Goal: Information Seeking & Learning: Check status

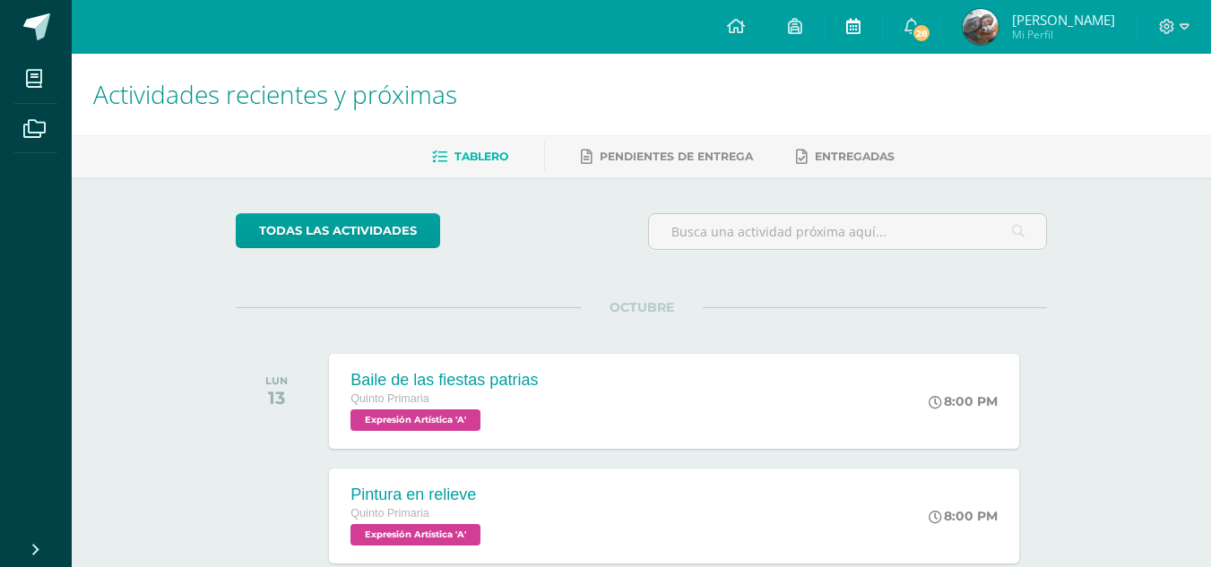
click at [905, 0] on div "Configuración Cerrar sesión Paula Giselle Mi Perfil 28 28 Avisos 28 avisos sin …" at bounding box center [641, 0] width 1139 height 0
click at [911, 33] on link "28" at bounding box center [911, 27] width 57 height 54
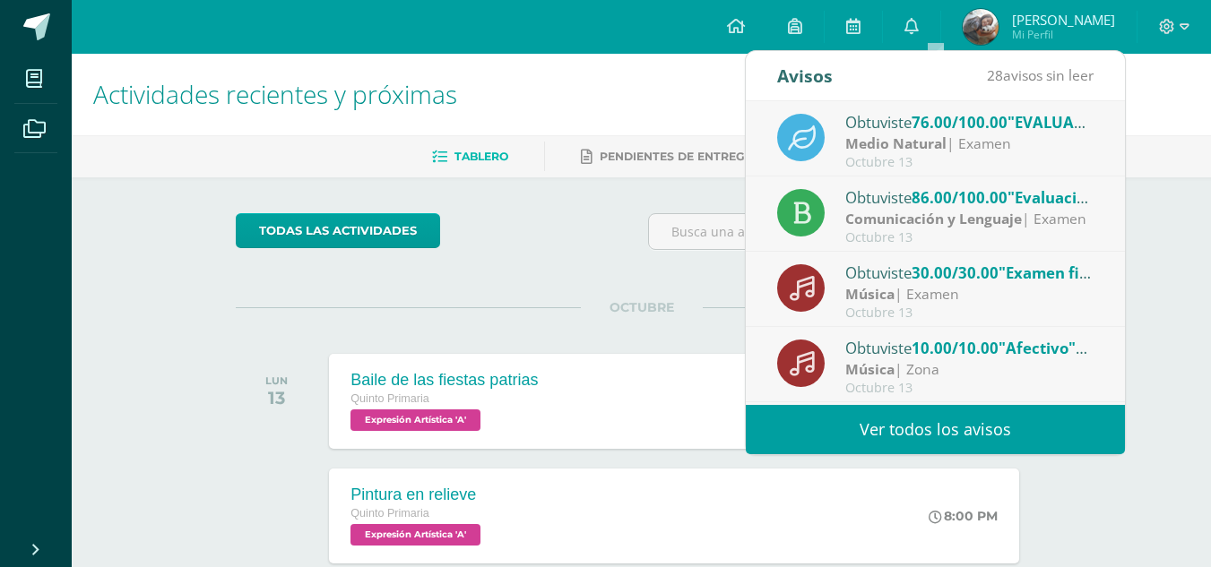
click at [947, 447] on link "Ver todos los avisos" at bounding box center [935, 429] width 379 height 49
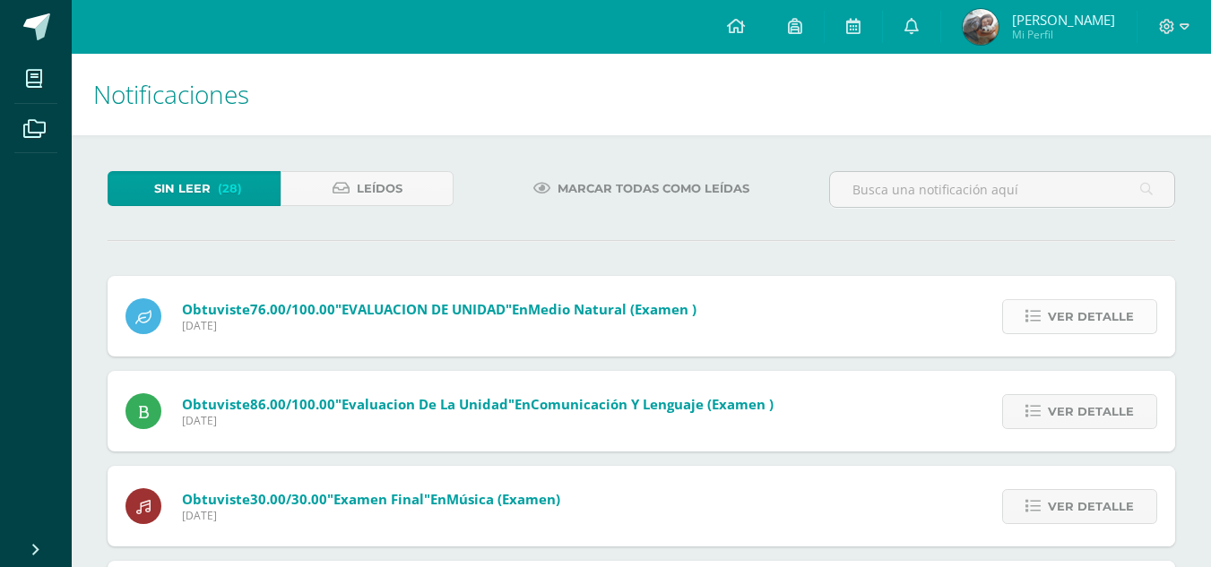
click at [1075, 312] on span "Ver detalle" at bounding box center [1091, 316] width 86 height 33
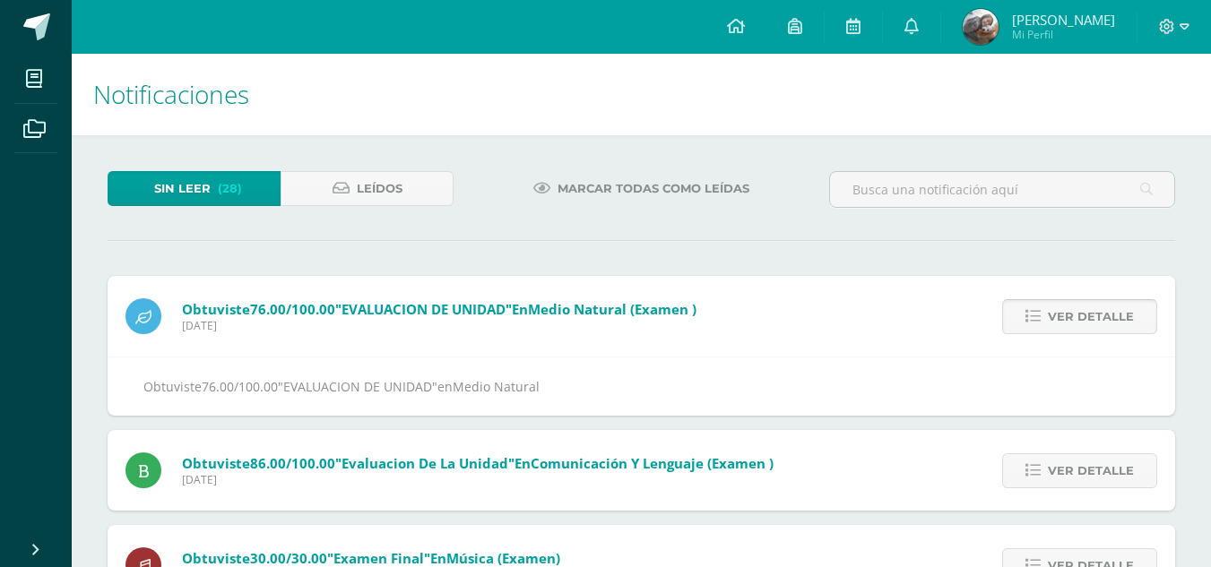
click at [1075, 312] on span "Ver detalle" at bounding box center [1091, 316] width 86 height 33
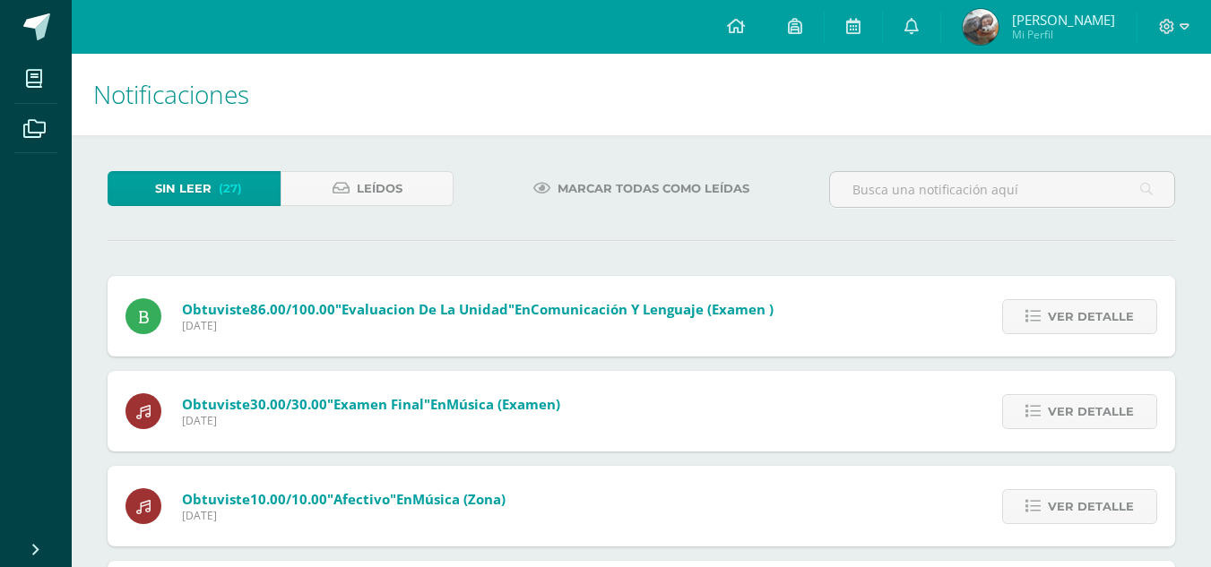
click at [1075, 312] on span "Ver detalle" at bounding box center [1091, 316] width 86 height 33
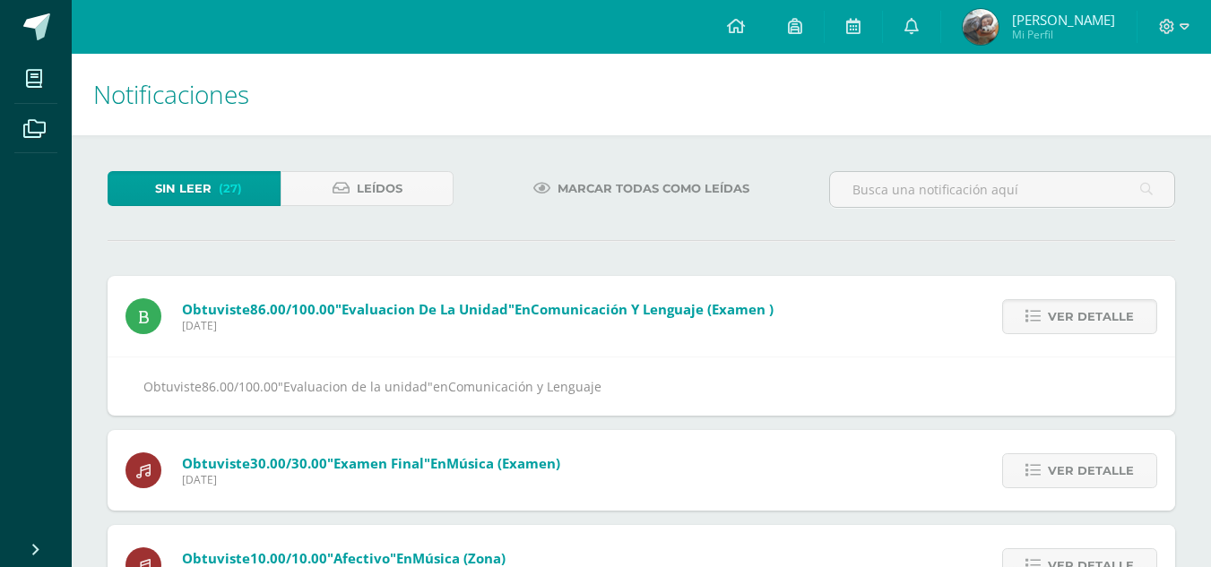
click at [1075, 312] on span "Ver detalle" at bounding box center [1091, 316] width 86 height 33
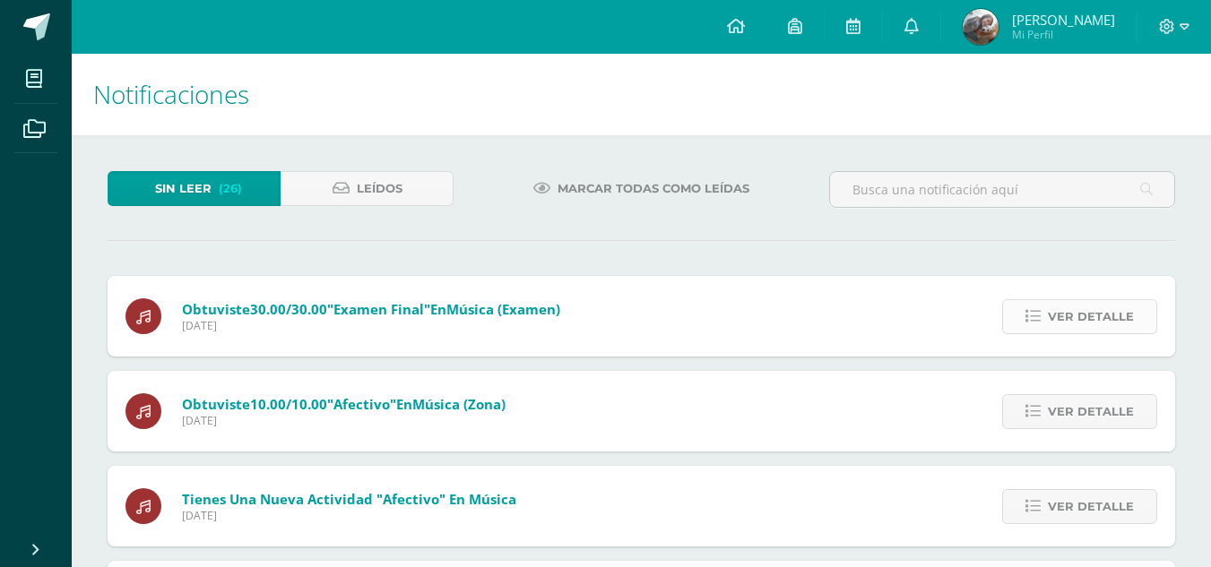
click at [1071, 315] on span "Ver detalle" at bounding box center [1091, 316] width 86 height 33
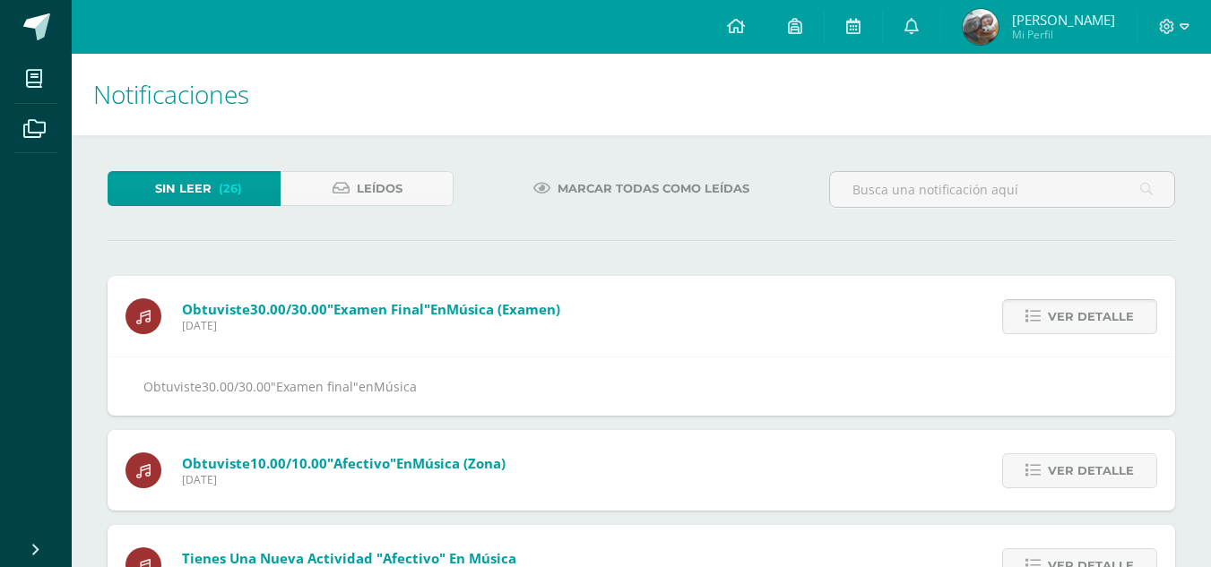
click at [1071, 315] on span "Ver detalle" at bounding box center [1091, 316] width 86 height 33
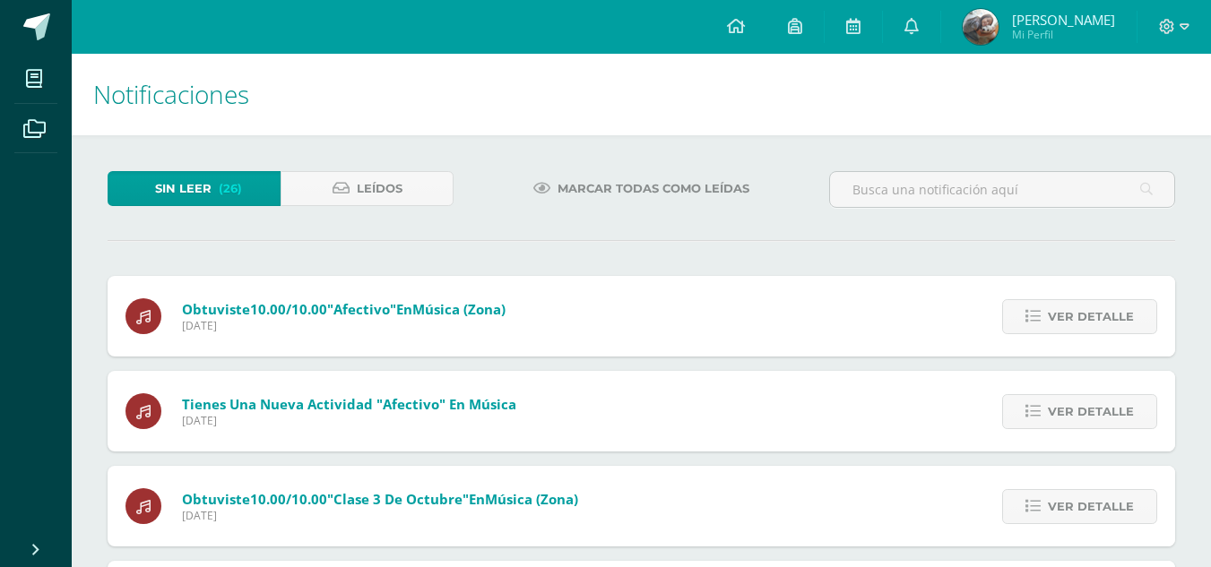
click at [1071, 315] on span "Ver detalle" at bounding box center [1091, 316] width 86 height 33
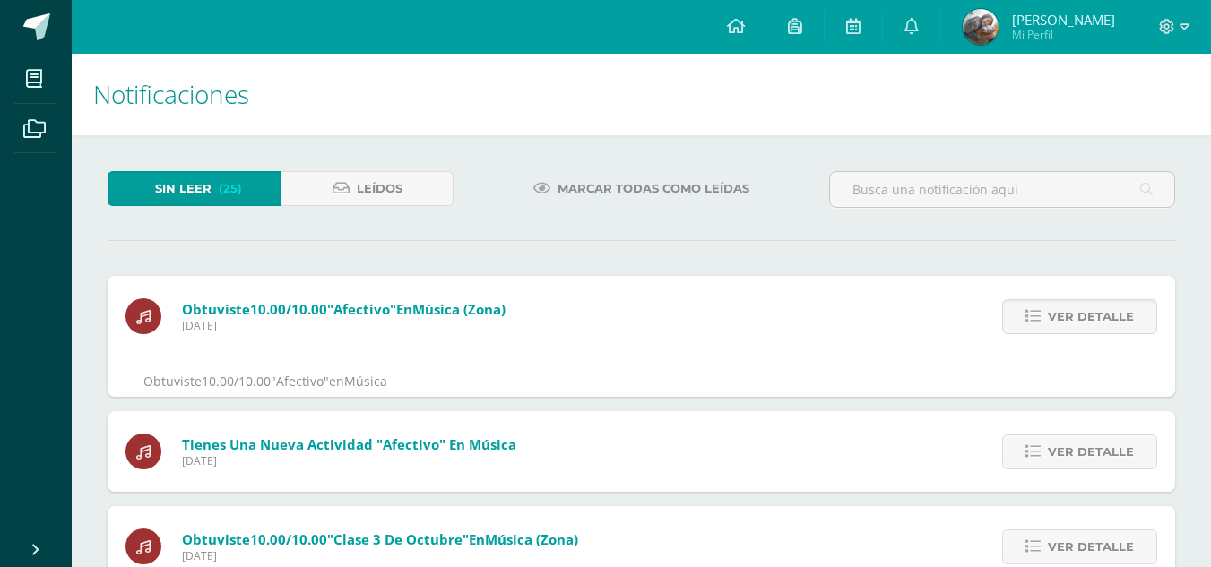
click at [1071, 315] on span "Ver detalle" at bounding box center [1091, 316] width 86 height 33
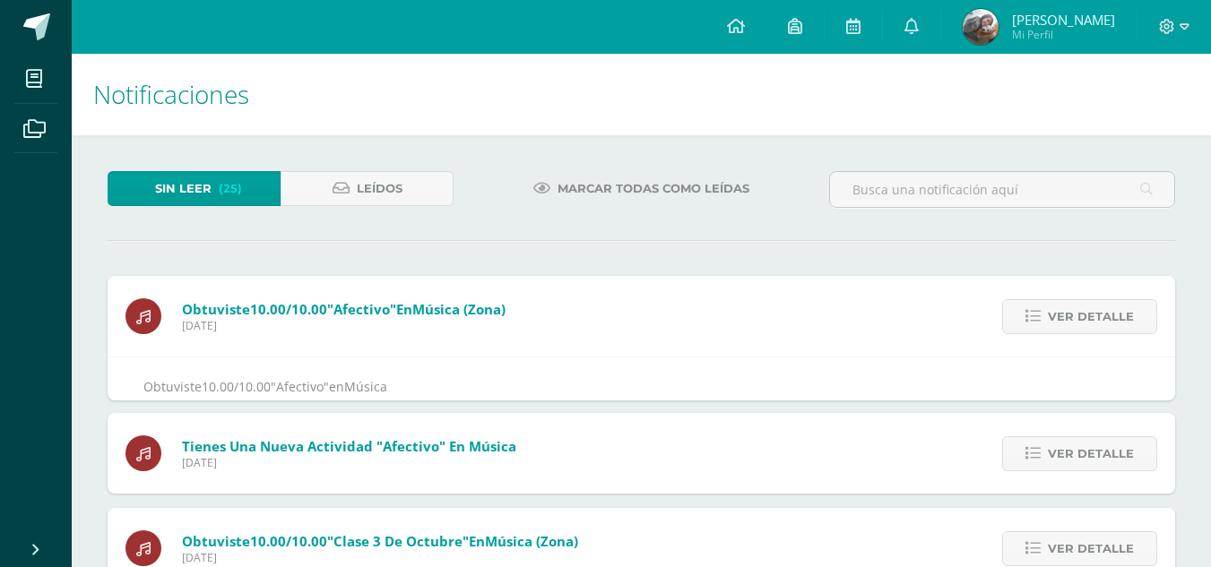
click at [1071, 315] on span "Ver detalle" at bounding box center [1091, 316] width 86 height 33
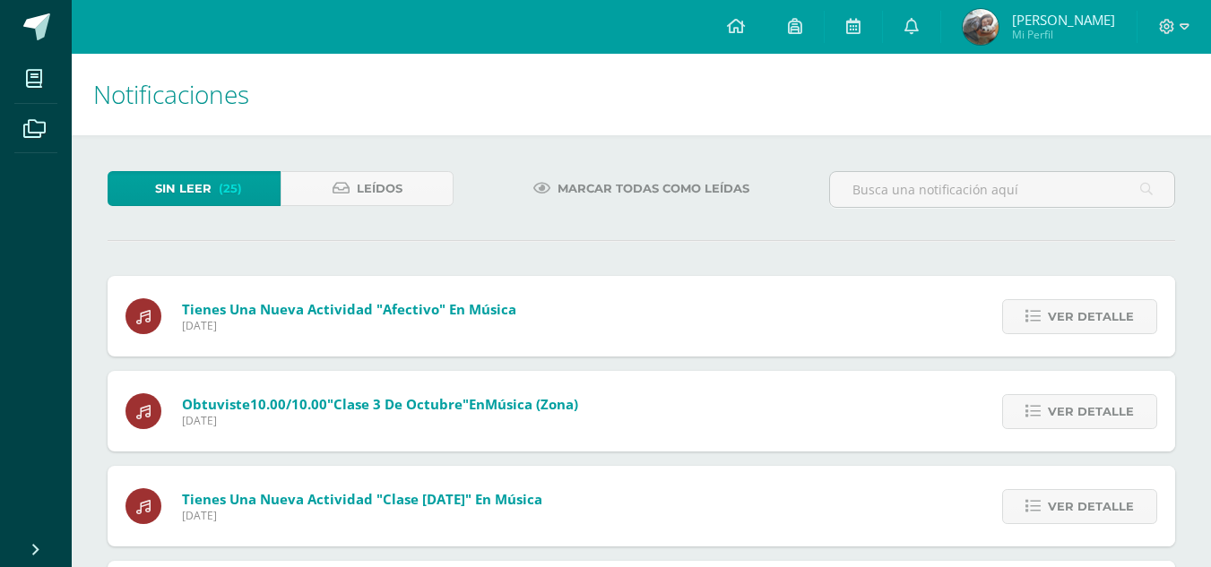
click at [1071, 315] on span "Ver detalle" at bounding box center [1091, 316] width 86 height 33
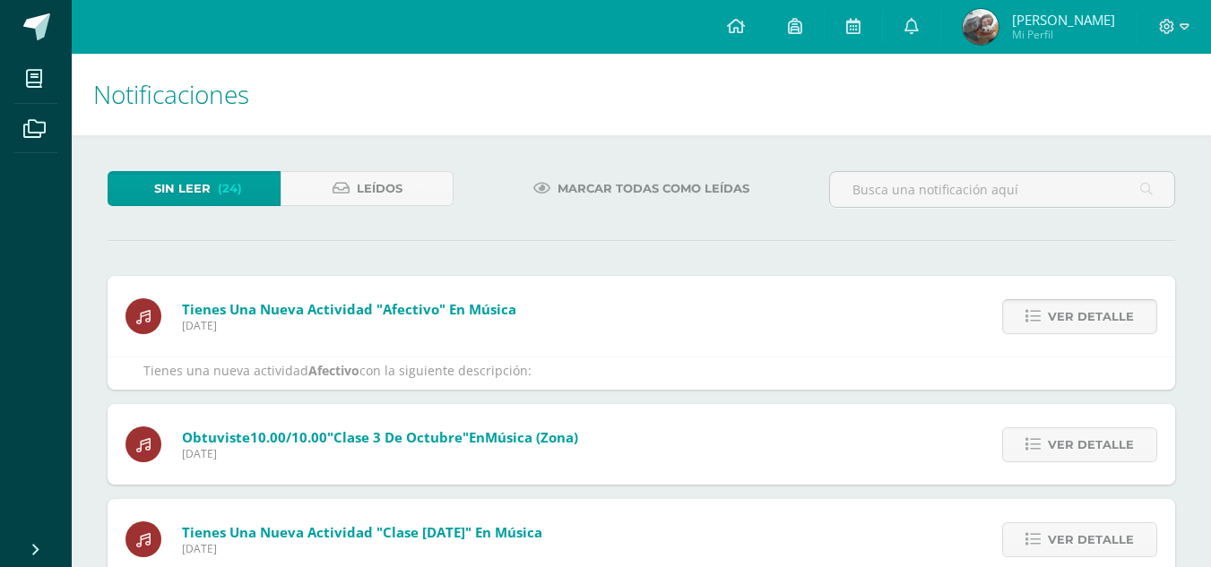
click at [1067, 316] on span "Ver detalle" at bounding box center [1091, 316] width 86 height 33
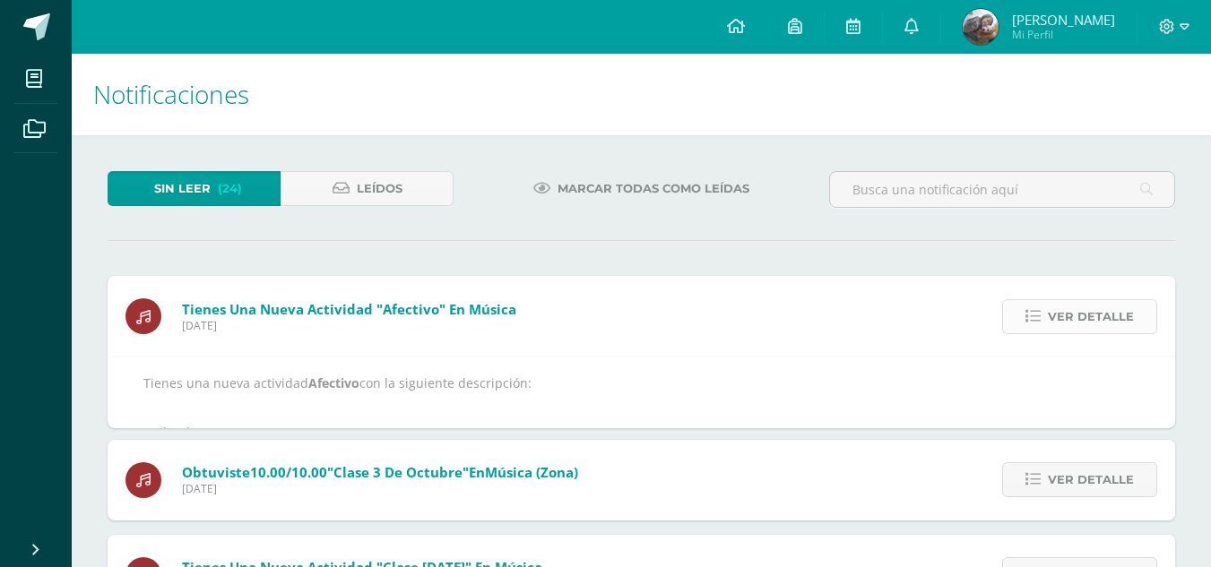
click at [1067, 316] on span "Ver detalle" at bounding box center [1091, 316] width 86 height 33
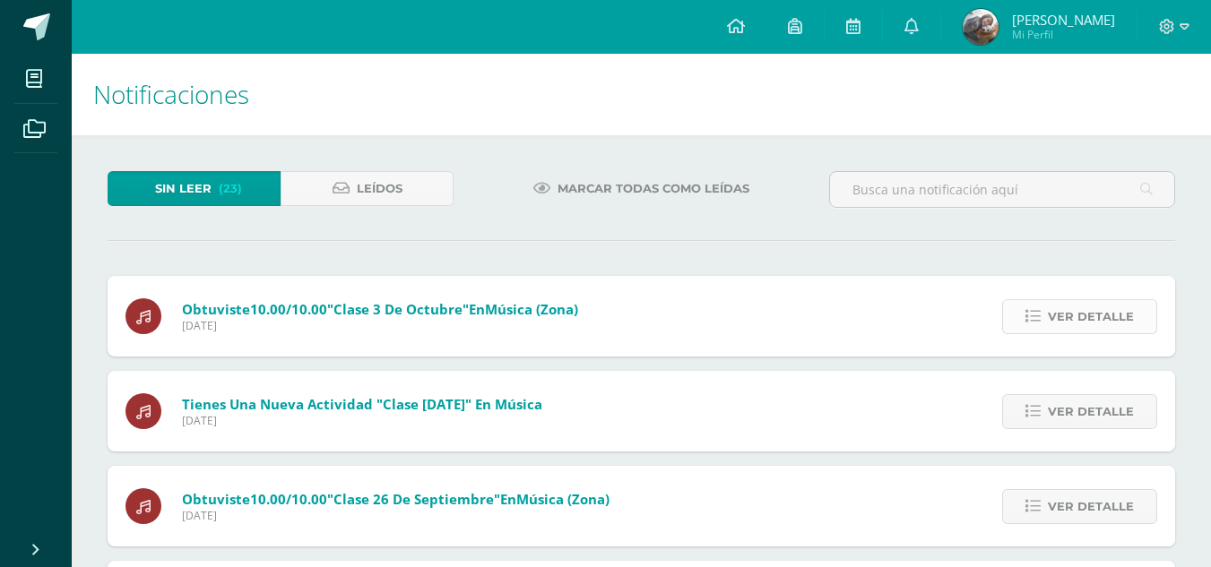
click at [1065, 316] on span "Ver detalle" at bounding box center [1091, 316] width 86 height 33
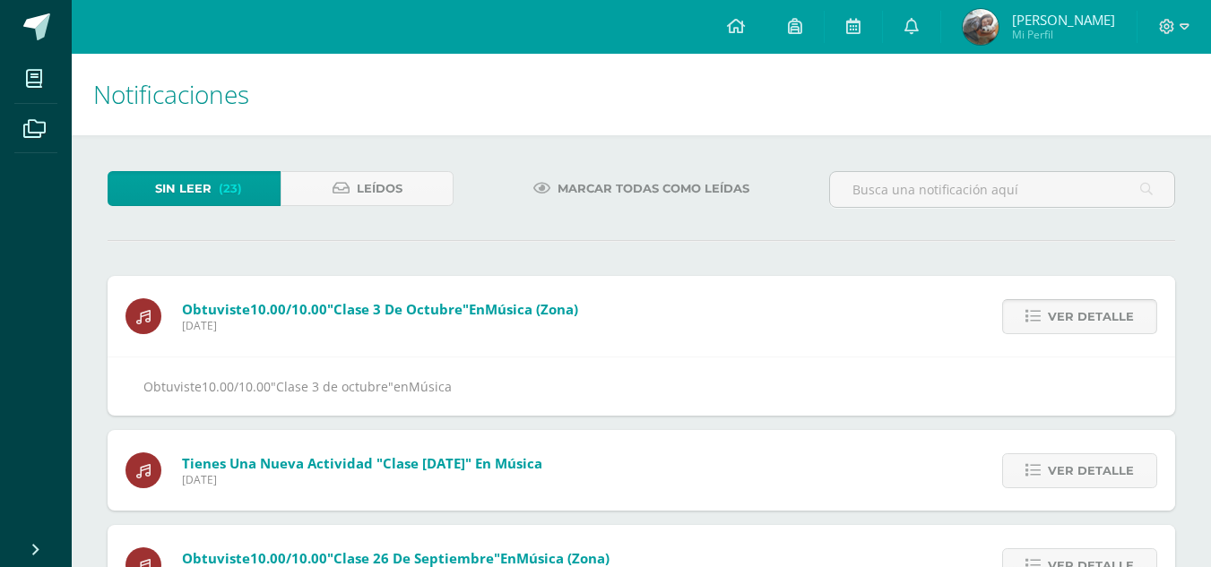
click at [1065, 316] on span "Ver detalle" at bounding box center [1091, 316] width 86 height 33
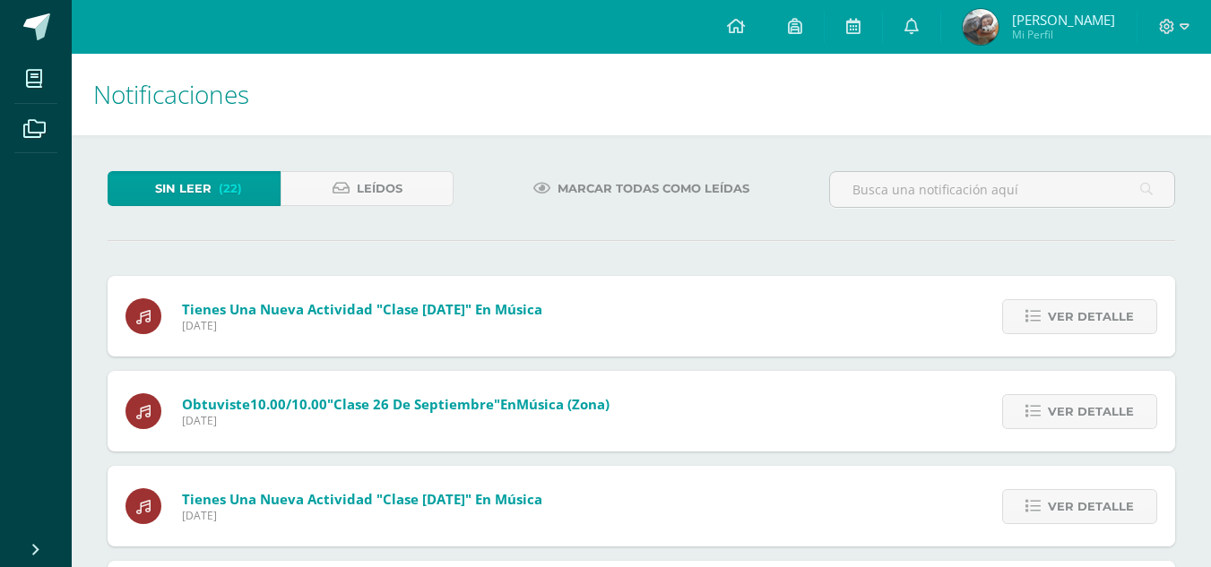
click at [1065, 316] on span "Ver detalle" at bounding box center [1091, 316] width 86 height 33
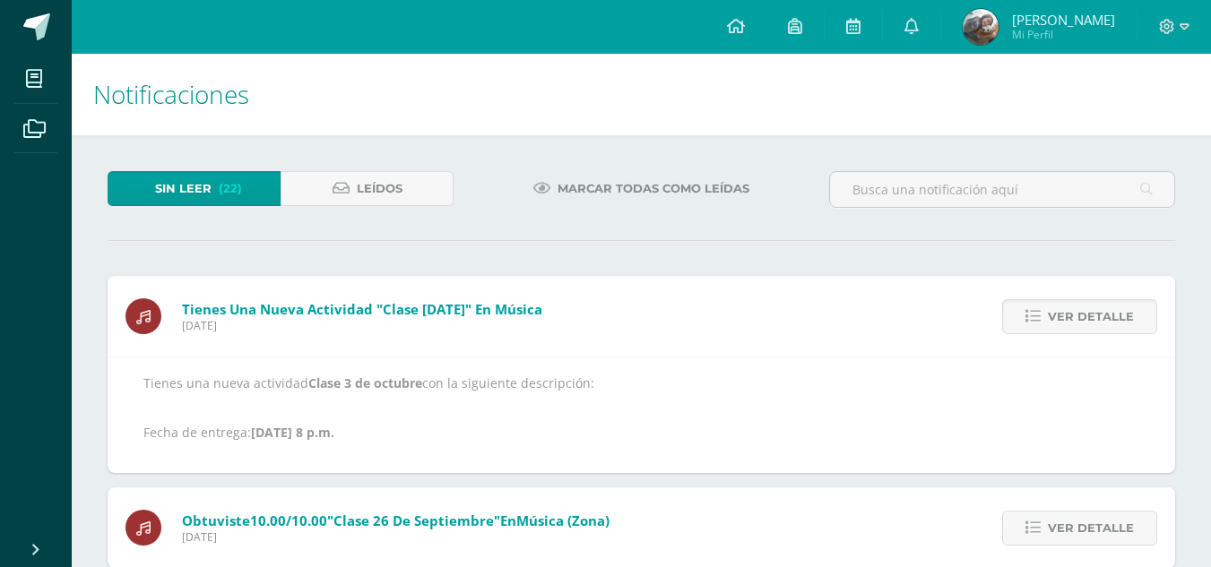
click at [1065, 316] on span "Ver detalle" at bounding box center [1091, 316] width 86 height 33
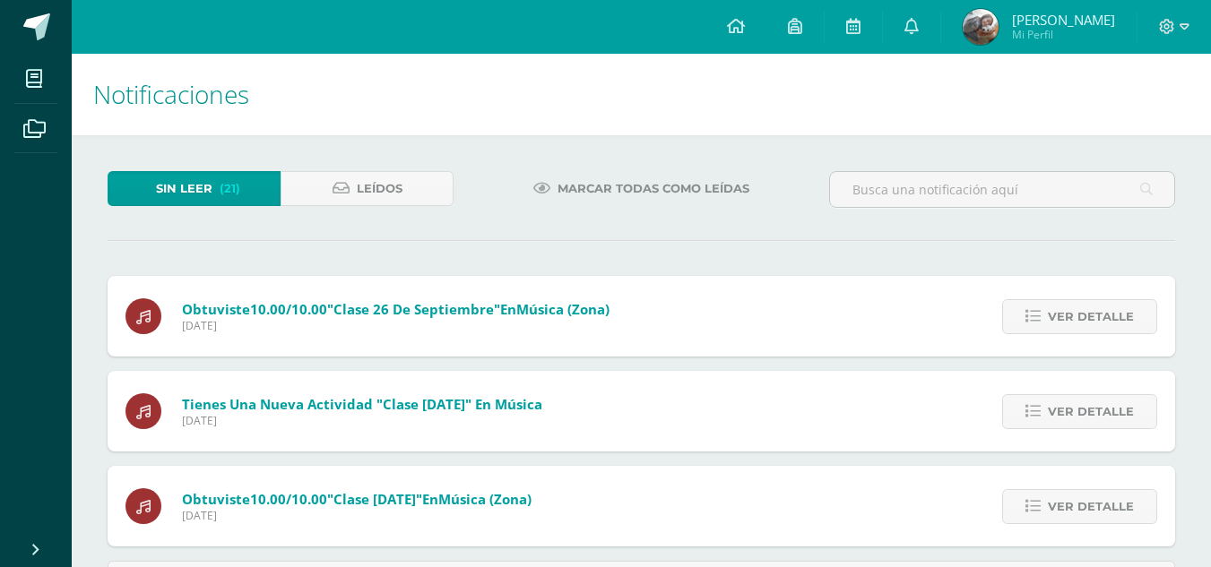
click at [1065, 316] on span "Ver detalle" at bounding box center [1091, 316] width 86 height 33
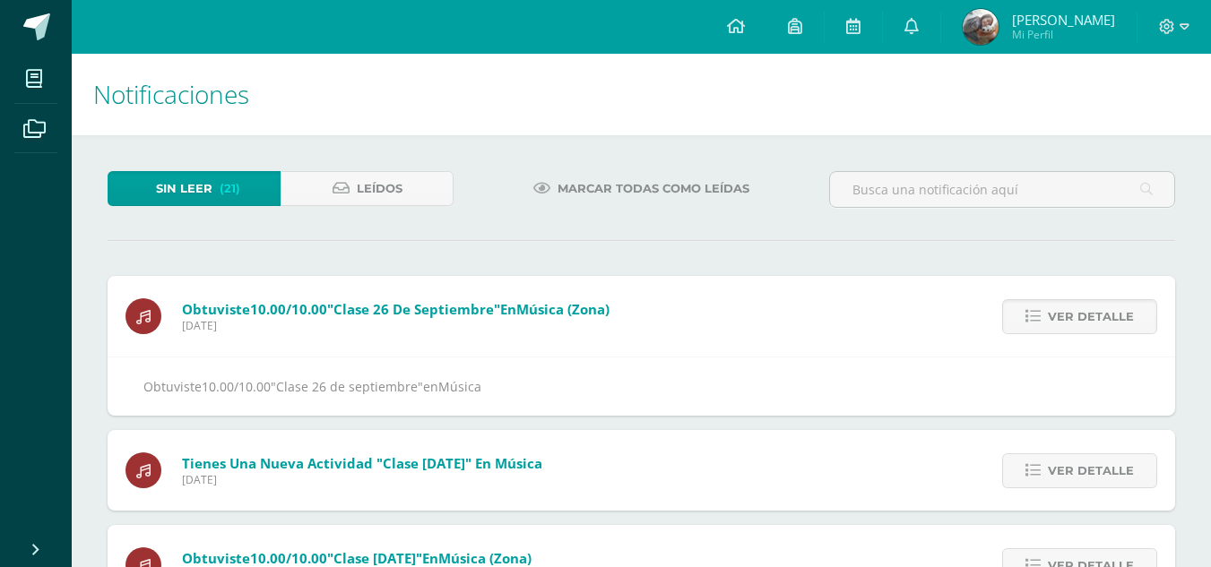
click at [1065, 316] on span "Ver detalle" at bounding box center [1091, 316] width 86 height 33
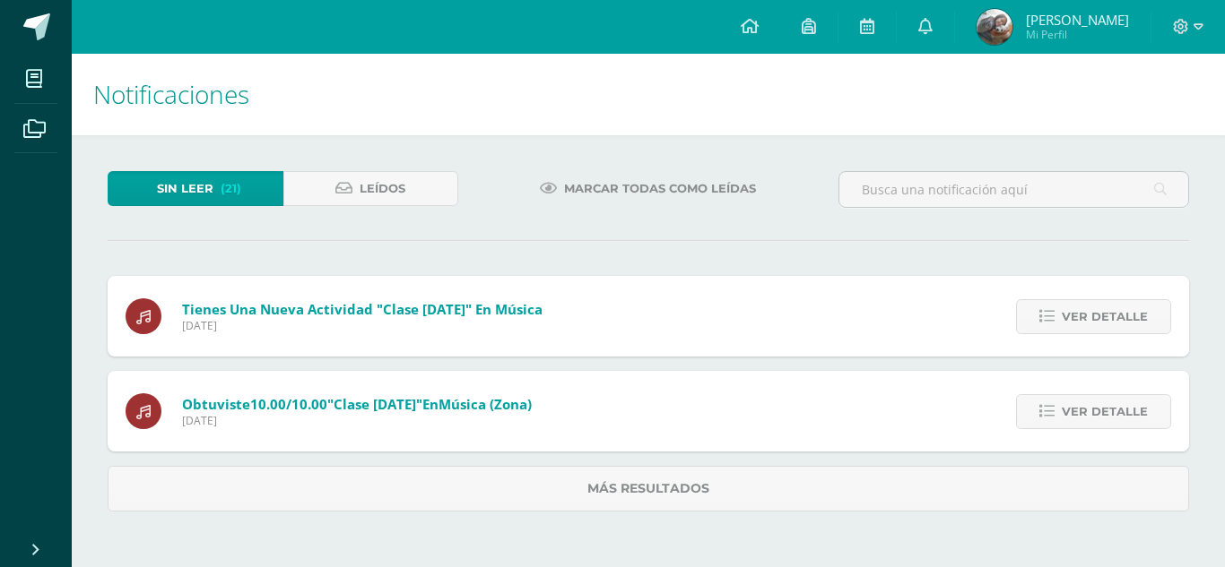
click at [1065, 316] on span "Ver detalle" at bounding box center [1104, 316] width 86 height 33
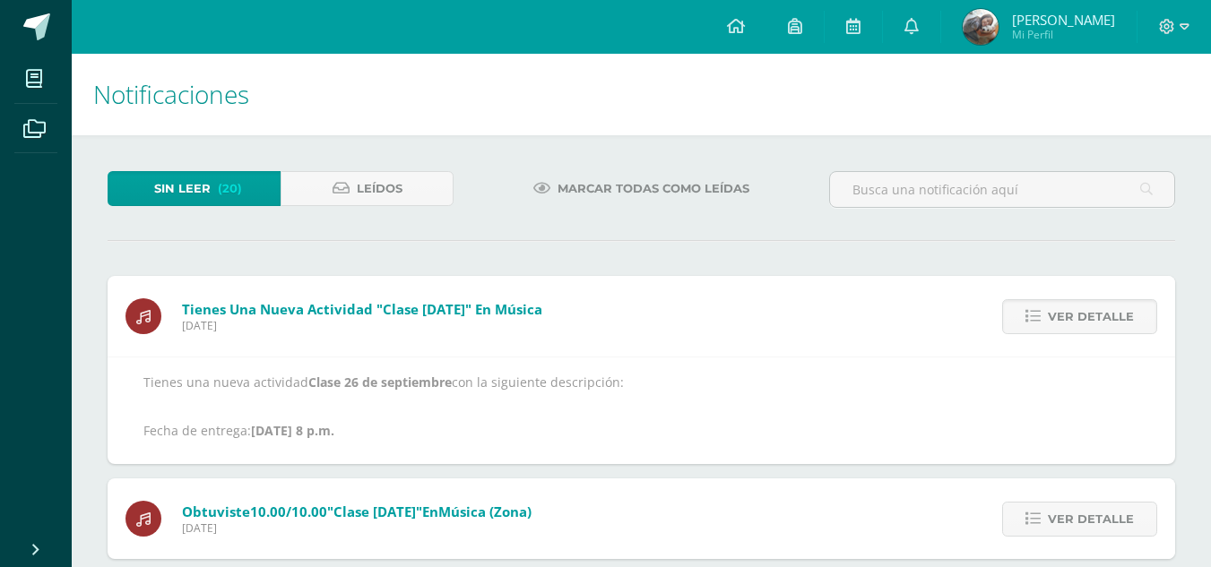
click at [1065, 316] on span "Ver detalle" at bounding box center [1091, 316] width 86 height 33
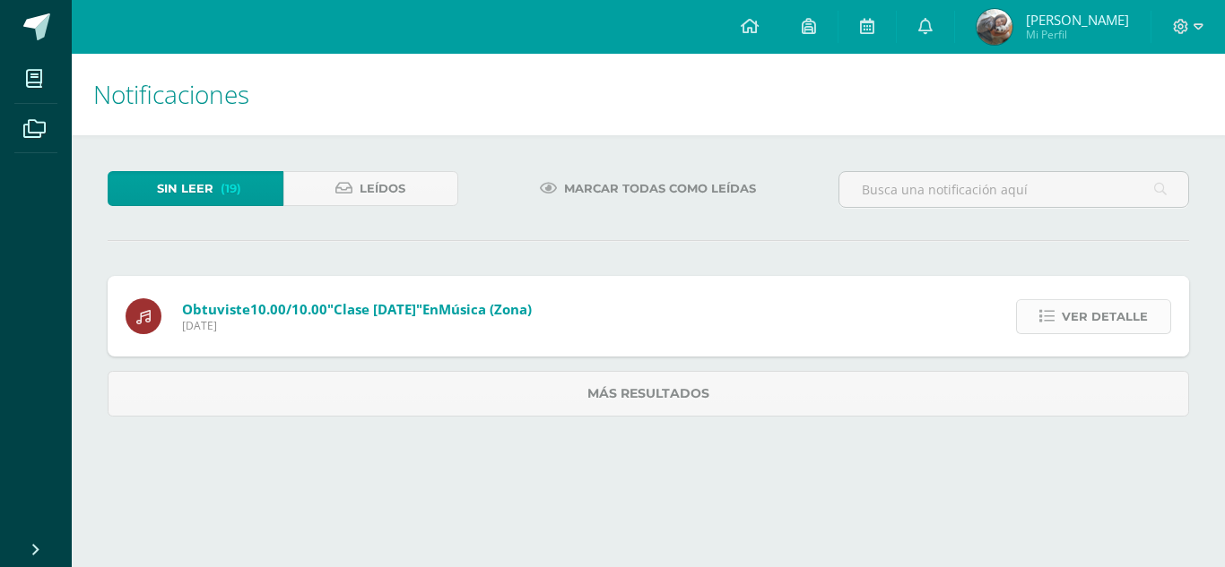
click at [1078, 312] on span "Ver detalle" at bounding box center [1104, 316] width 86 height 33
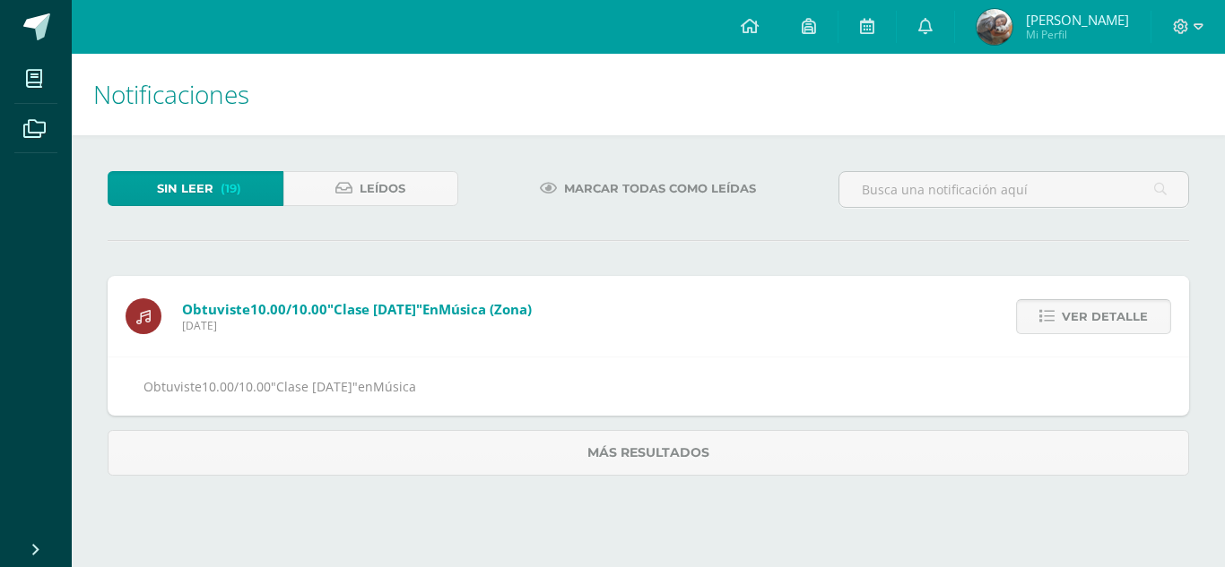
click at [1071, 302] on span "Ver detalle" at bounding box center [1104, 316] width 86 height 33
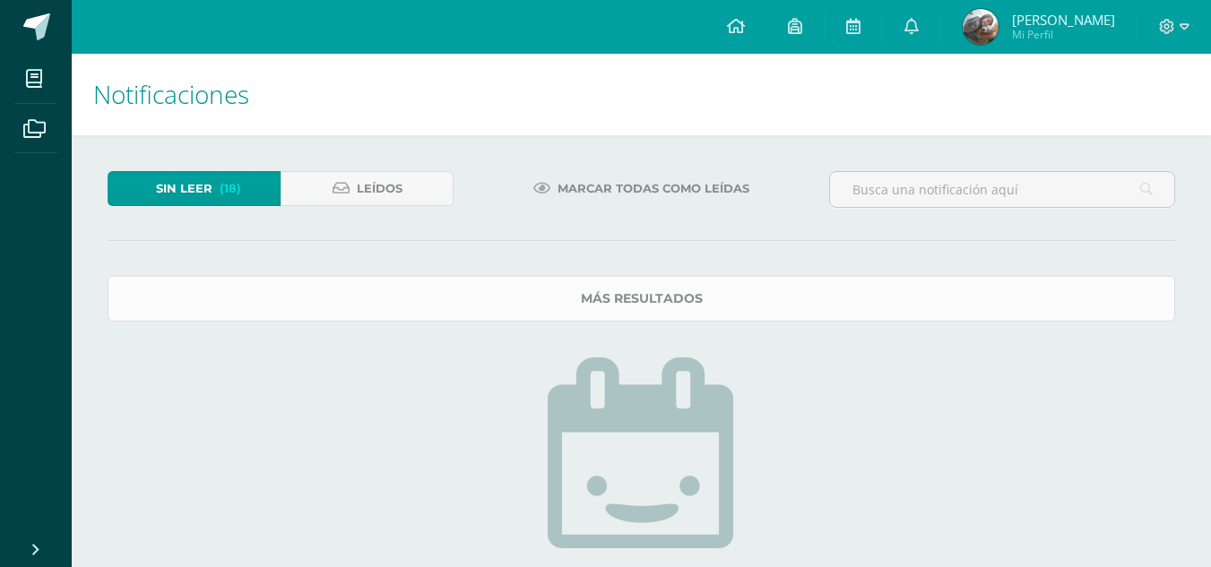
click at [1046, 292] on link "Más resultados" at bounding box center [642, 299] width 1068 height 46
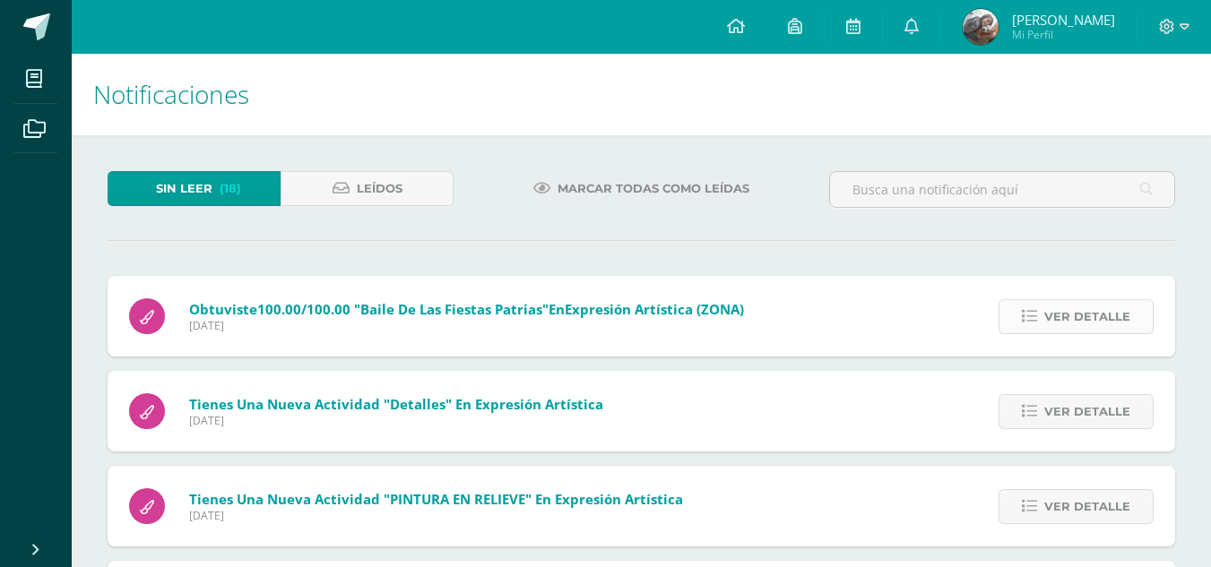
click at [1064, 304] on span "Ver detalle" at bounding box center [1087, 316] width 86 height 33
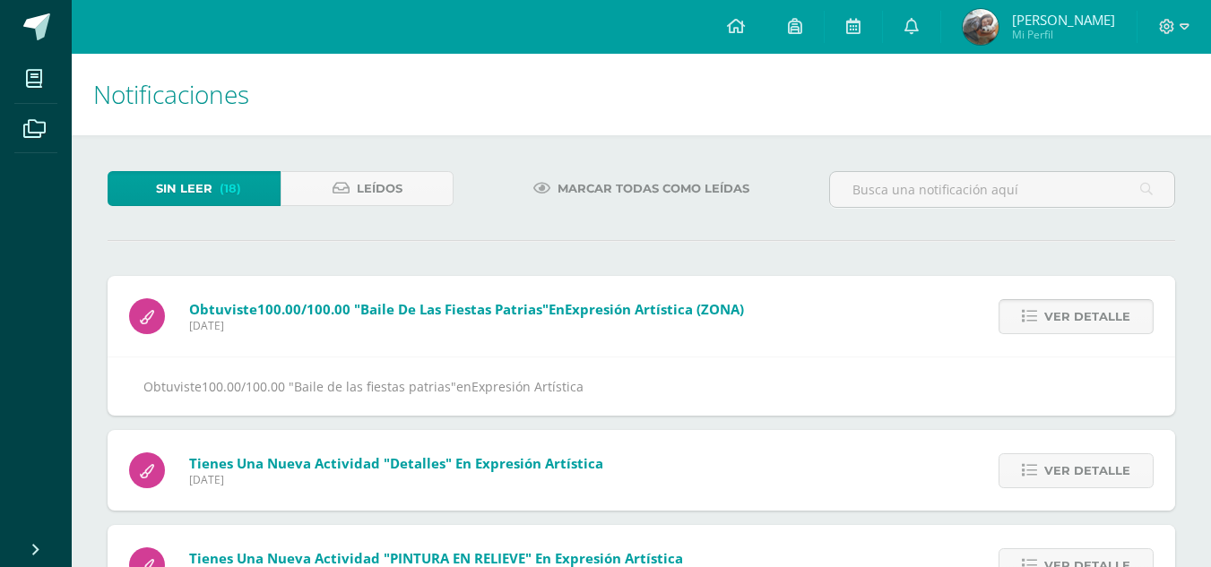
click at [1064, 304] on span "Ver detalle" at bounding box center [1087, 316] width 86 height 33
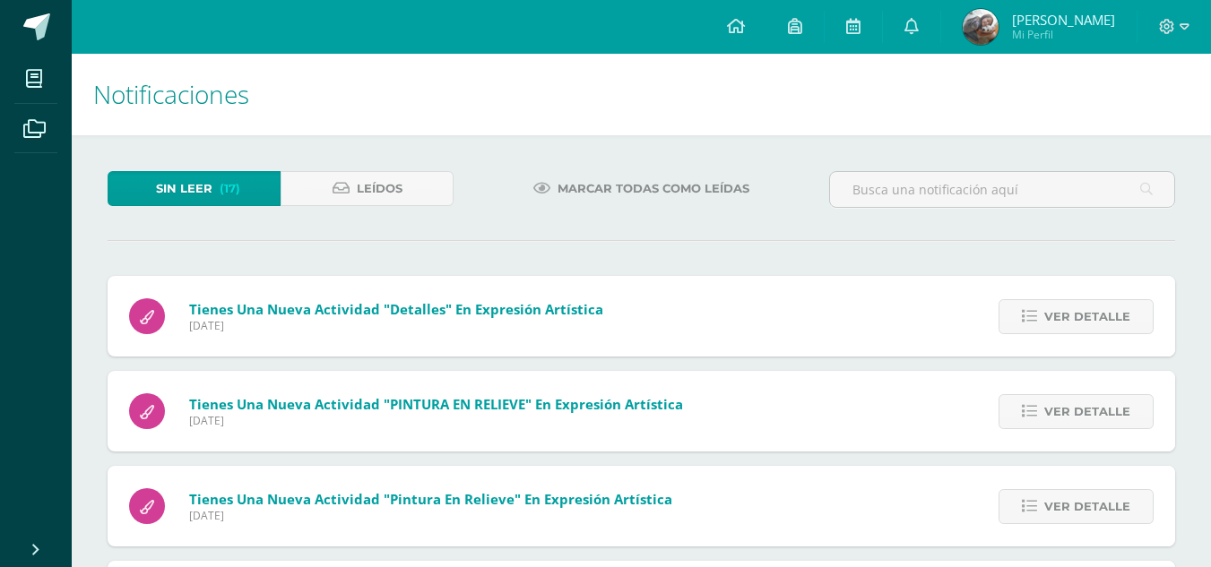
click at [1064, 304] on span "Ver detalle" at bounding box center [1087, 316] width 86 height 33
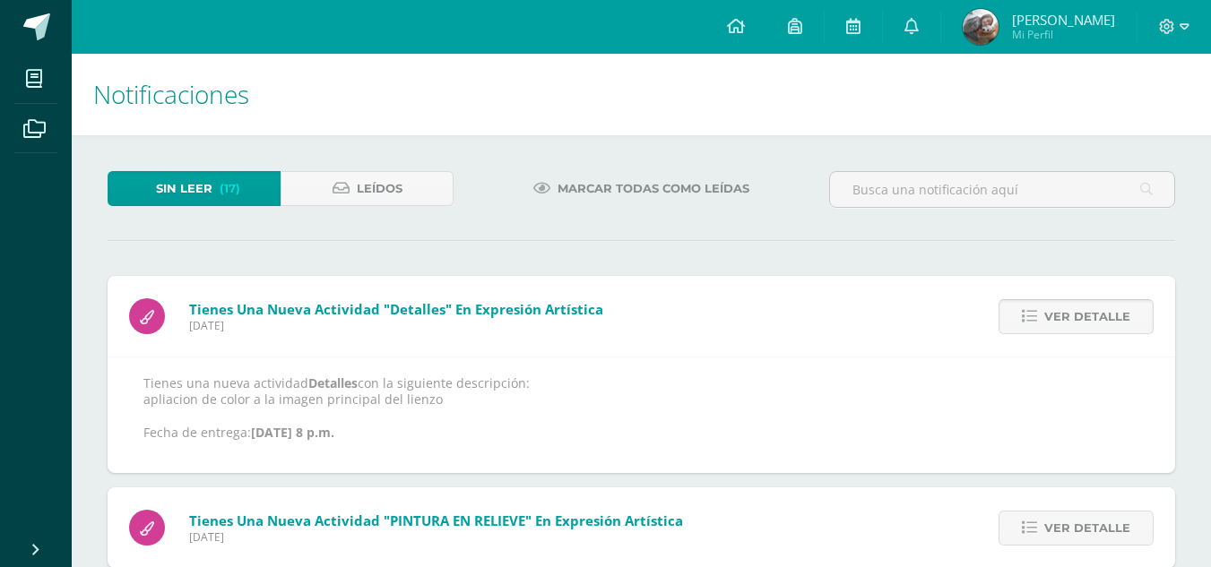
click at [1058, 316] on span "Ver detalle" at bounding box center [1087, 316] width 86 height 33
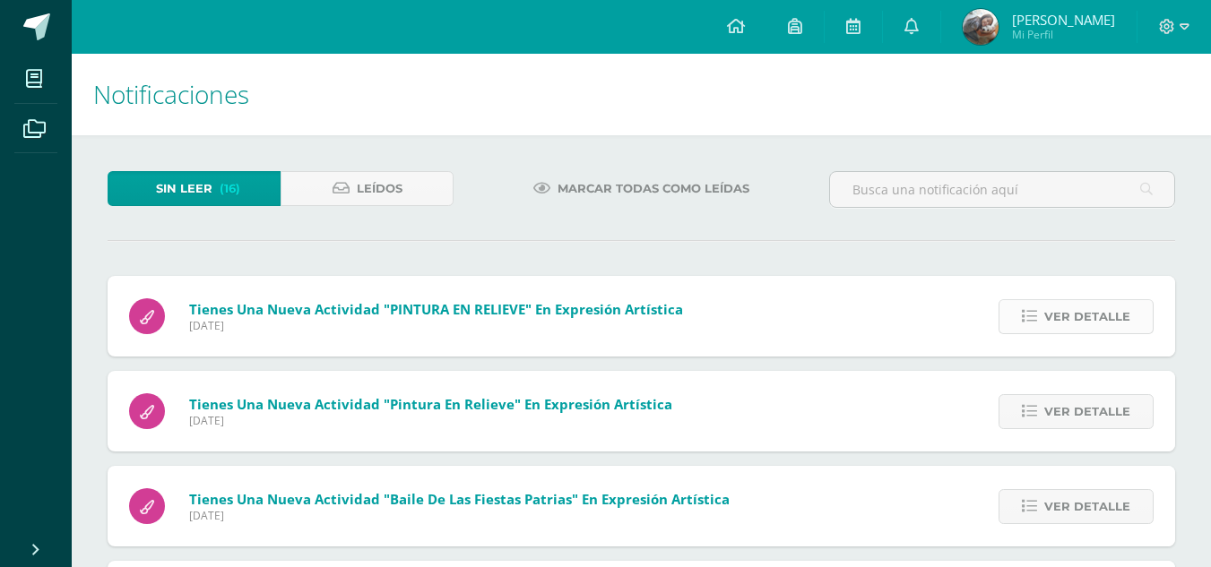
click at [1048, 316] on span "Ver detalle" at bounding box center [1087, 316] width 86 height 33
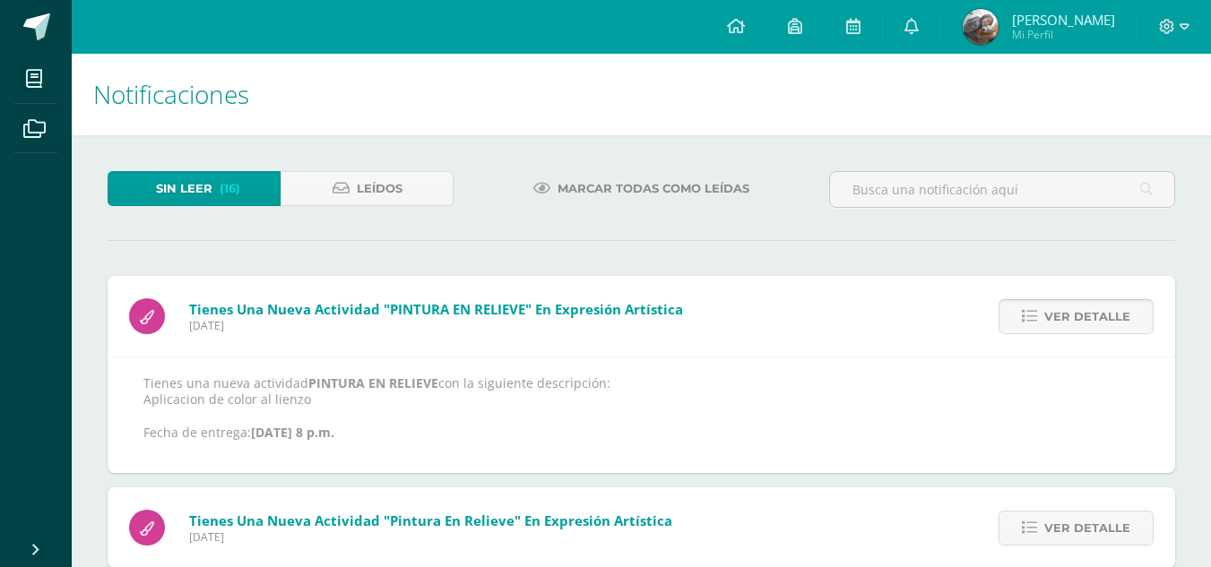
click at [1048, 316] on span "Ver detalle" at bounding box center [1087, 316] width 86 height 33
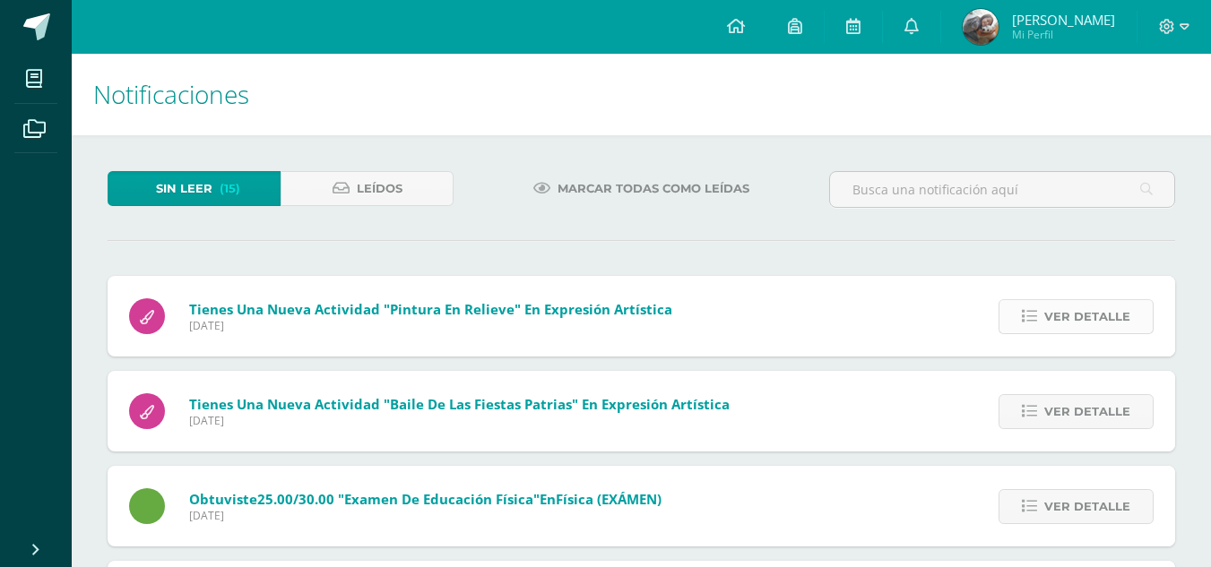
click at [1051, 303] on span "Ver detalle" at bounding box center [1087, 316] width 86 height 33
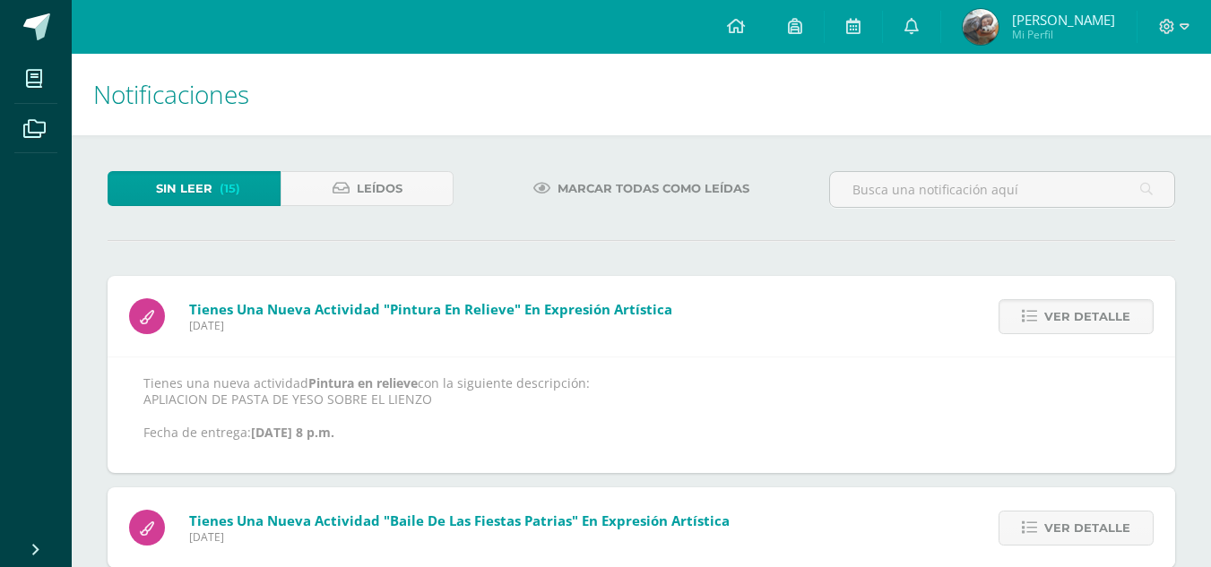
click at [1051, 294] on div "Ver detalle" at bounding box center [1073, 316] width 203 height 81
click at [1046, 319] on link "Ver detalle" at bounding box center [1076, 316] width 155 height 35
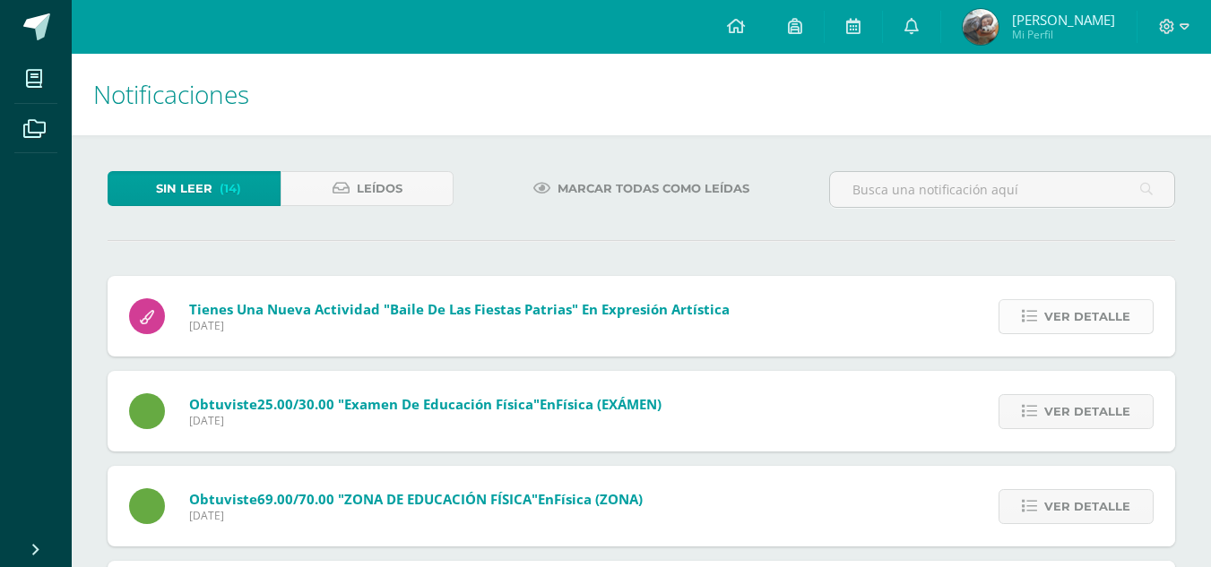
click at [1037, 320] on icon at bounding box center [1029, 316] width 15 height 15
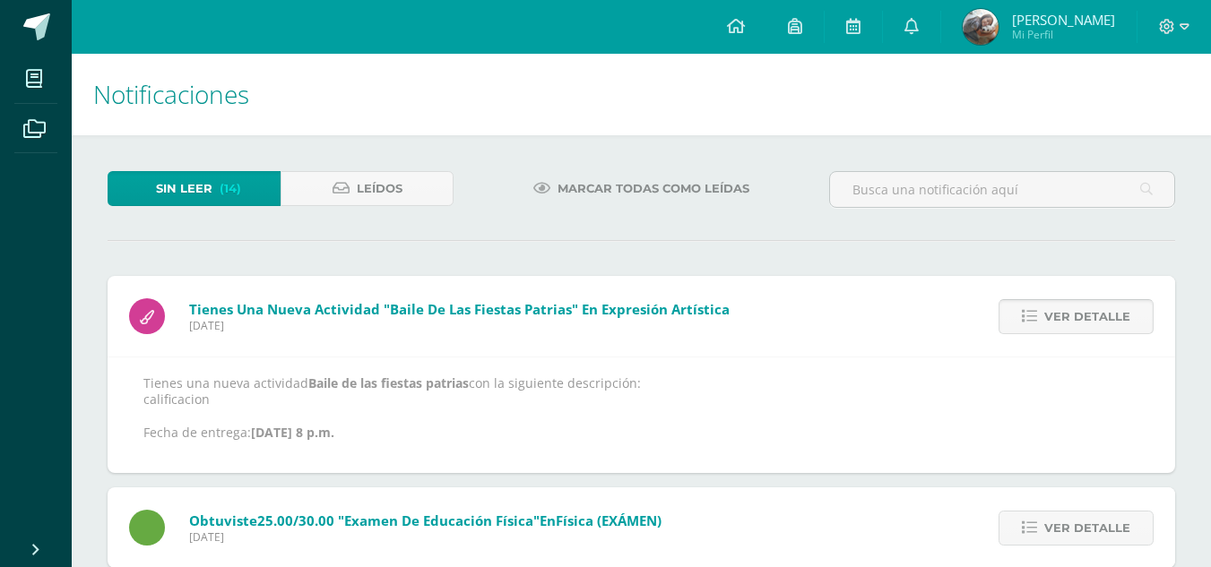
click at [1036, 312] on icon at bounding box center [1029, 316] width 15 height 15
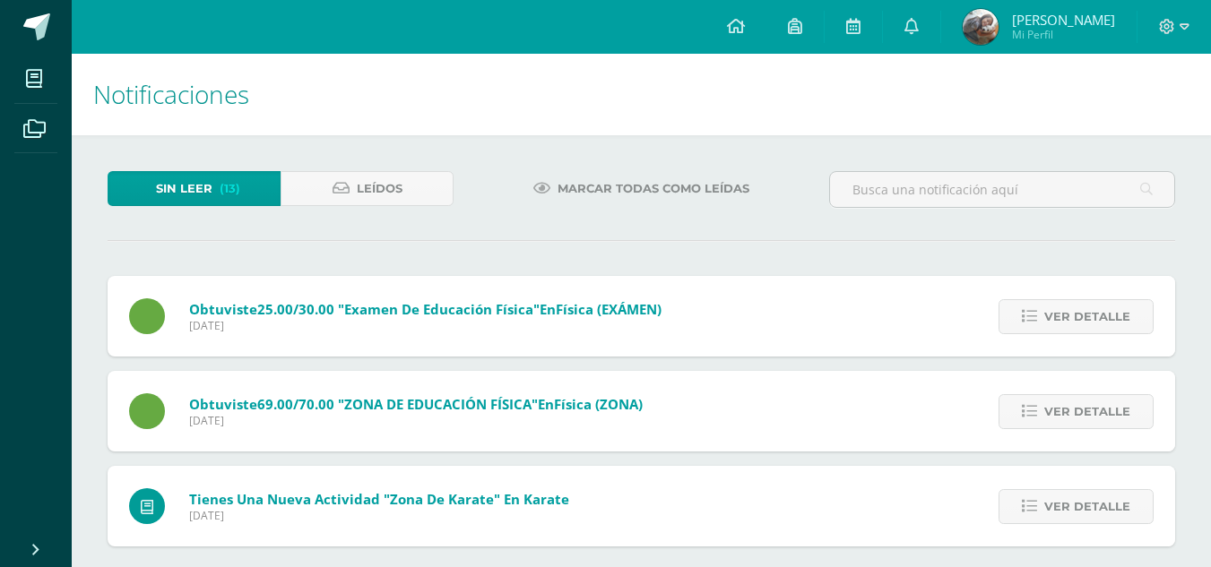
click at [1036, 312] on icon at bounding box center [1029, 316] width 15 height 15
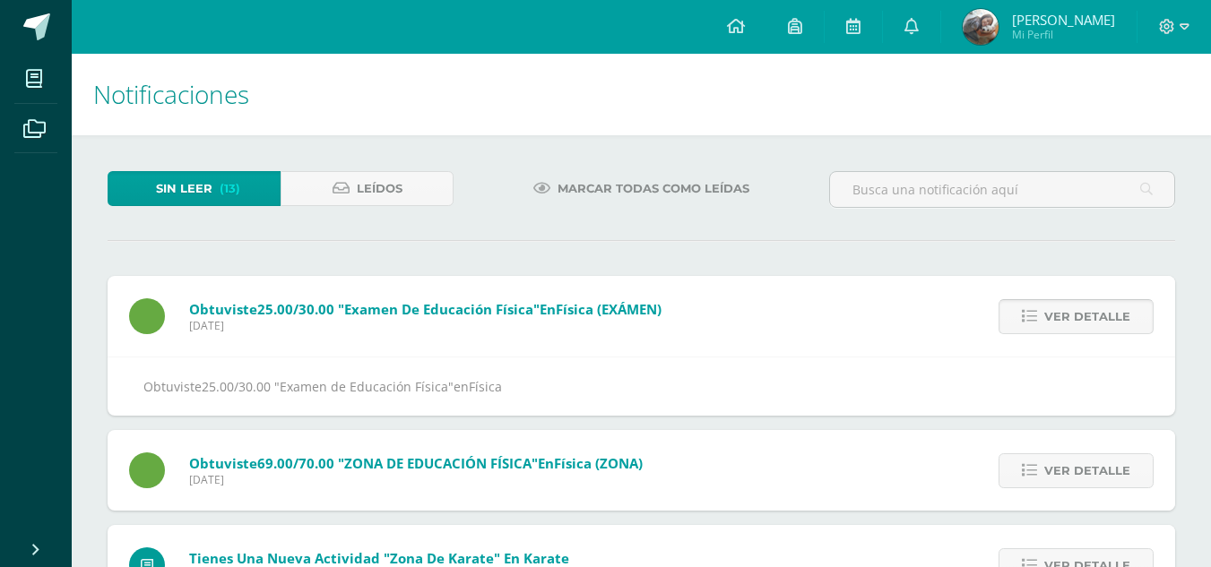
click at [1046, 308] on link "Ver detalle" at bounding box center [1076, 316] width 155 height 35
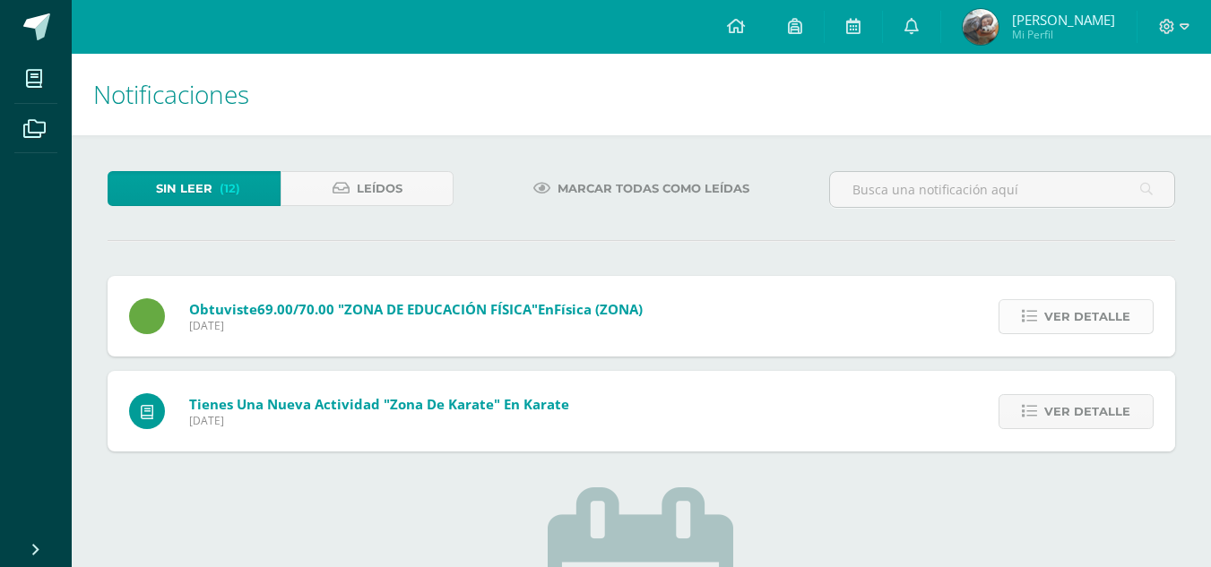
click at [1065, 300] on span "Ver detalle" at bounding box center [1087, 316] width 86 height 33
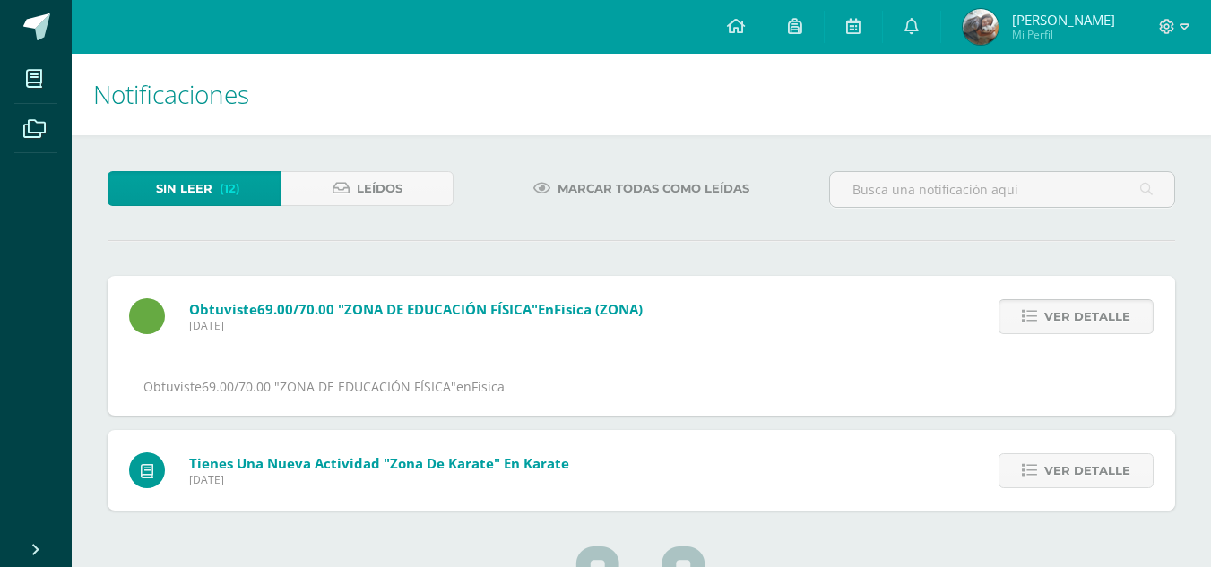
click at [1065, 300] on span "Ver detalle" at bounding box center [1087, 316] width 86 height 33
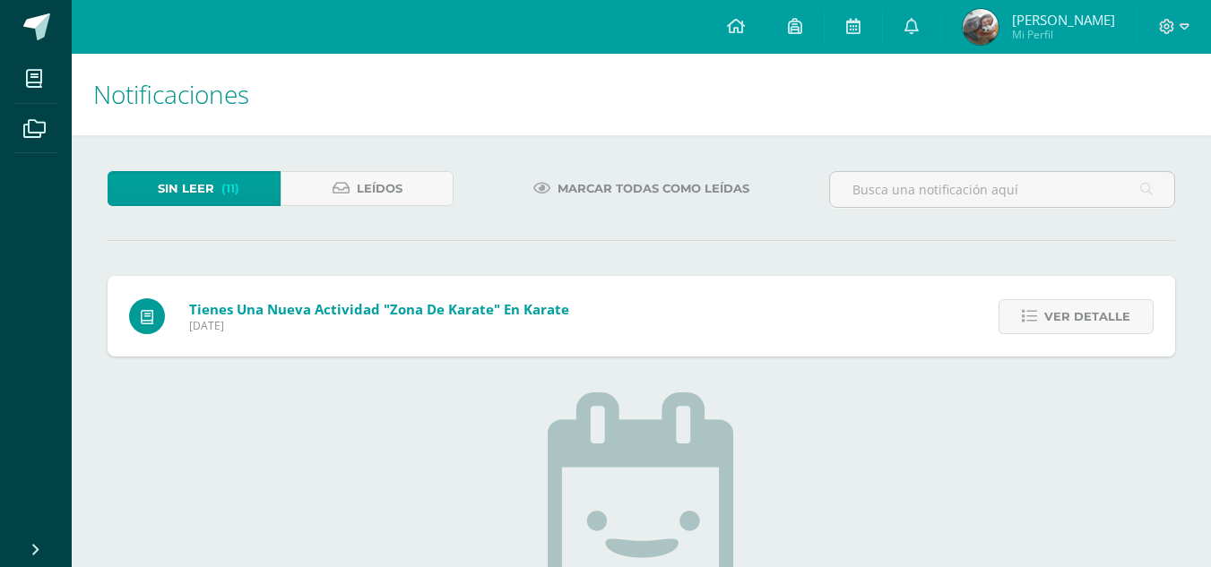
click at [1065, 300] on span "Ver detalle" at bounding box center [1087, 316] width 86 height 33
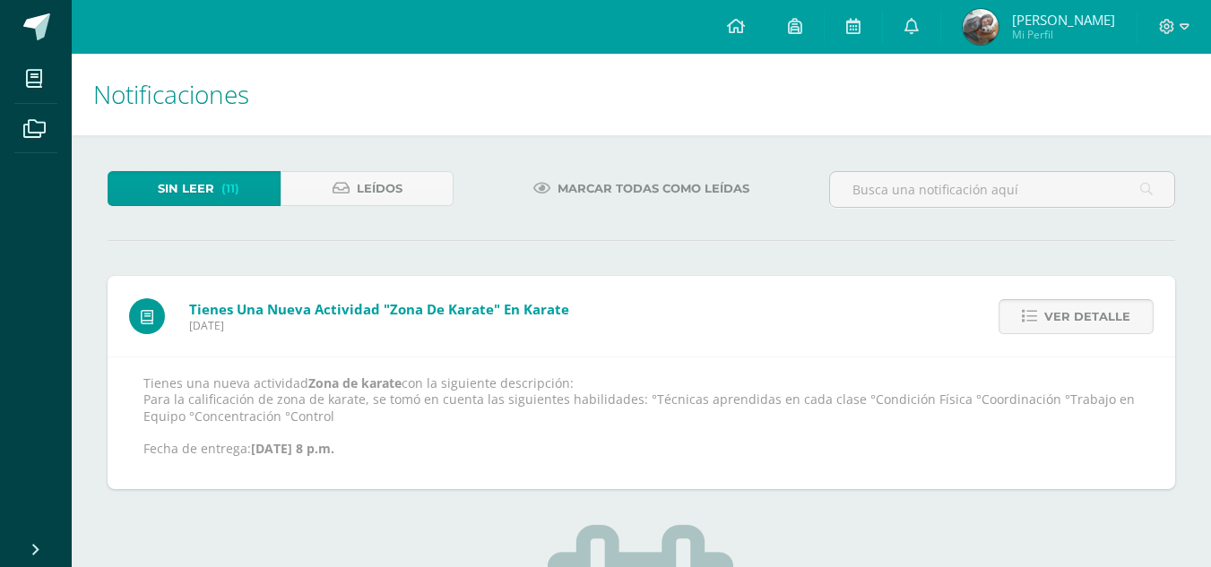
click at [1053, 304] on span "Ver detalle" at bounding box center [1087, 316] width 86 height 33
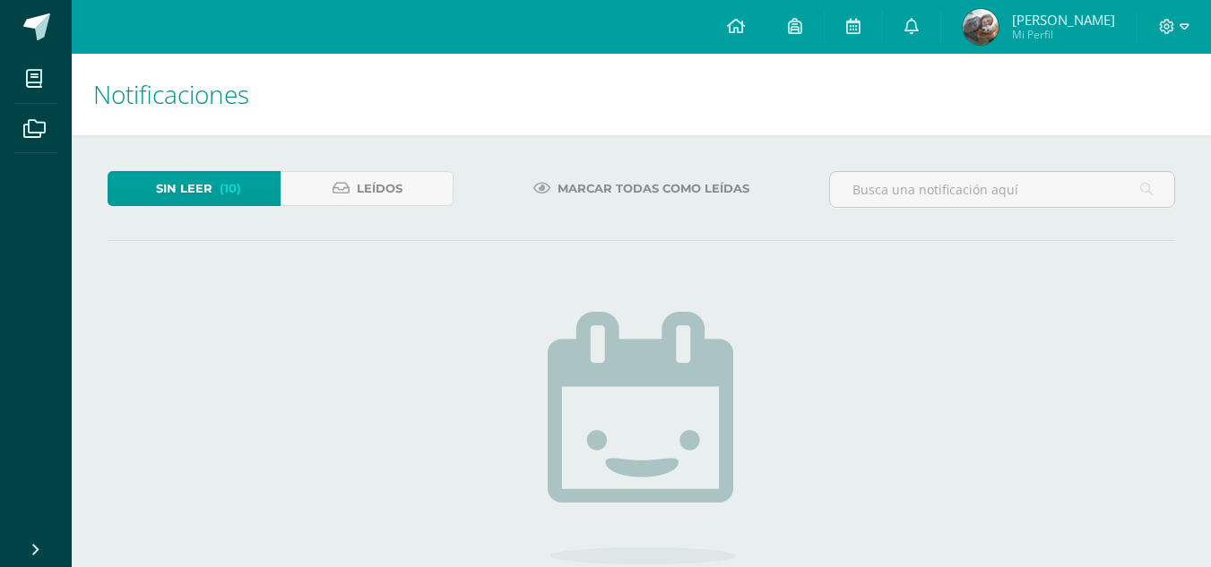
click at [1053, 40] on span "Mi Perfil" at bounding box center [1063, 34] width 103 height 15
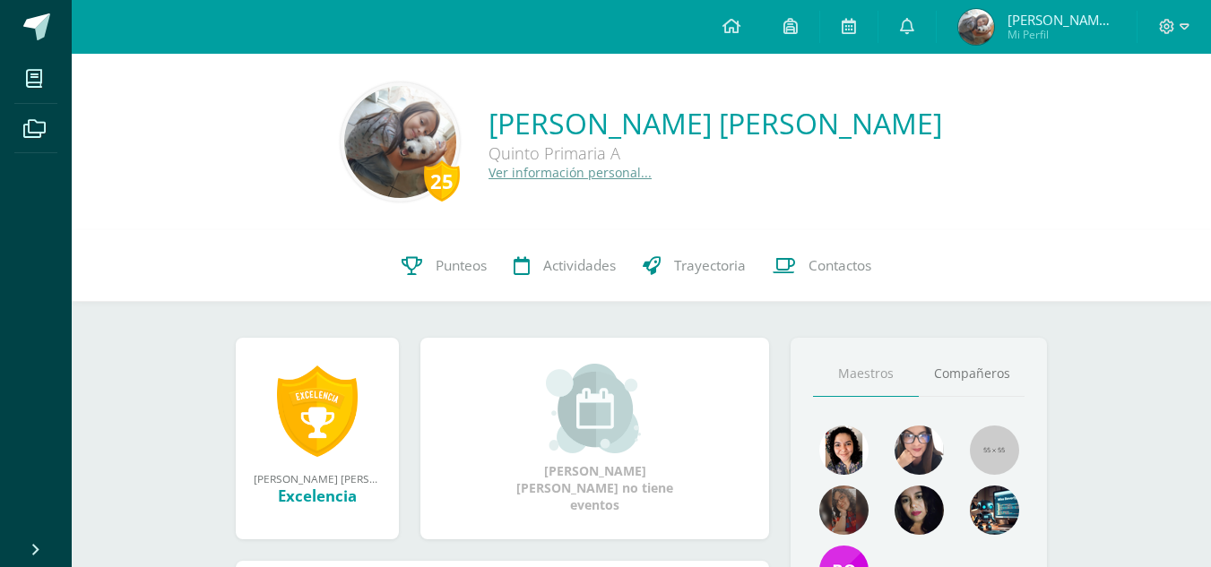
click at [371, 281] on div "25 [PERSON_NAME] 201921 Punteos Actividades Trayectoria Contactos" at bounding box center [641, 266] width 1139 height 72
click at [399, 281] on link "Punteos" at bounding box center [444, 266] width 112 height 72
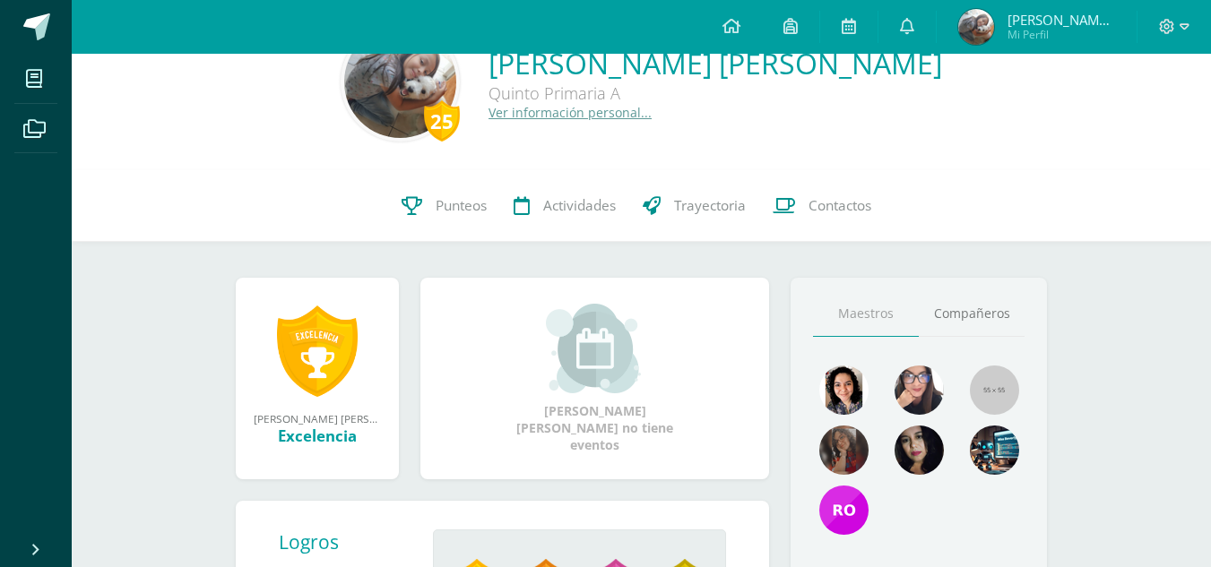
scroll to position [90, 0]
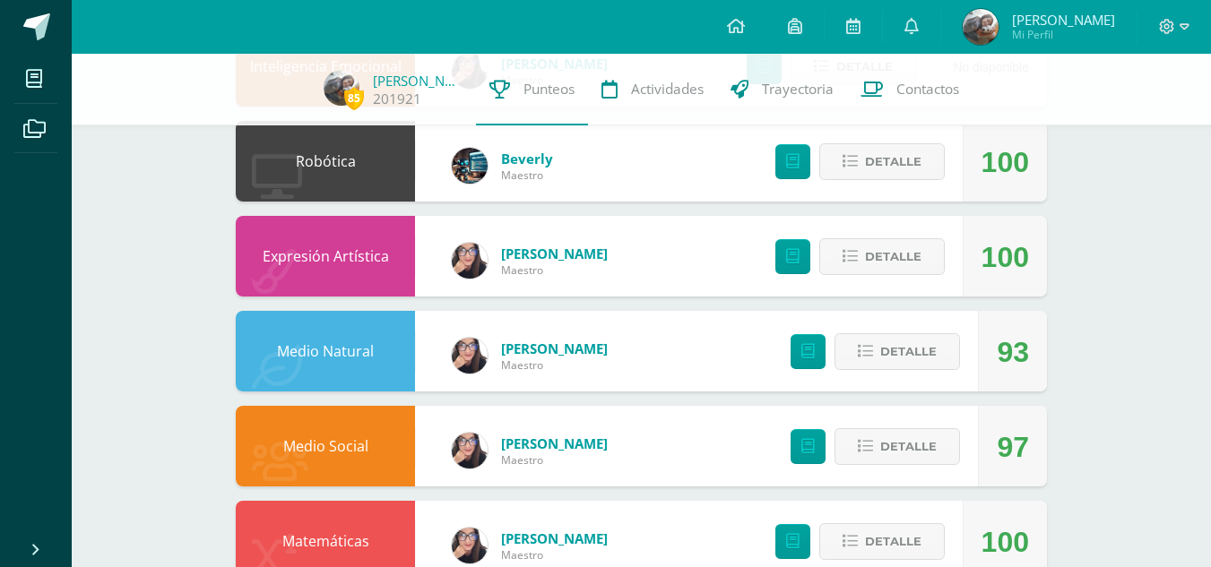
scroll to position [359, 0]
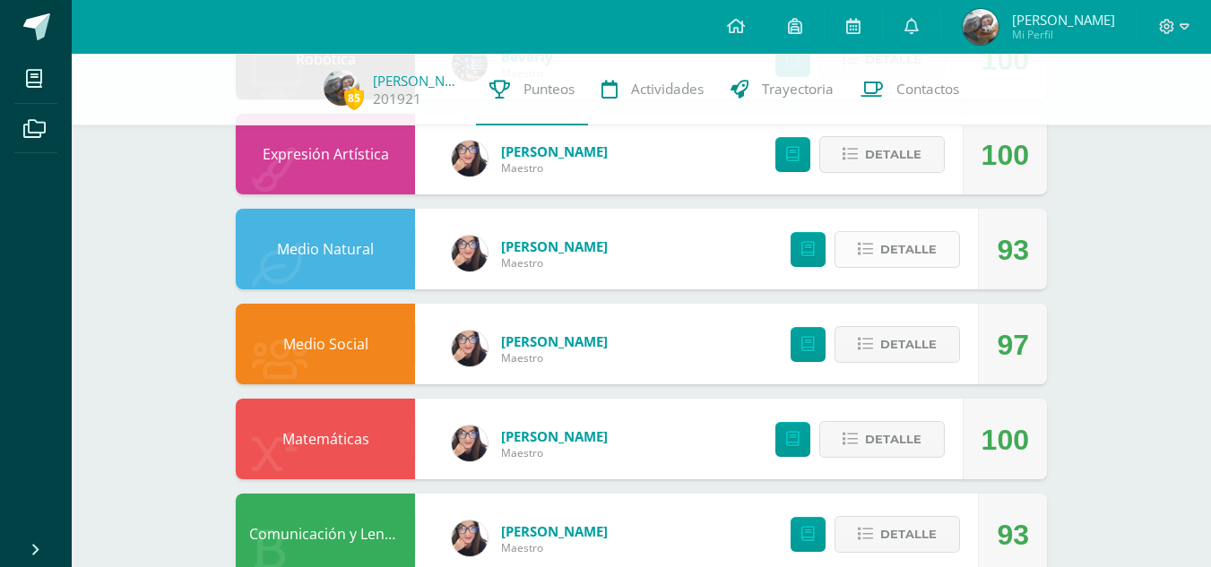
click at [877, 257] on button "Detalle" at bounding box center [898, 249] width 126 height 37
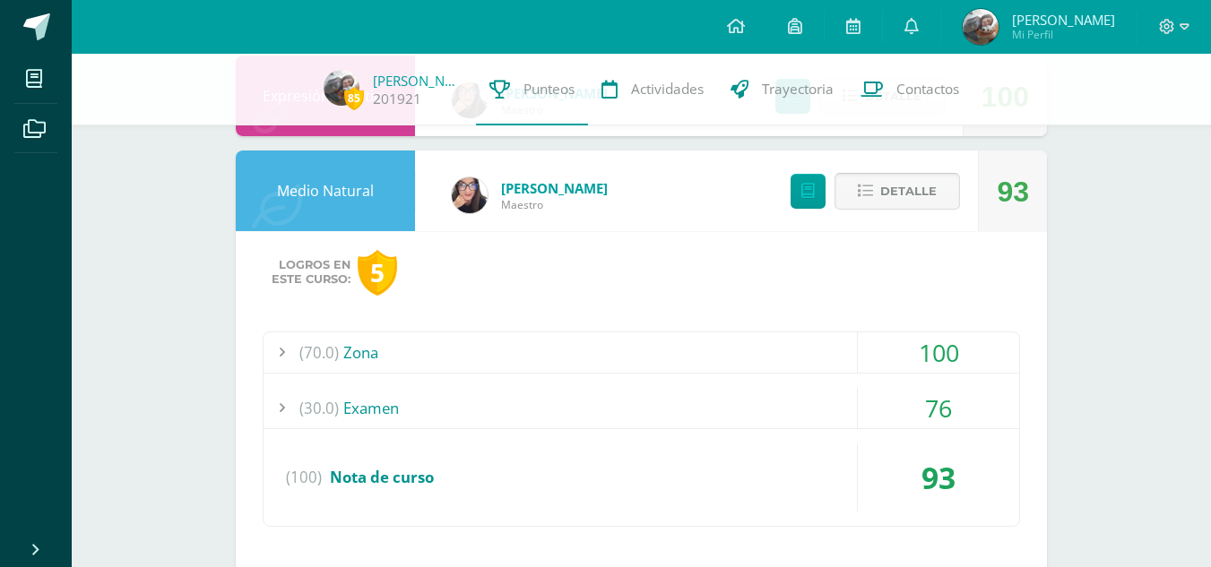
scroll to position [448, 0]
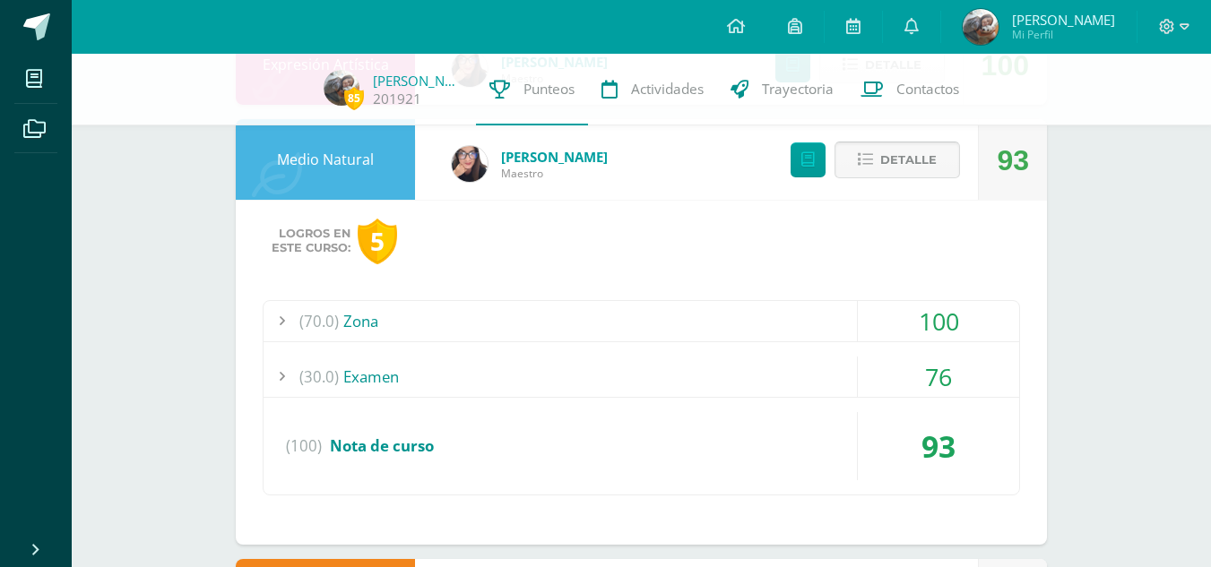
click at [891, 170] on span "Detalle" at bounding box center [908, 159] width 56 height 33
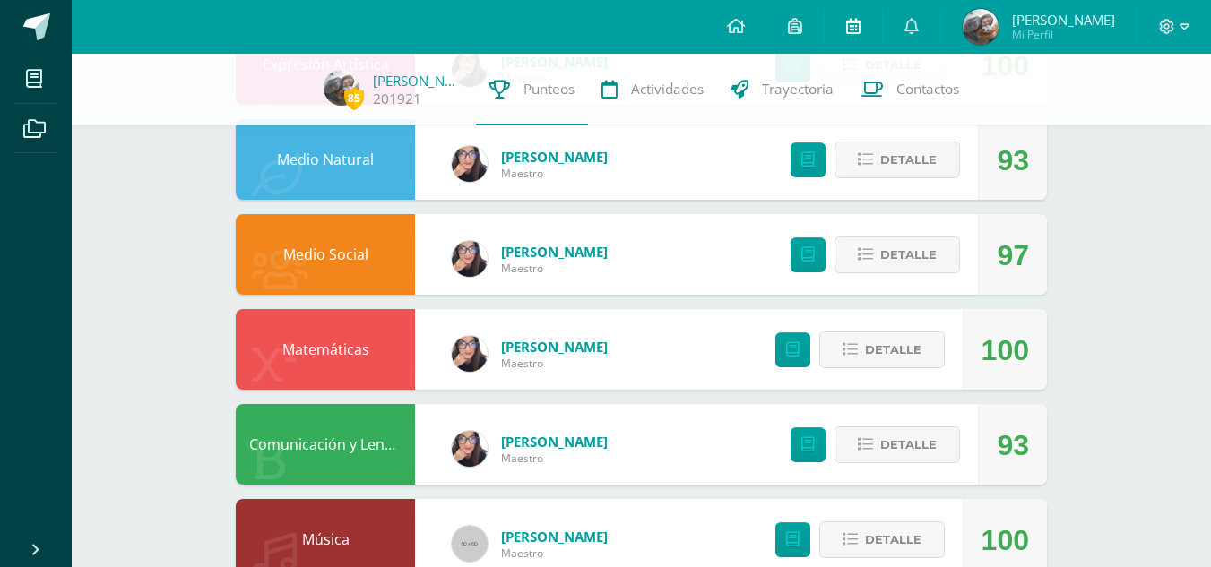
click at [861, 20] on icon at bounding box center [853, 26] width 14 height 16
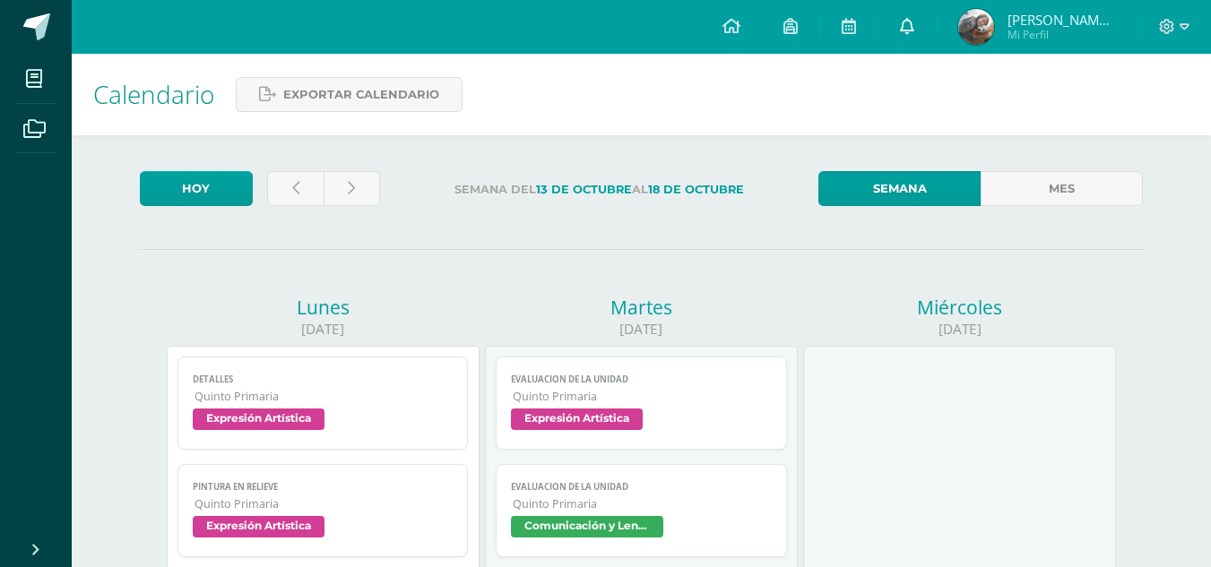
click at [936, 34] on link at bounding box center [907, 27] width 57 height 54
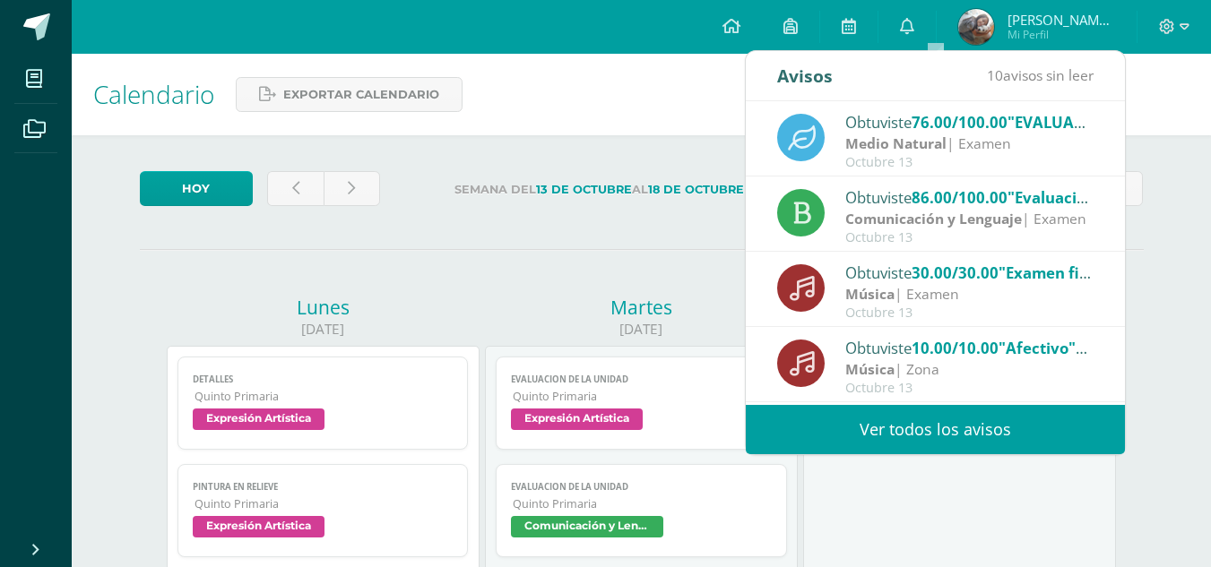
click at [959, 428] on link "Ver todos los avisos" at bounding box center [935, 429] width 379 height 49
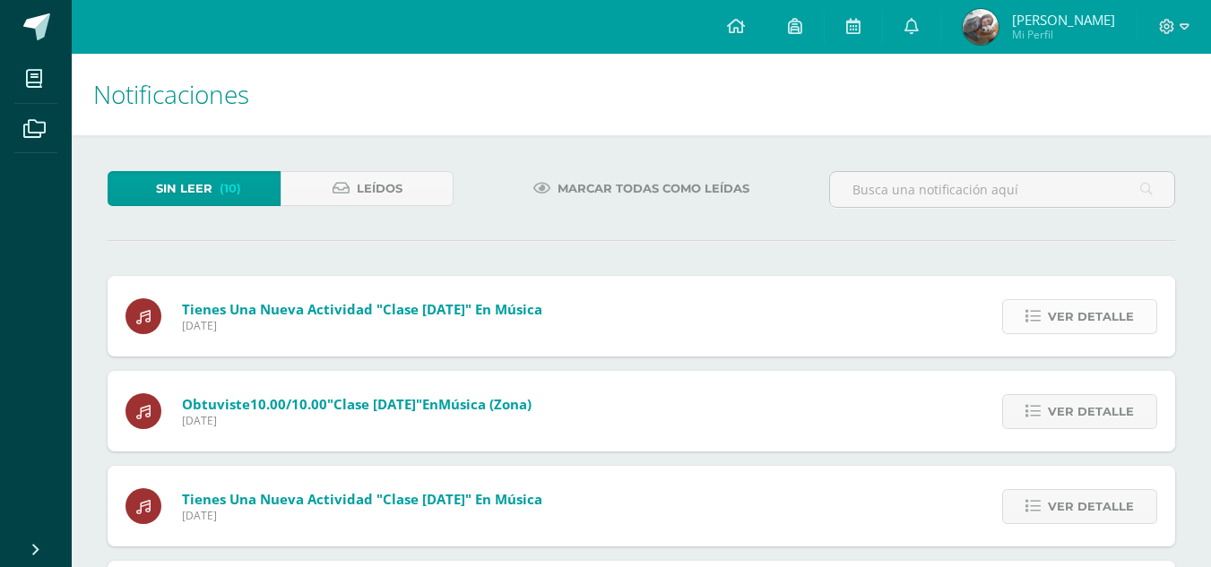
click at [1095, 332] on span "Ver detalle" at bounding box center [1091, 316] width 86 height 33
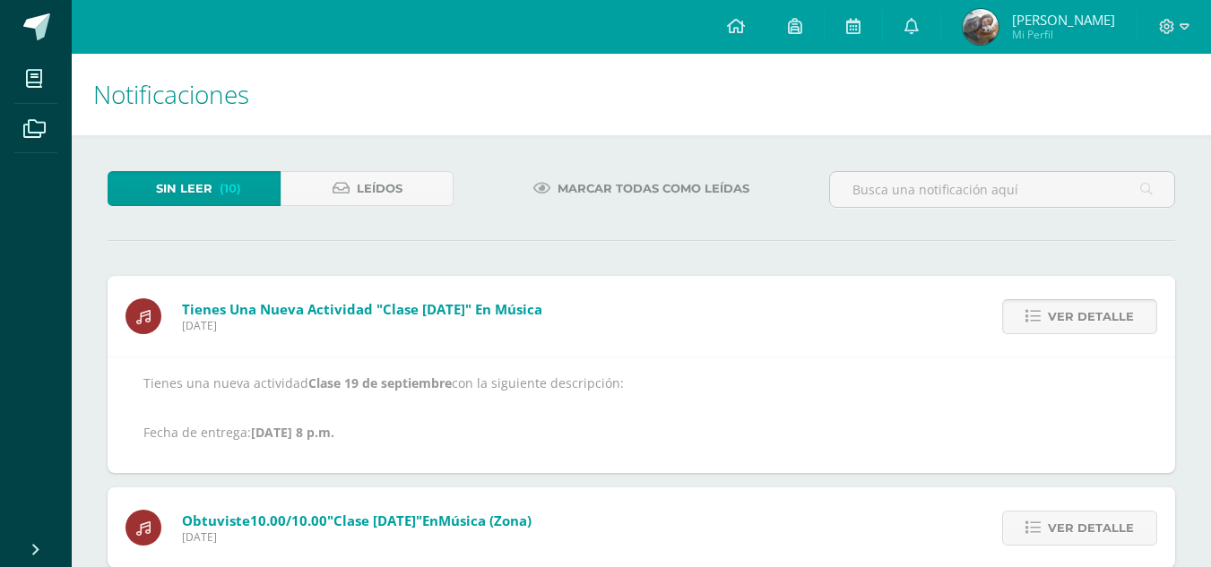
click at [1095, 332] on span "Ver detalle" at bounding box center [1091, 316] width 86 height 33
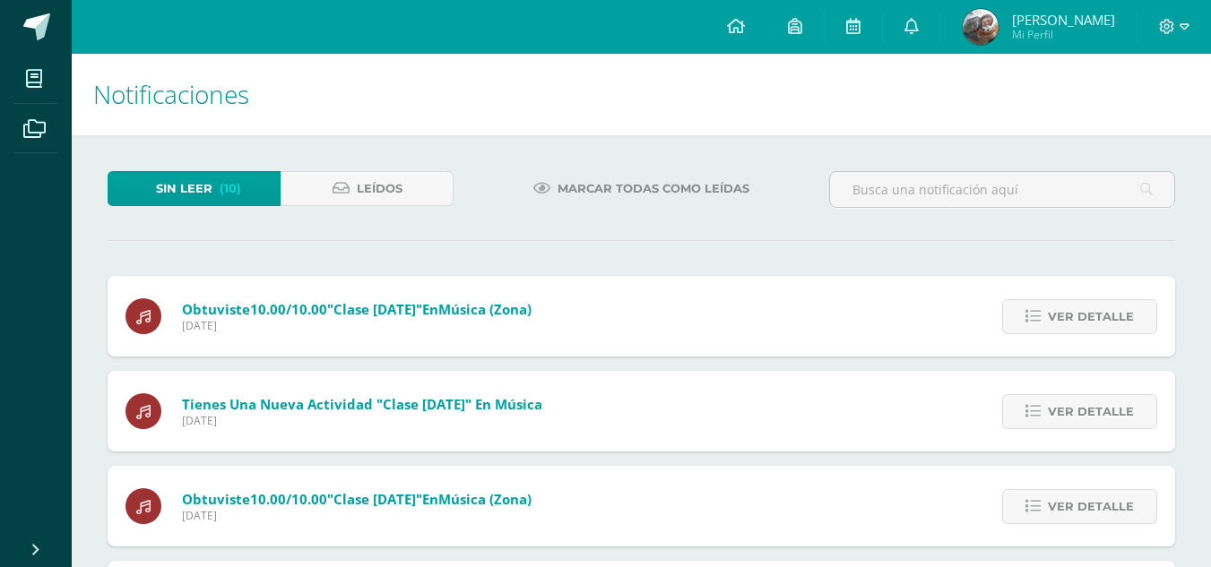
click at [1095, 332] on span "Ver detalle" at bounding box center [1091, 316] width 86 height 33
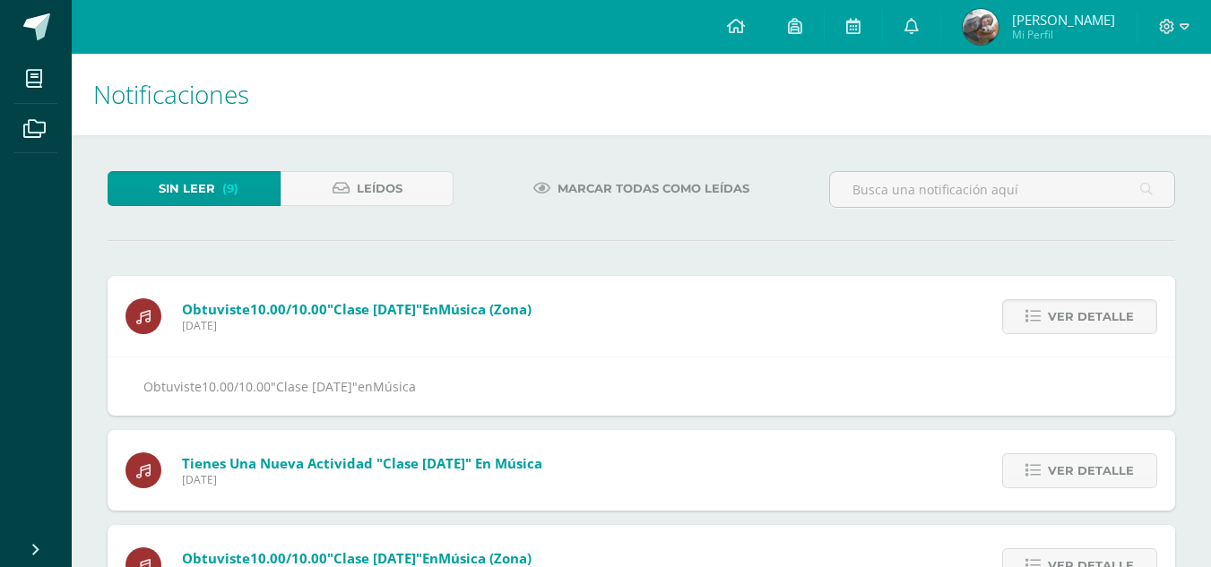
click at [1095, 332] on span "Ver detalle" at bounding box center [1091, 316] width 86 height 33
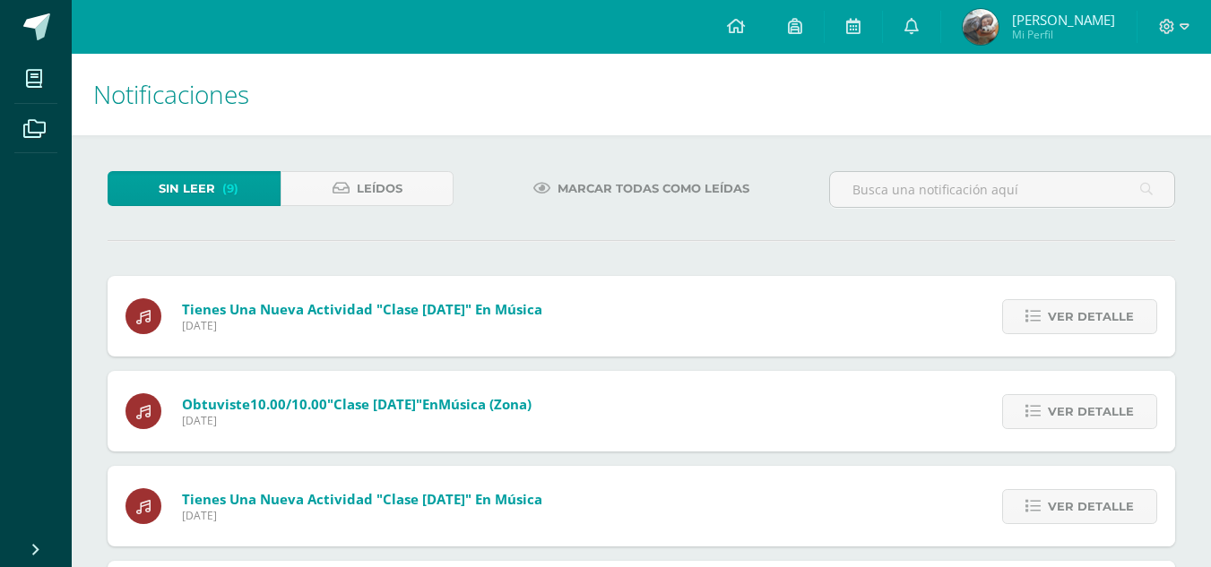
click at [1095, 332] on span "Ver detalle" at bounding box center [1091, 316] width 86 height 33
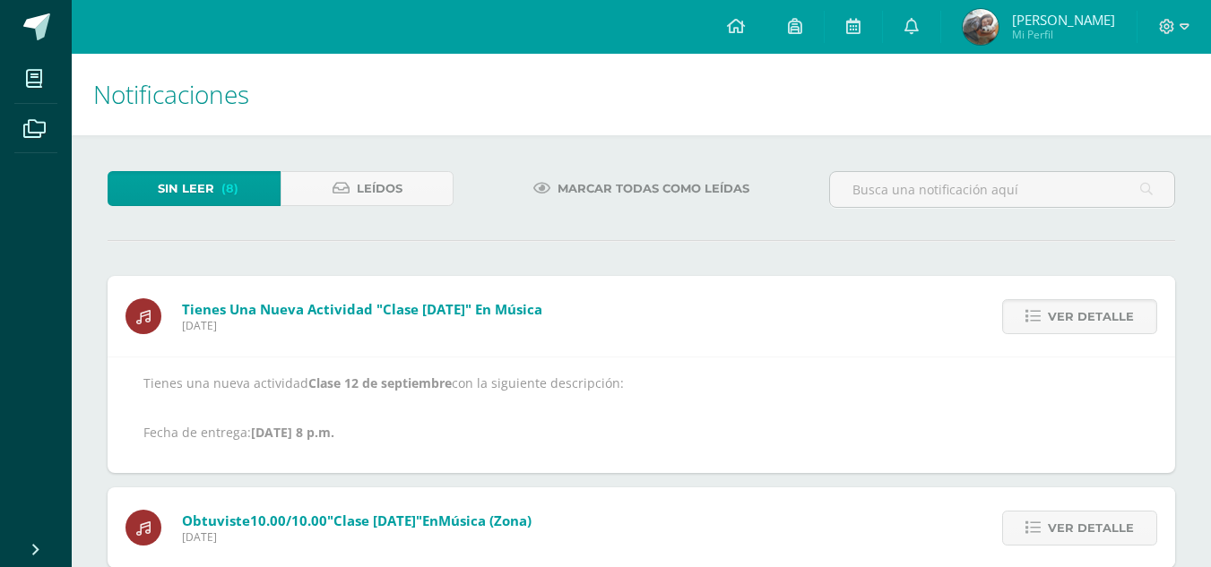
click at [1095, 332] on span "Ver detalle" at bounding box center [1091, 316] width 86 height 33
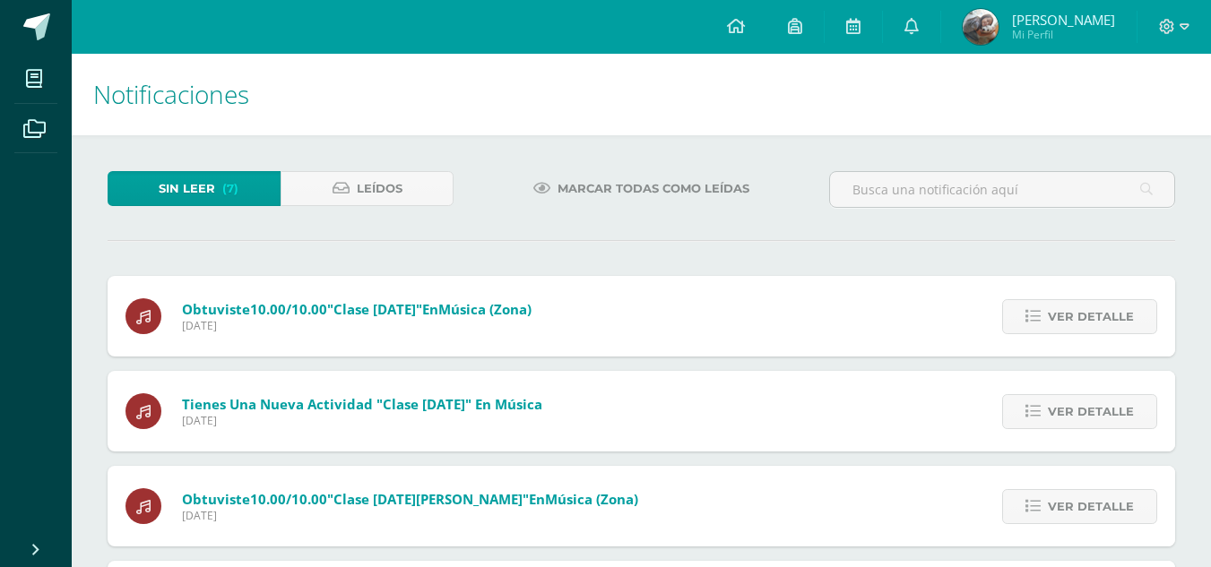
click at [1095, 332] on span "Ver detalle" at bounding box center [1091, 316] width 86 height 33
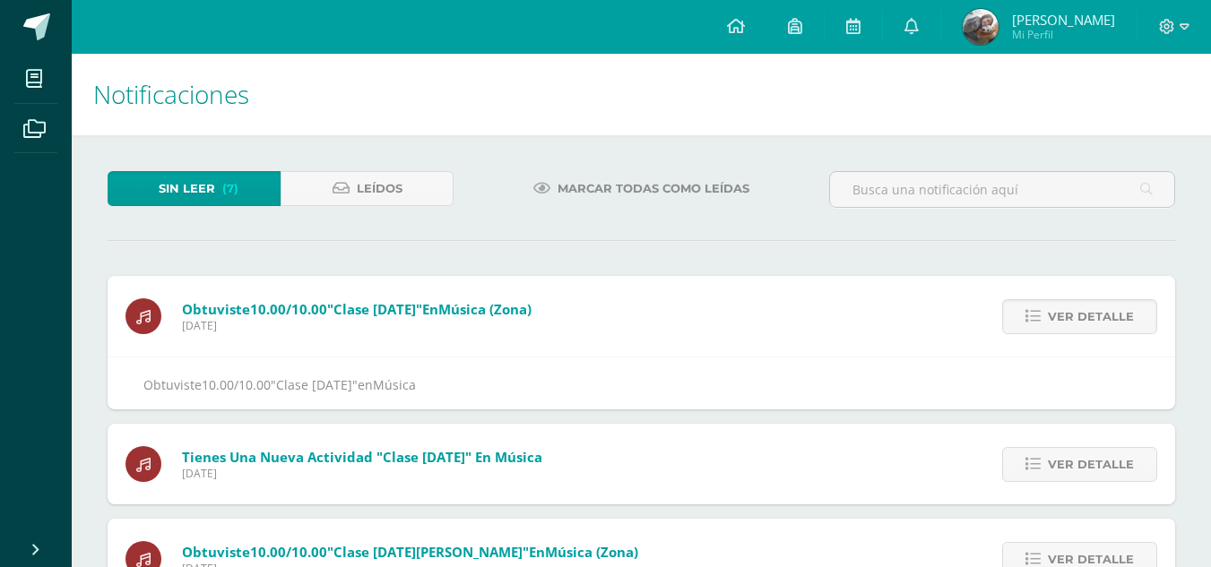
click at [1095, 332] on span "Ver detalle" at bounding box center [1091, 316] width 86 height 33
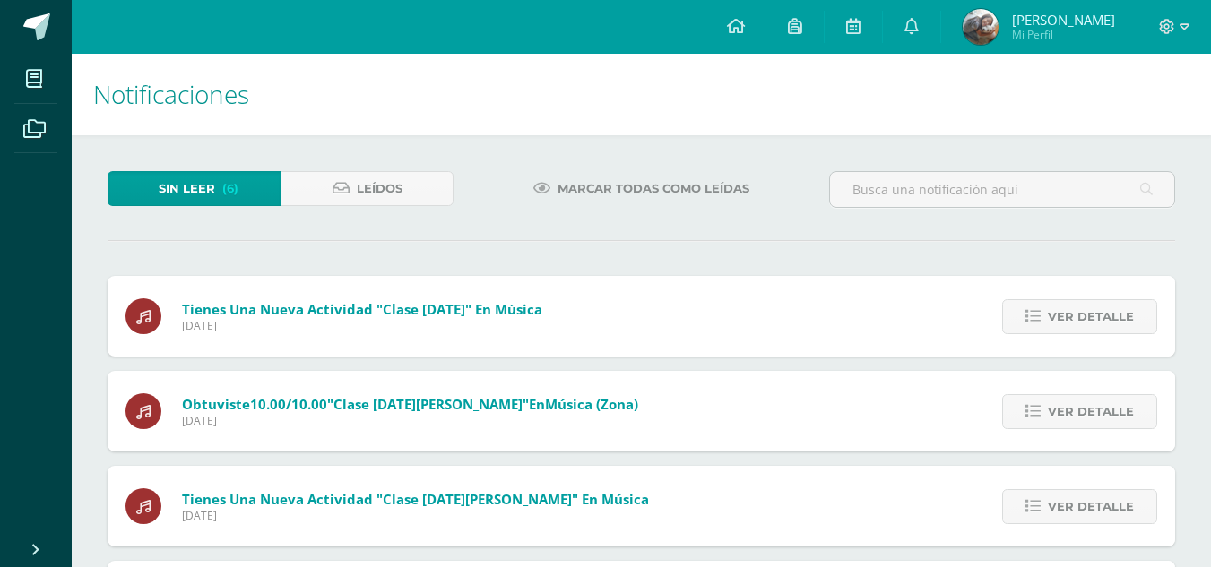
click at [1095, 332] on span "Ver detalle" at bounding box center [1091, 316] width 86 height 33
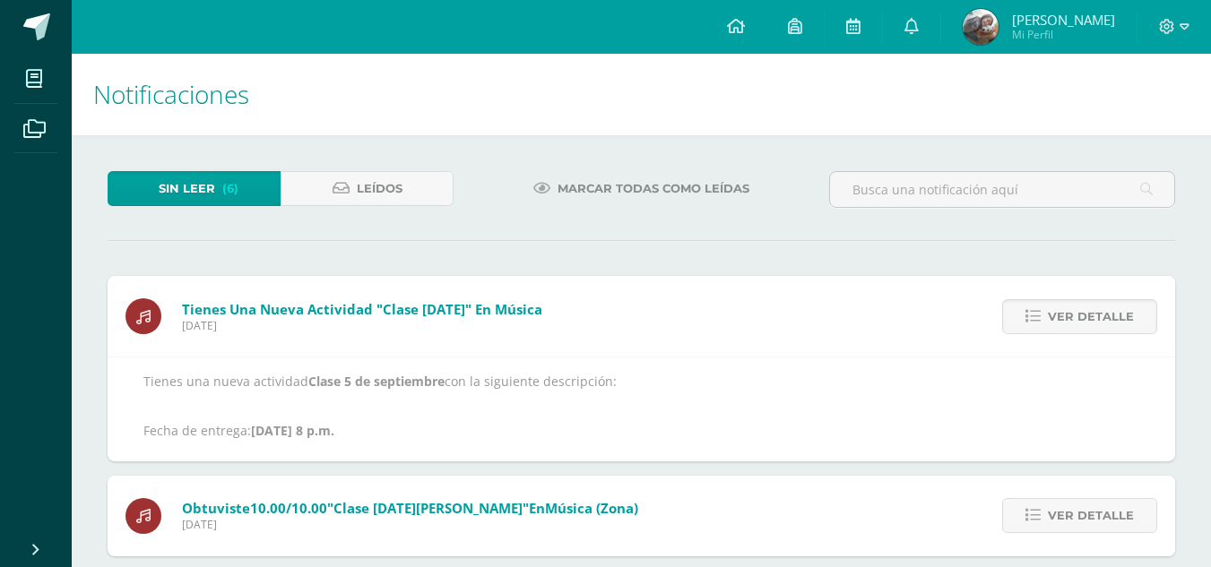
click at [1095, 332] on span "Ver detalle" at bounding box center [1091, 316] width 86 height 33
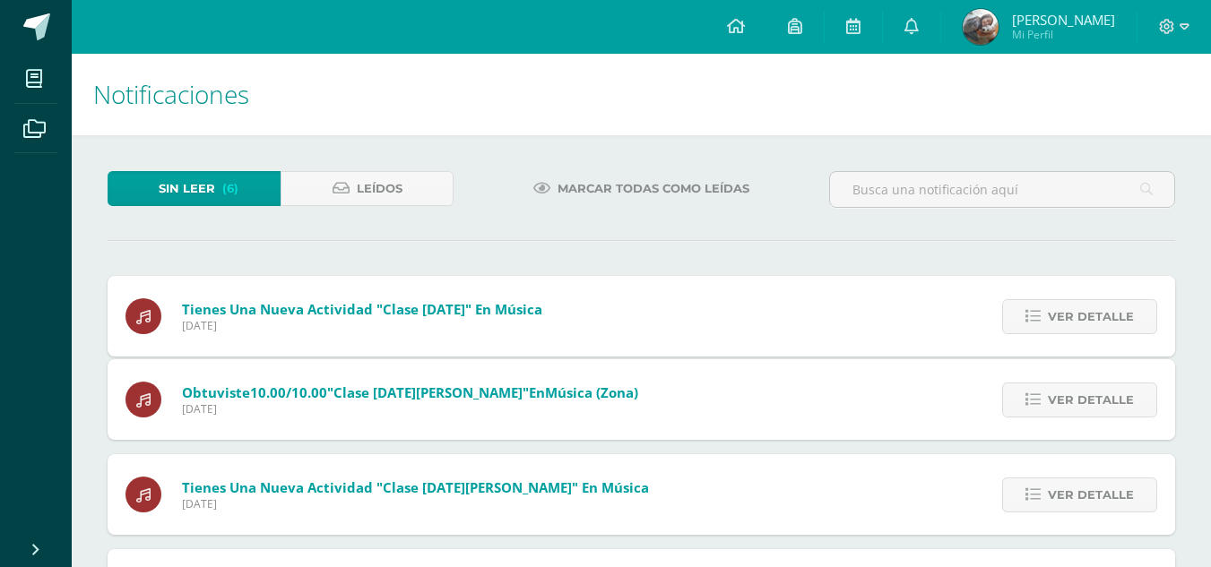
click at [1095, 332] on div "Tienes una nueva actividad "Clase 5 de septiembre" En Música Lunes 13 de Octubr…" at bounding box center [642, 548] width 1068 height 544
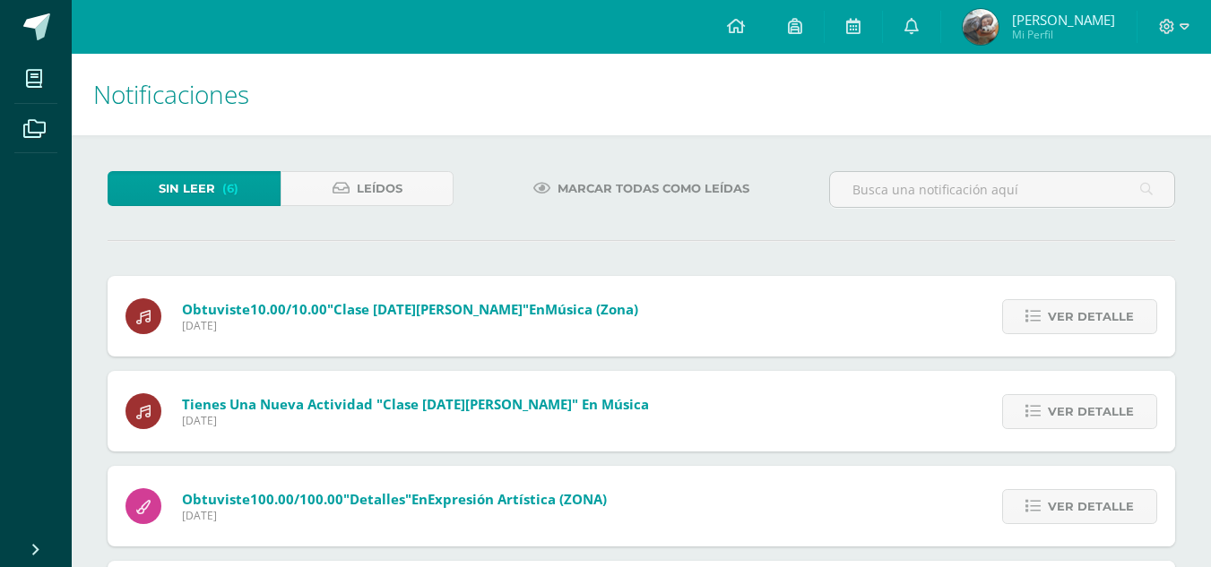
click at [1095, 332] on span "Ver detalle" at bounding box center [1091, 316] width 86 height 33
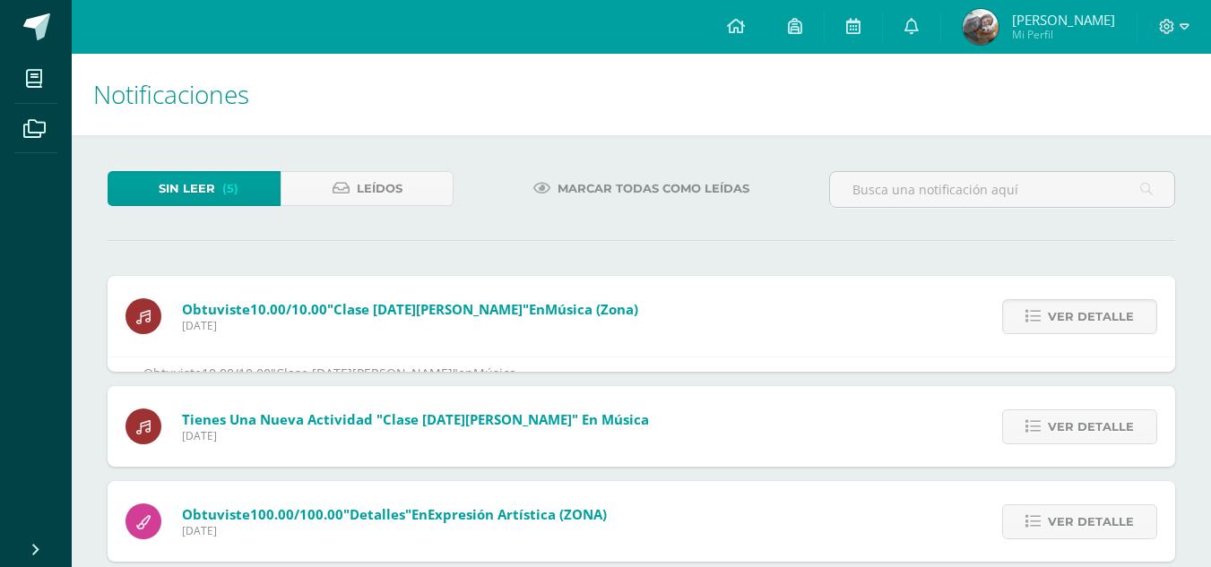
click at [1095, 332] on span "Ver detalle" at bounding box center [1091, 316] width 86 height 33
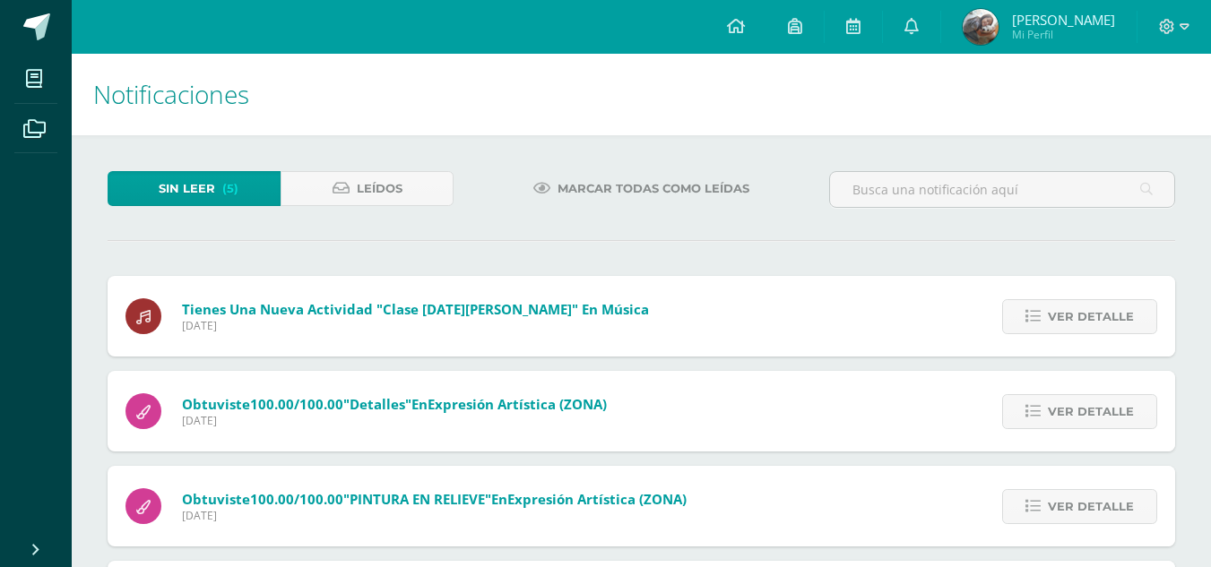
click at [1095, 332] on div "Obtuviste 10.00/10.00 "Clase 29 de agosto" en Música (Zona) Lunes 13 de Octubre…" at bounding box center [642, 459] width 1068 height 366
click at [1095, 332] on span "Ver detalle" at bounding box center [1091, 316] width 86 height 33
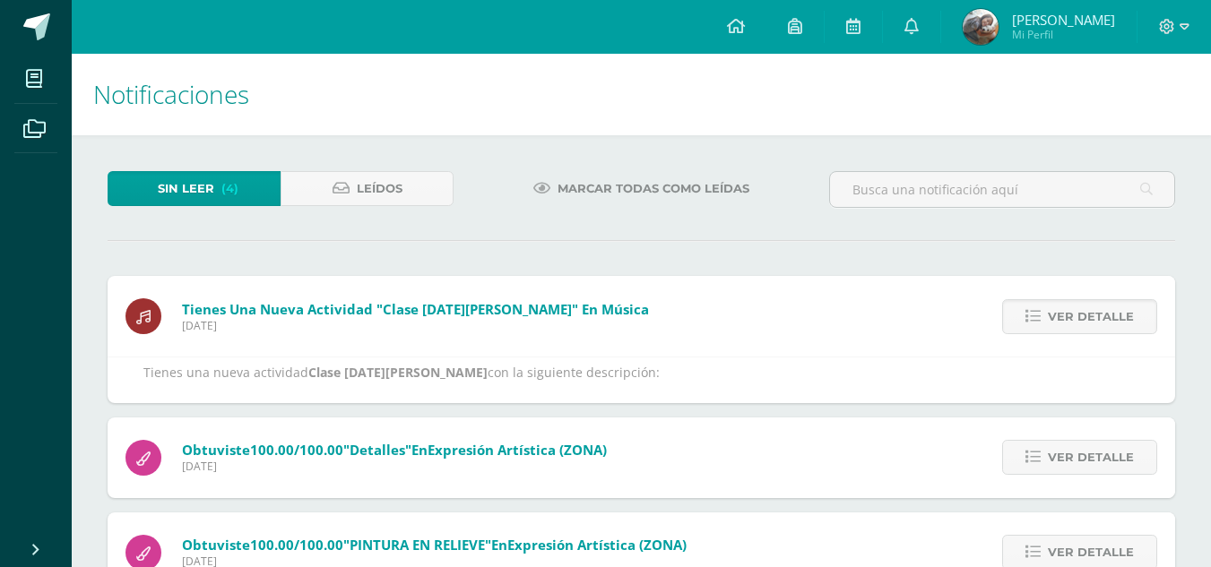
click at [1095, 332] on span "Ver detalle" at bounding box center [1091, 316] width 86 height 33
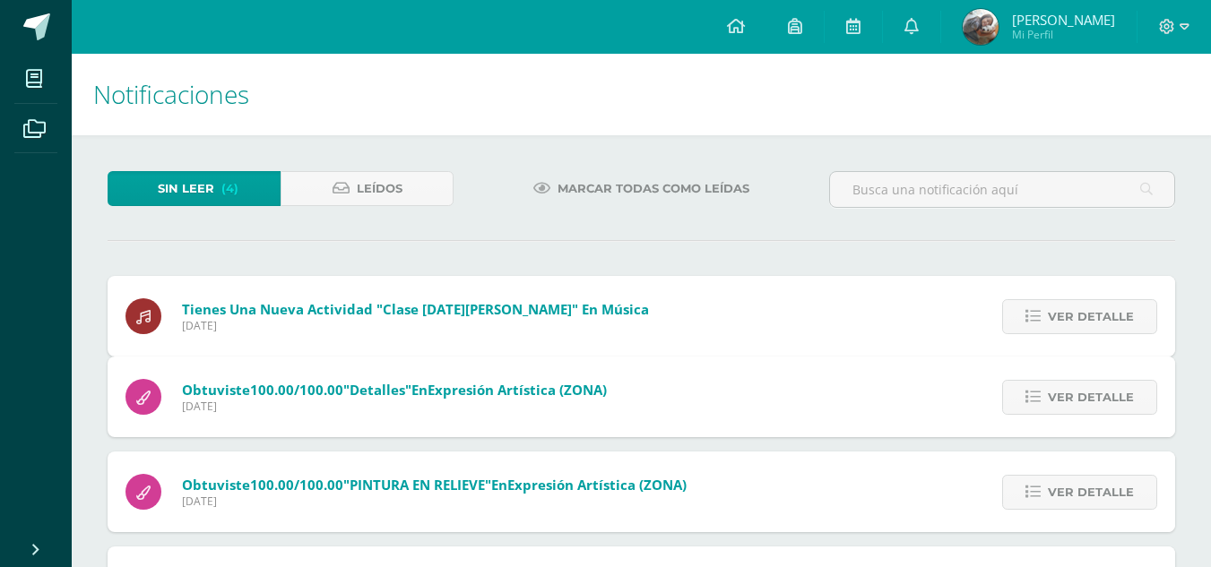
click at [1095, 332] on div "Tienes una nueva actividad "Clase 29 de agosto" En Música Lunes 13 de Octubre d…" at bounding box center [642, 451] width 1068 height 351
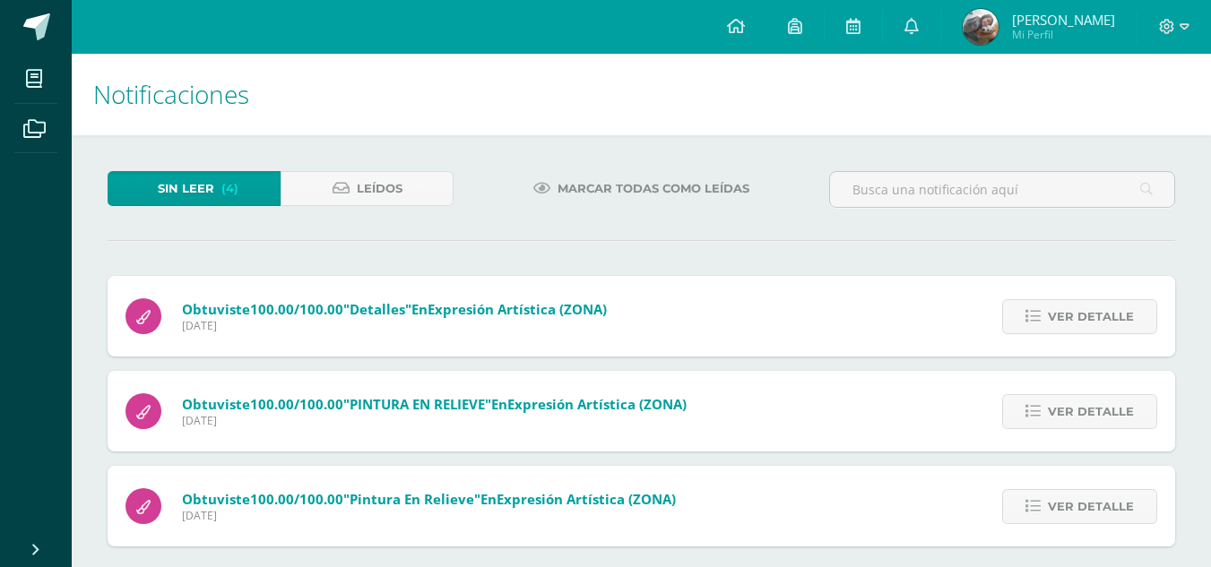
click at [1095, 332] on span "Ver detalle" at bounding box center [1091, 316] width 86 height 33
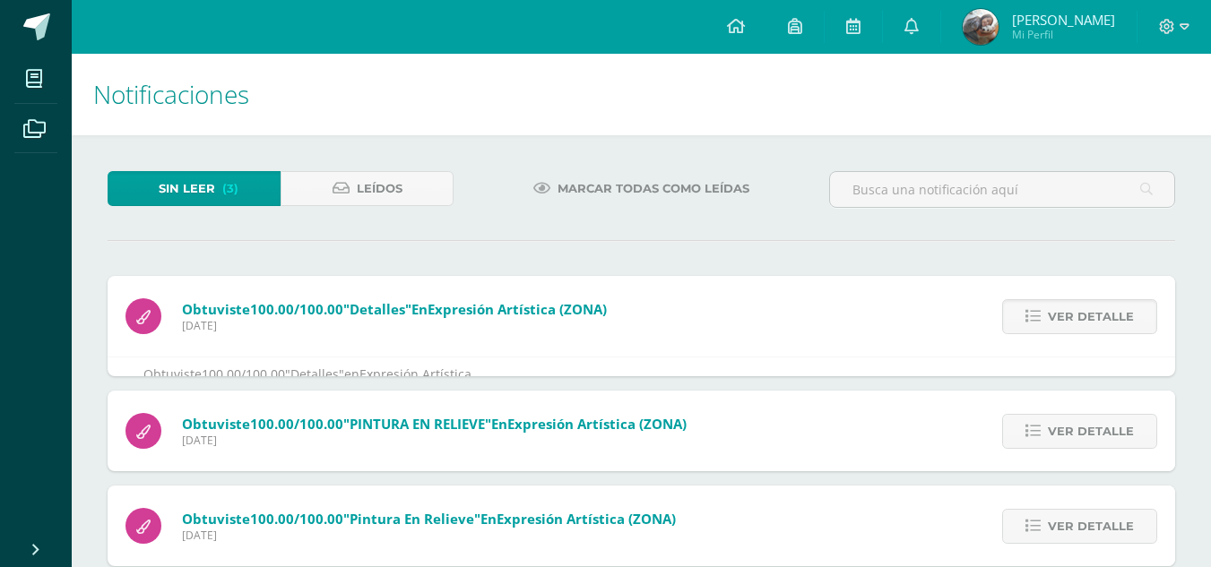
click at [1095, 332] on span "Ver detalle" at bounding box center [1091, 316] width 86 height 33
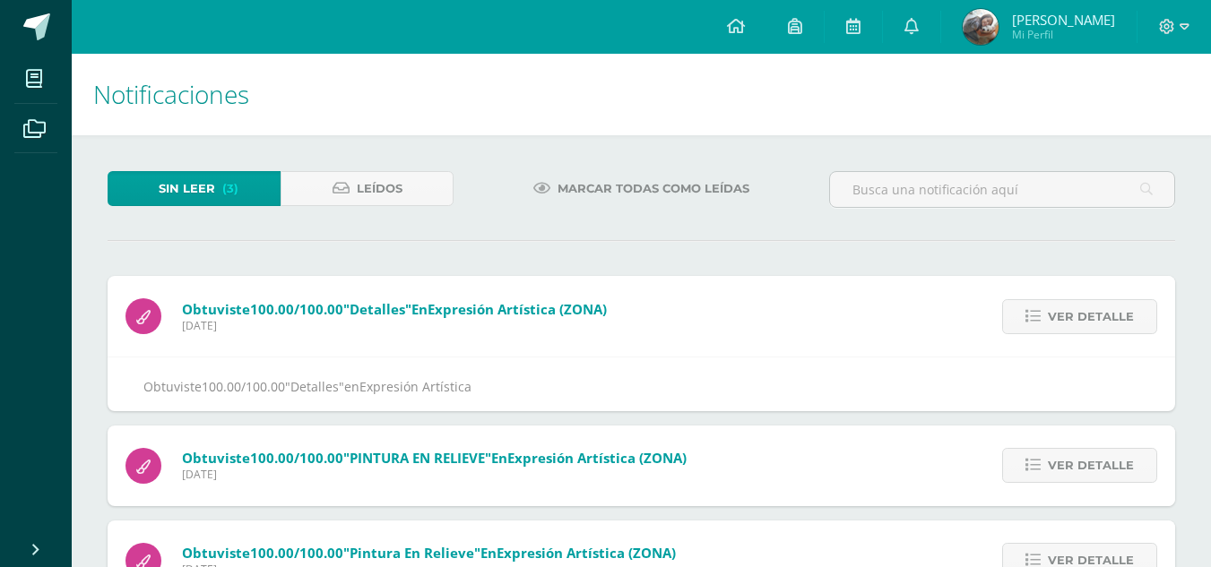
click at [1095, 332] on div "Obtuviste 100.00/100.00 "Detalles" en Expresión Artística (ZONA) Lunes 13 de Oc…" at bounding box center [642, 438] width 1068 height 325
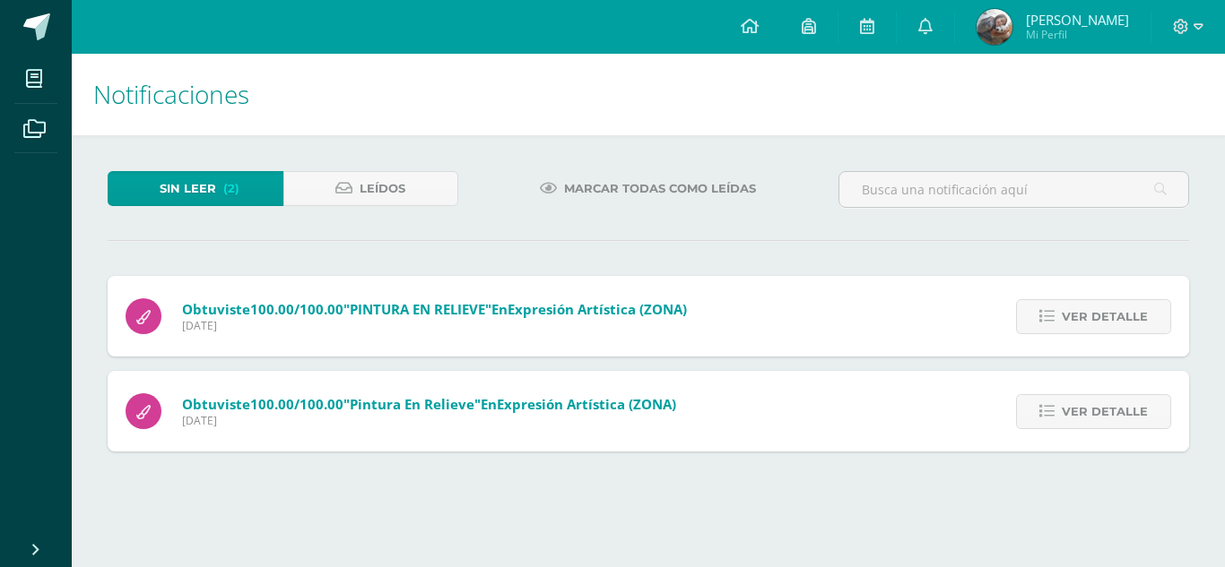
click at [1095, 332] on span "Ver detalle" at bounding box center [1104, 316] width 86 height 33
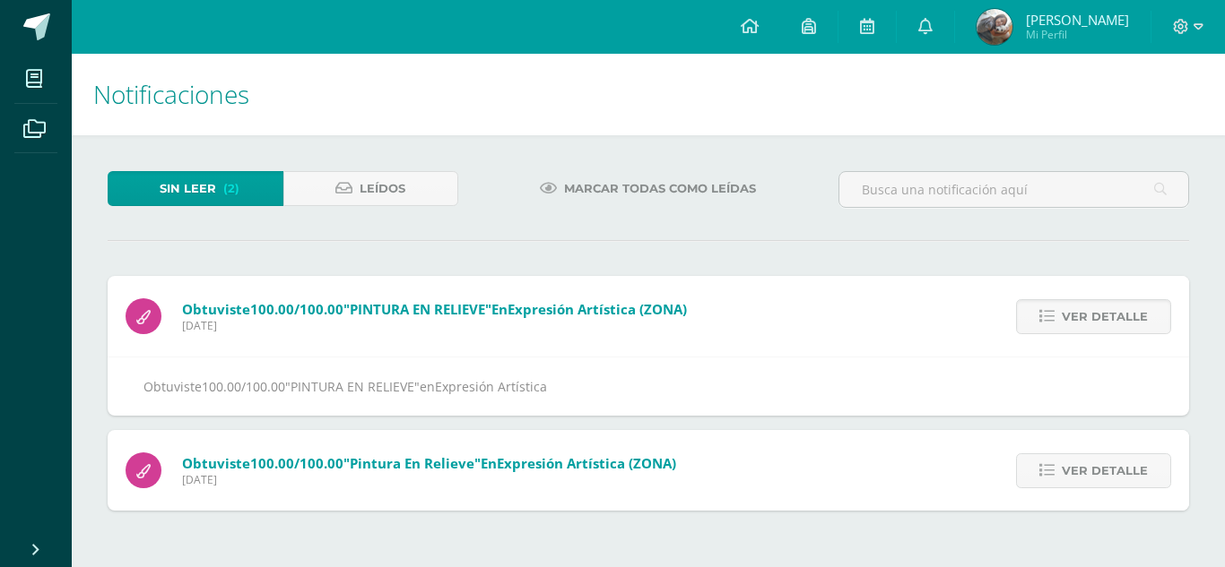
click at [1095, 332] on span "Ver detalle" at bounding box center [1104, 316] width 86 height 33
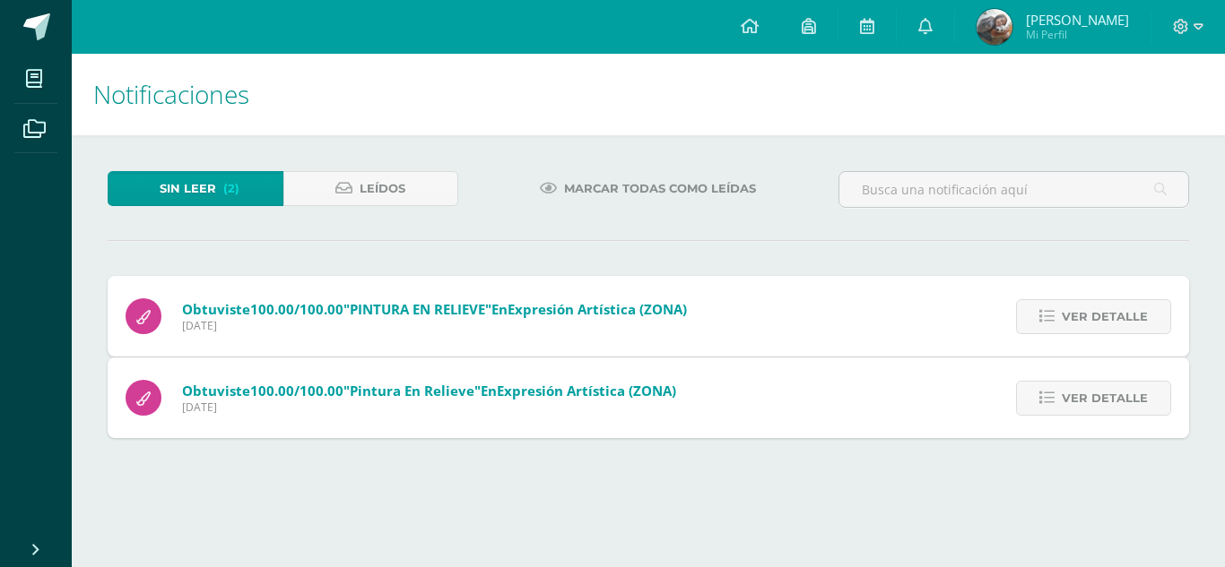
click at [1095, 332] on div "Obtuviste 100.00/100.00 "PINTURA EN RELIEVE" en Expresión Artística (ZONA) Lune…" at bounding box center [648, 357] width 1081 height 162
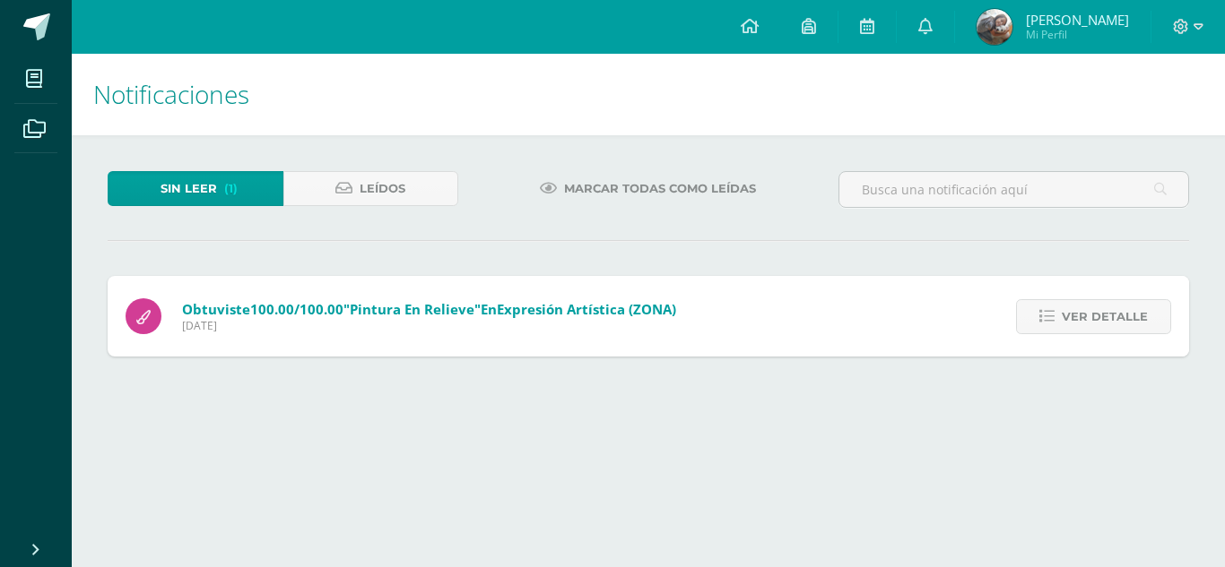
click at [1095, 332] on span "Ver detalle" at bounding box center [1104, 316] width 86 height 33
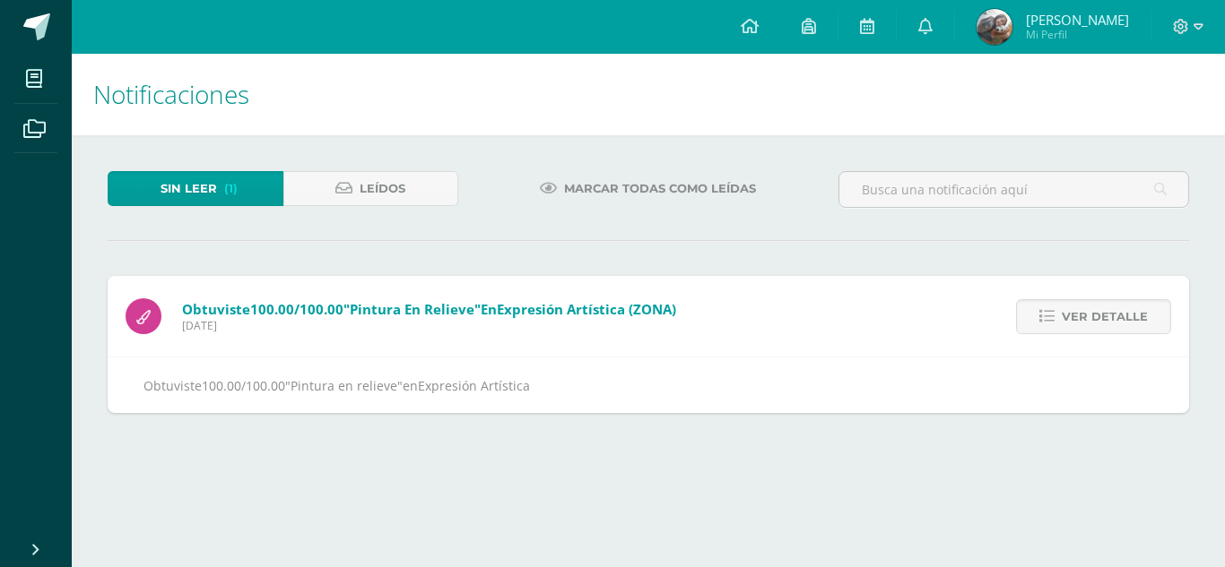
click at [1095, 332] on span "Ver detalle" at bounding box center [1104, 316] width 86 height 33
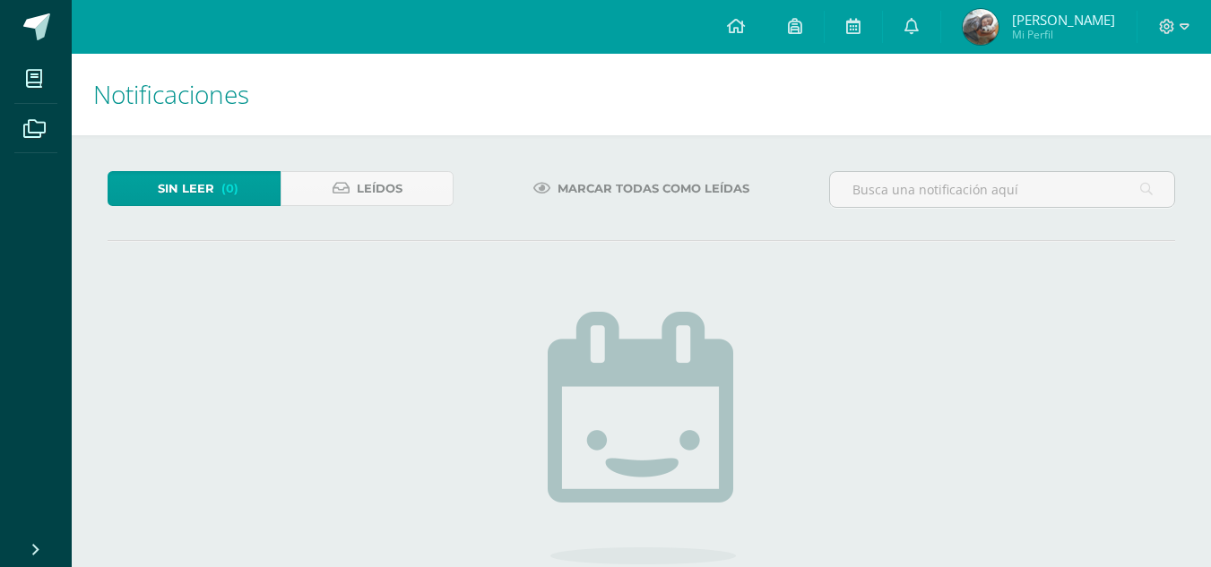
click at [1031, 28] on span "Paula Giselle Mi Perfil" at bounding box center [1039, 27] width 160 height 36
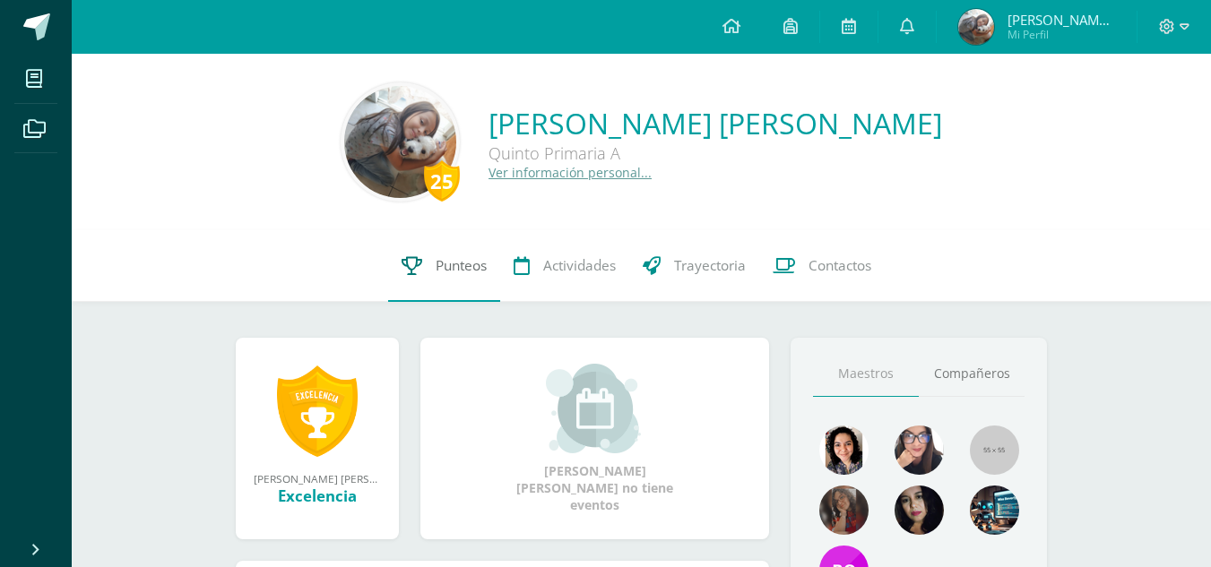
click at [491, 261] on link "Punteos" at bounding box center [444, 266] width 112 height 72
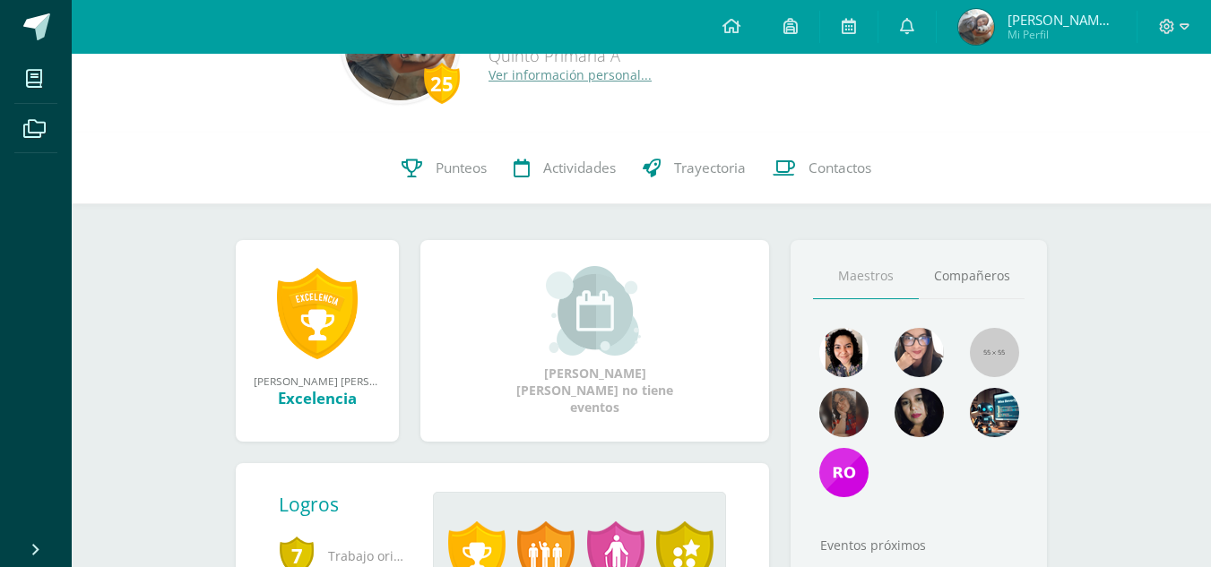
scroll to position [269, 0]
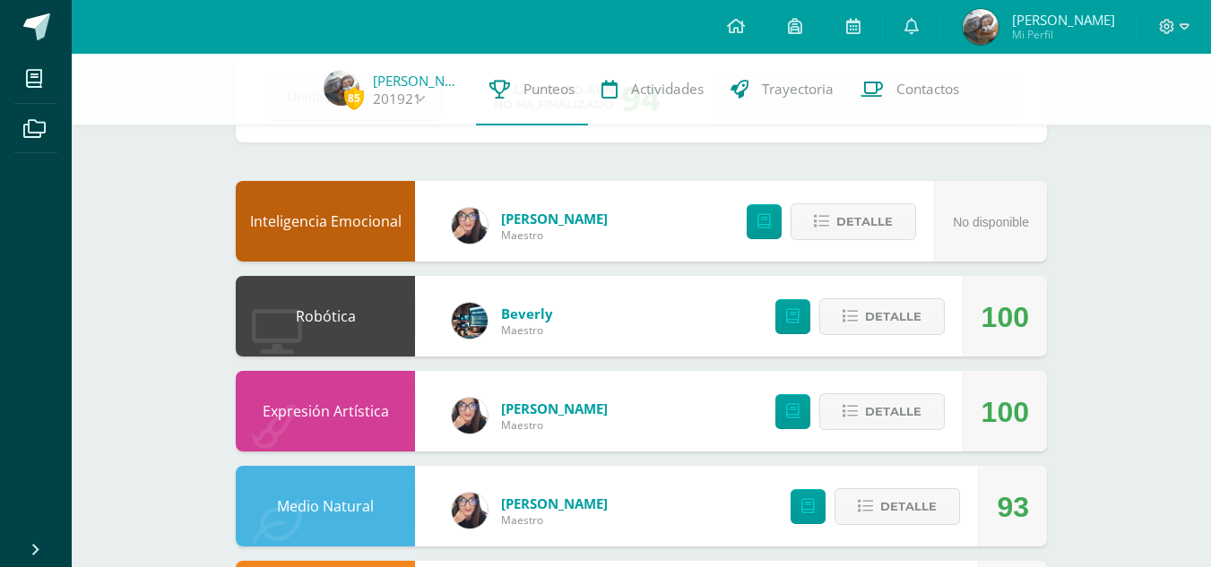
scroll to position [179, 0]
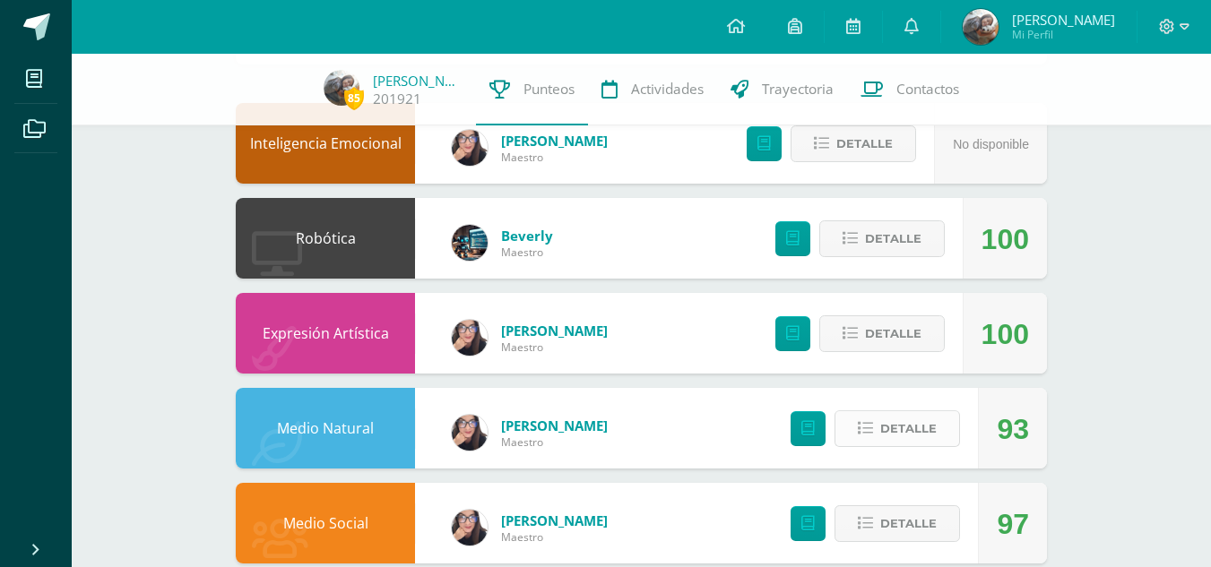
click at [871, 419] on button "Detalle" at bounding box center [898, 429] width 126 height 37
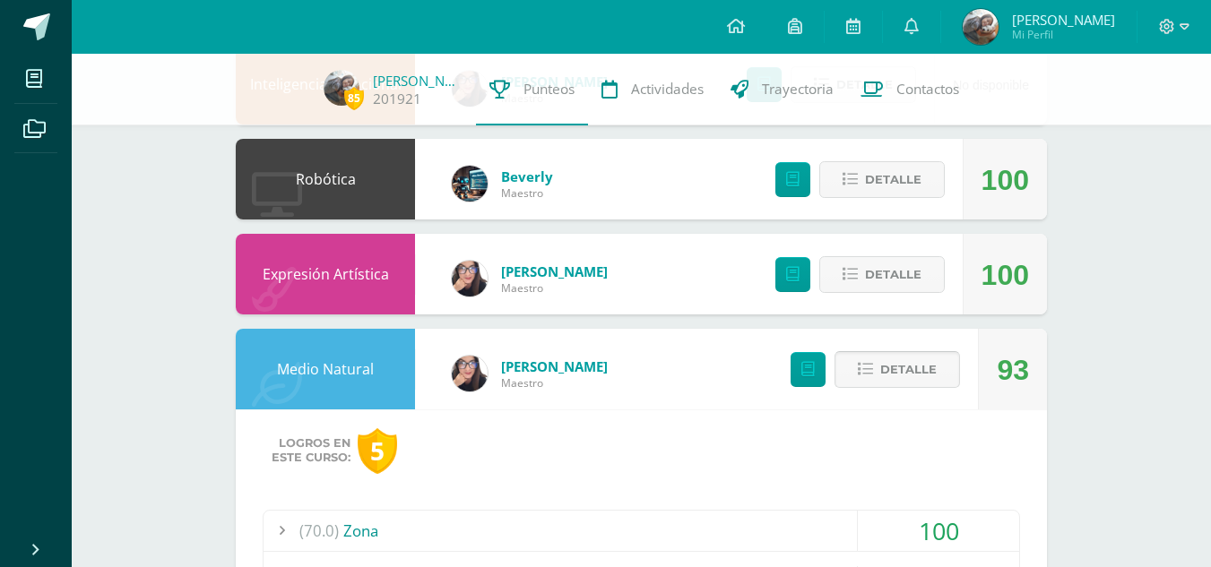
scroll to position [269, 0]
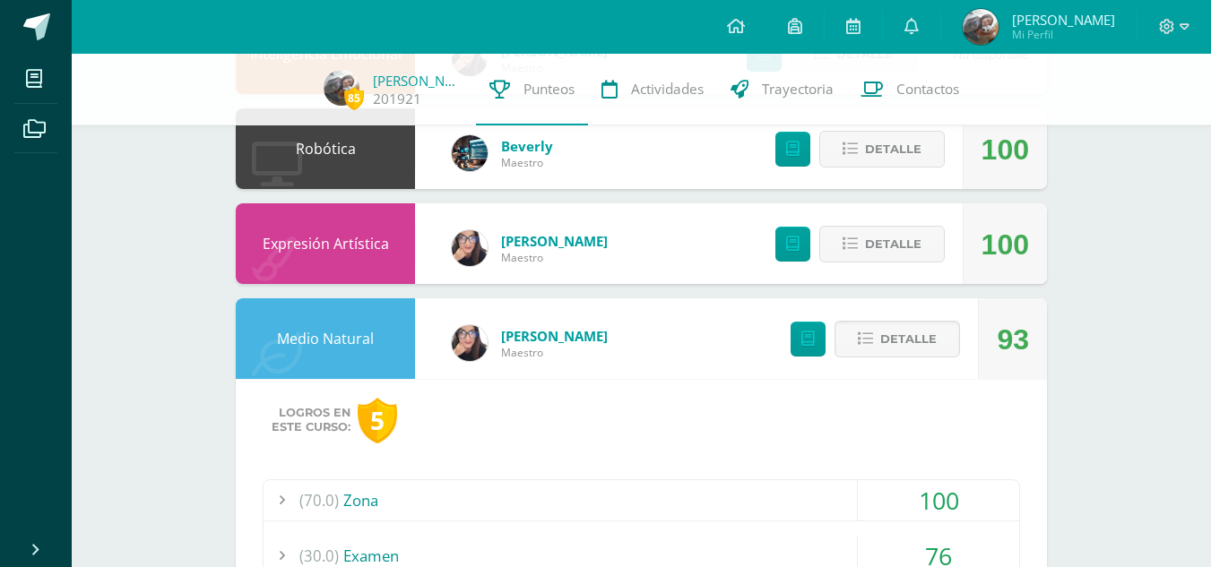
click at [891, 307] on div "Detalle" at bounding box center [871, 339] width 214 height 81
click at [891, 333] on span "Detalle" at bounding box center [908, 339] width 56 height 33
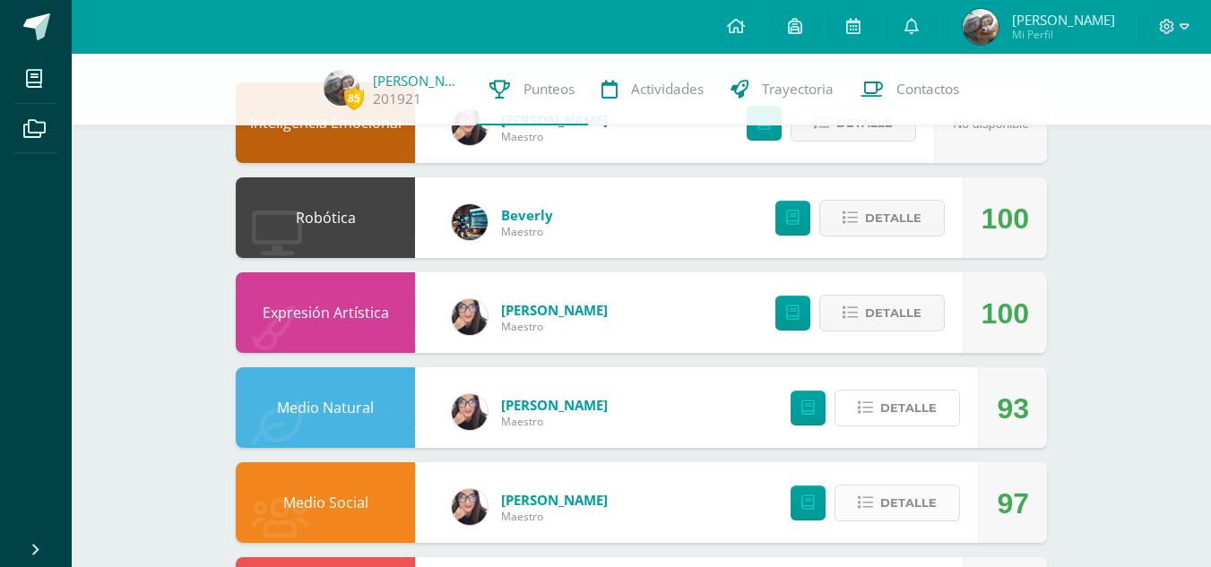
scroll to position [179, 0]
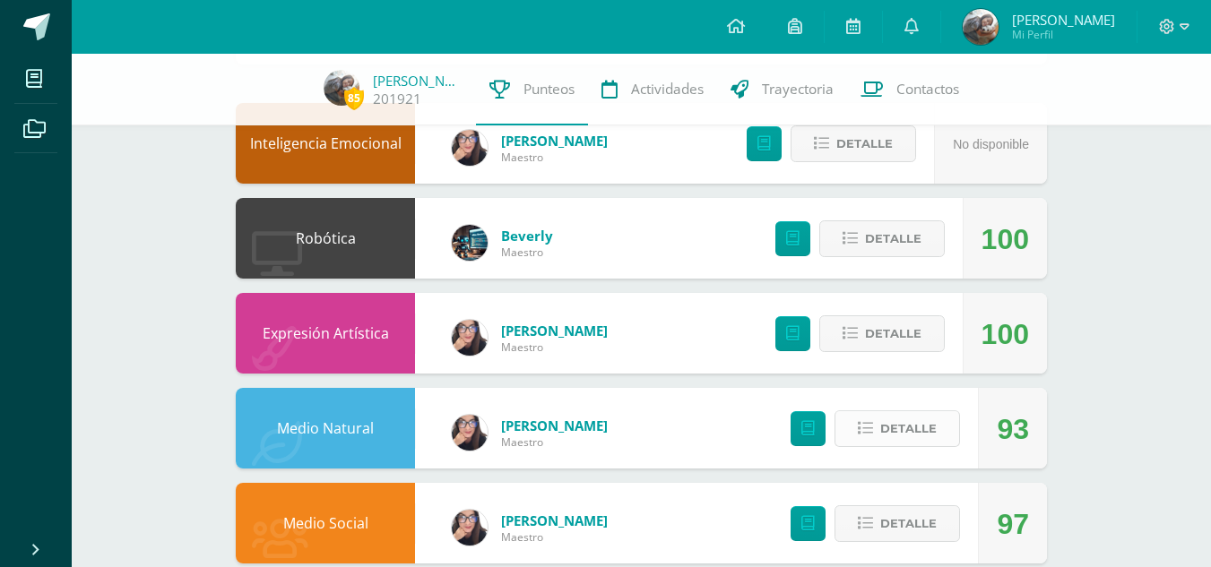
click at [855, 425] on button "Detalle" at bounding box center [898, 429] width 126 height 37
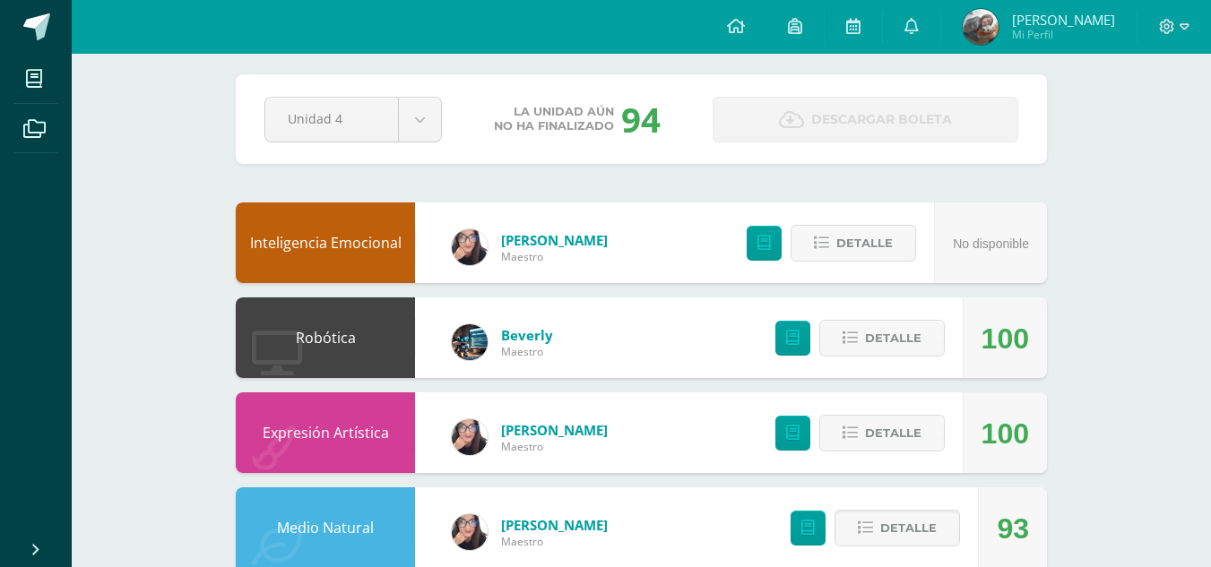
scroll to position [0, 0]
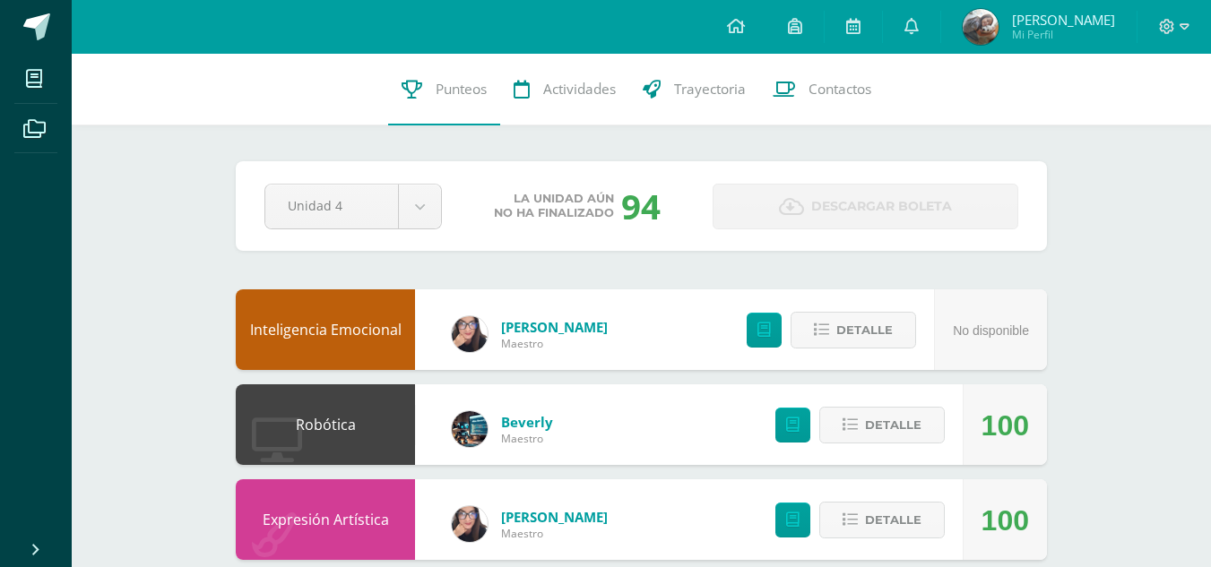
click at [446, 207] on div "Unidad 4 Unidad 1 Unidad 2 Unidad 3 Unidad 4" at bounding box center [353, 207] width 192 height 46
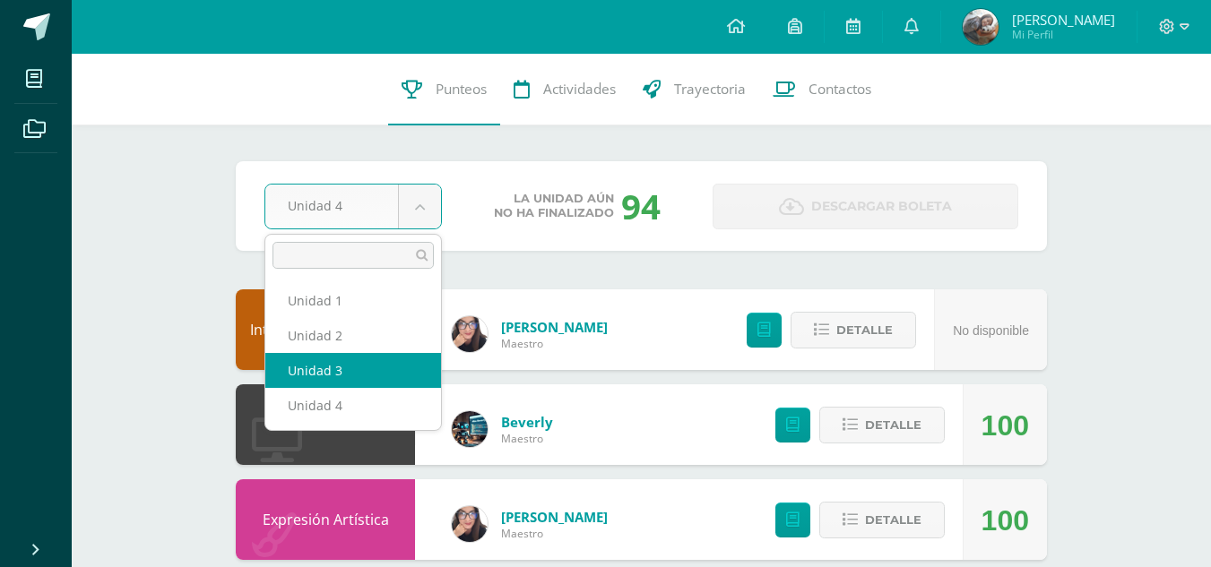
select select "Unidad 3"
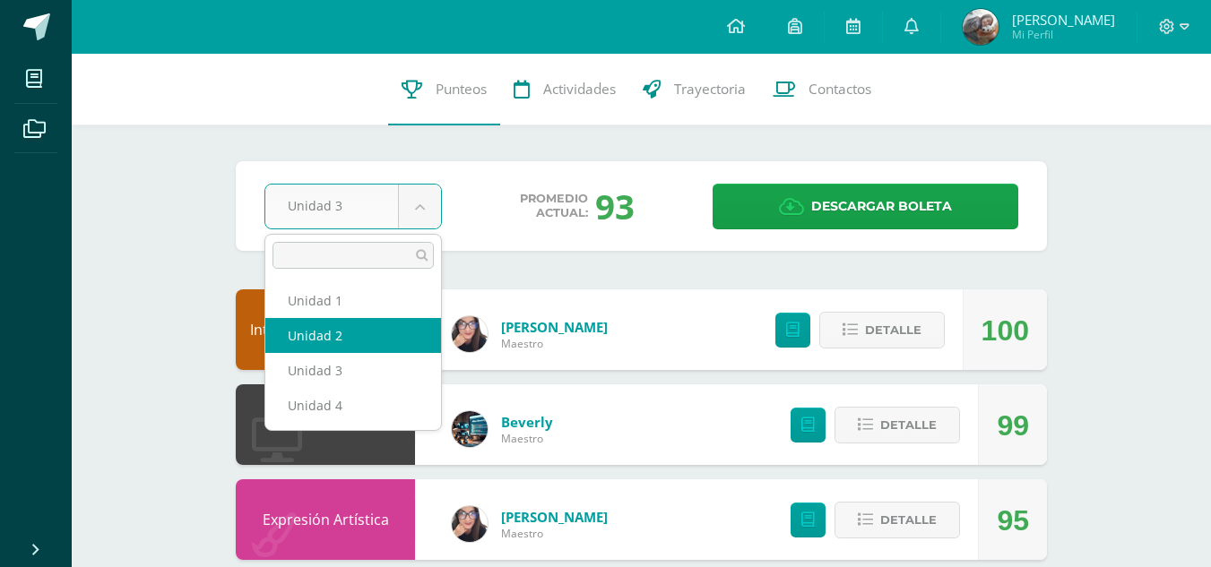
select select "Unidad 2"
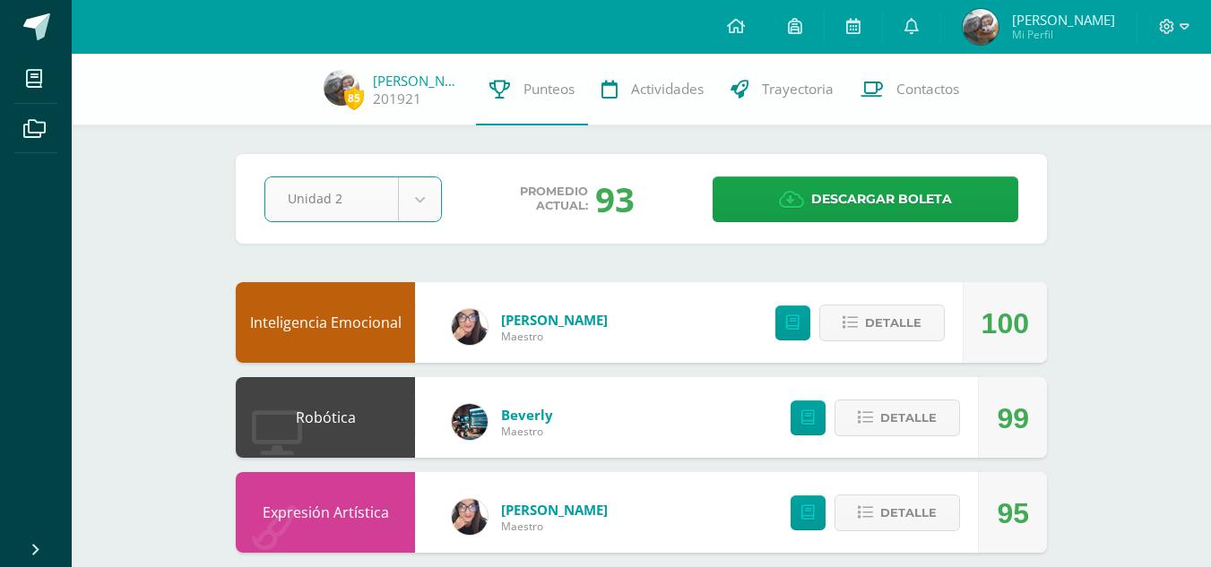
scroll to position [179, 0]
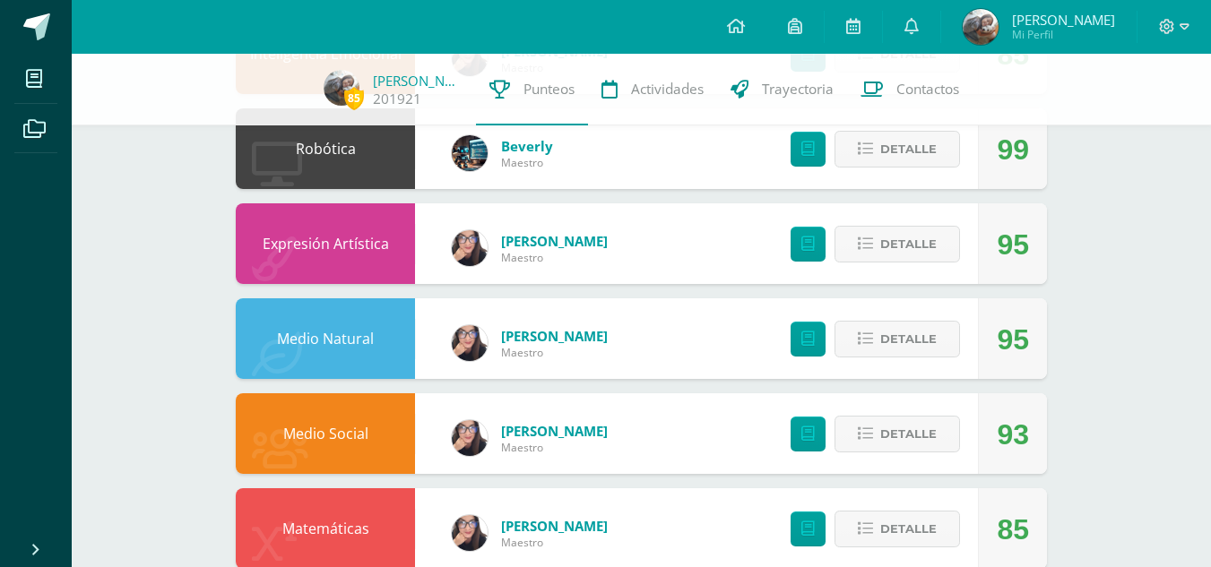
scroll to position [90, 0]
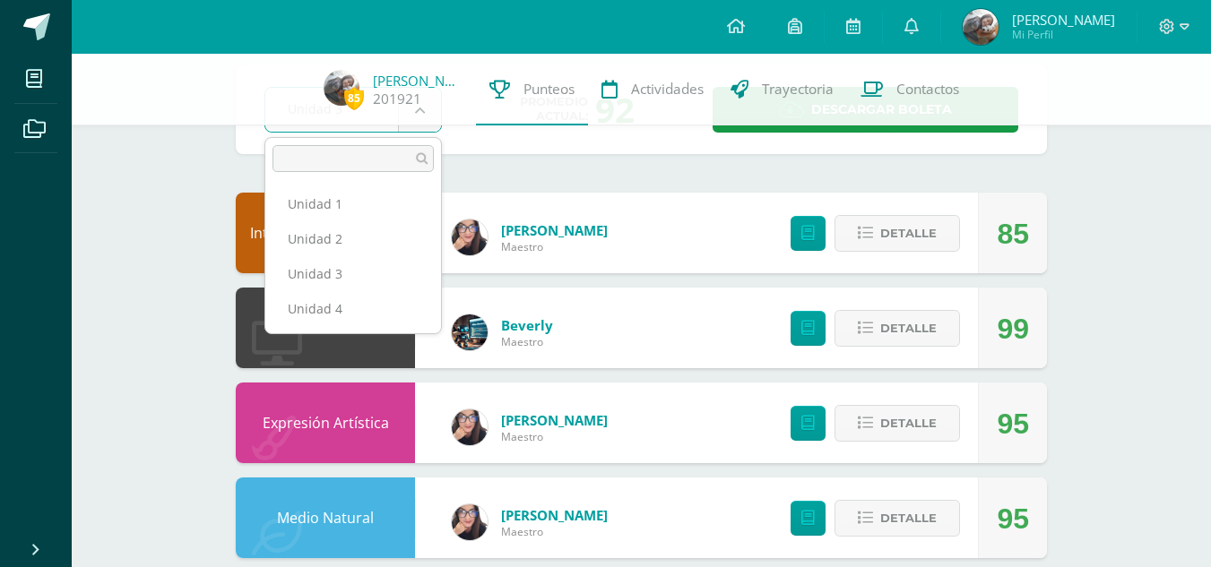
click at [387, 326] on ul "Unidad 1 Unidad 2 Unidad 3 Unidad 4" at bounding box center [353, 256] width 176 height 154
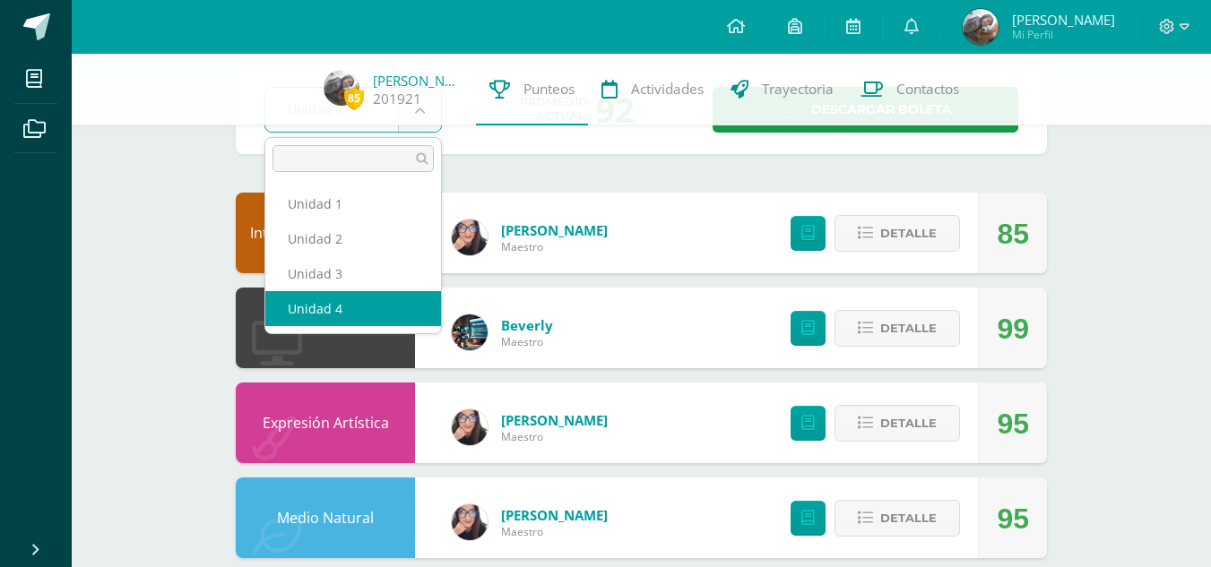
select select "Unidad 4"
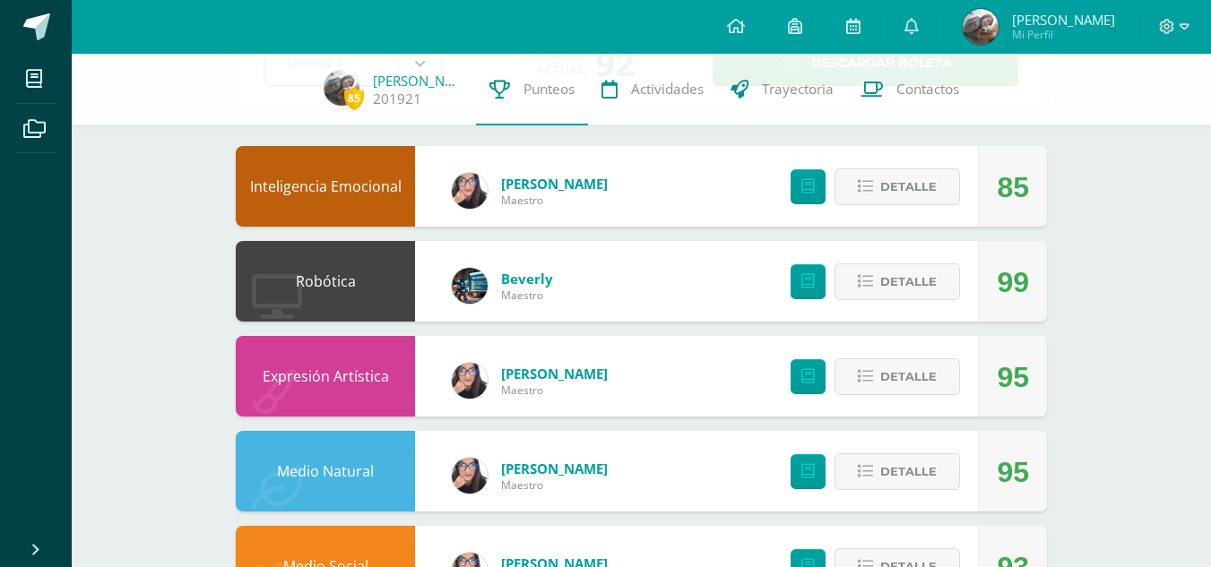
scroll to position [179, 0]
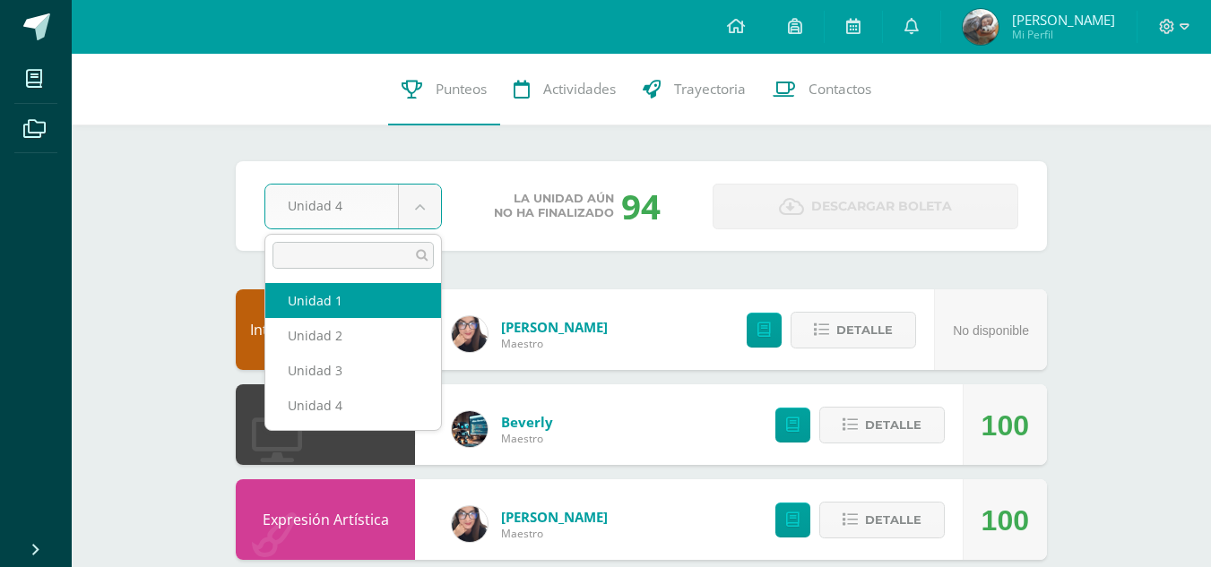
select select "Unidad 1"
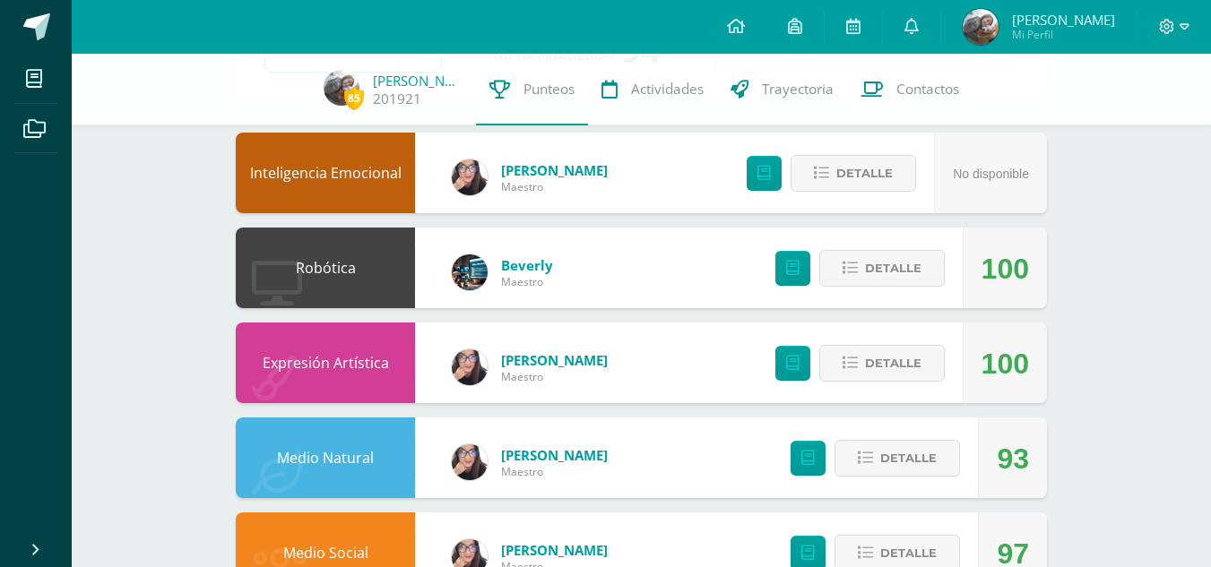
scroll to position [359, 0]
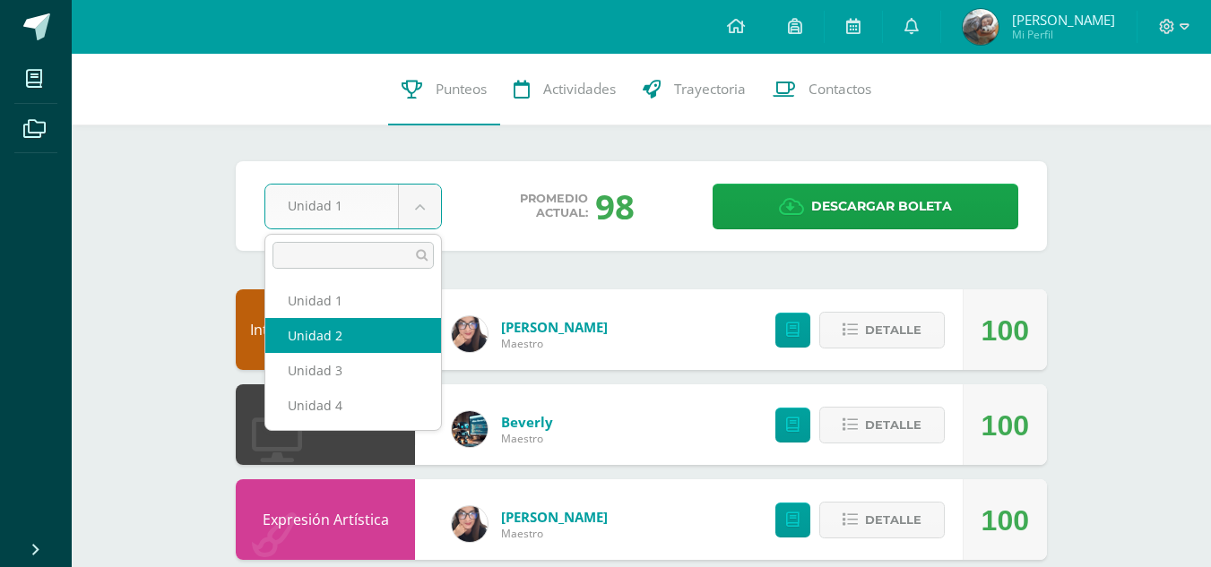
select select "Unidad 2"
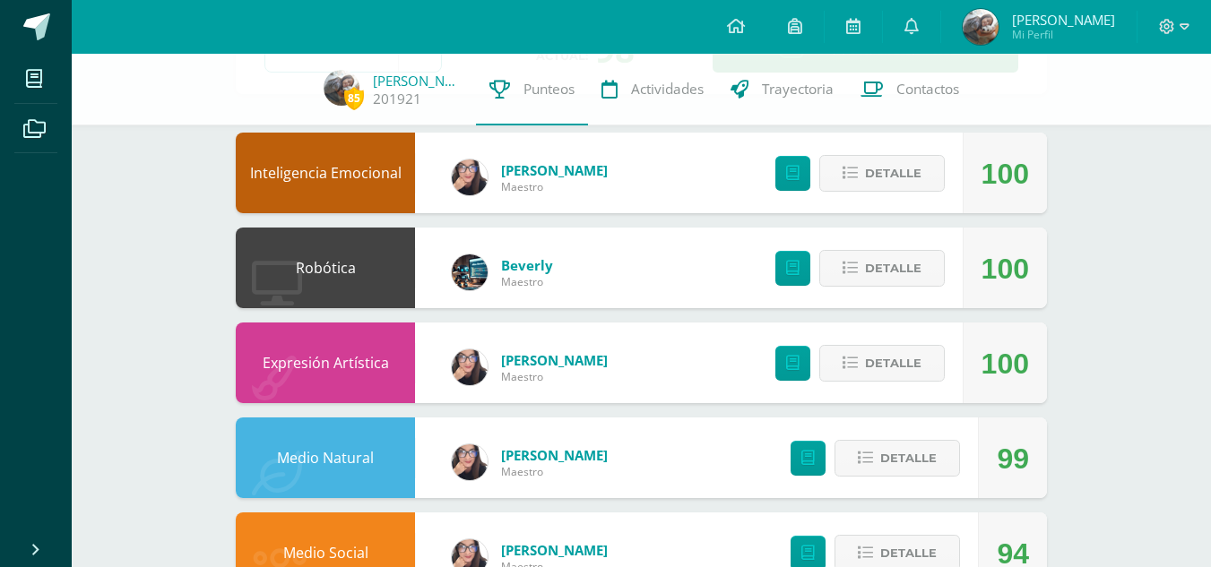
scroll to position [179, 0]
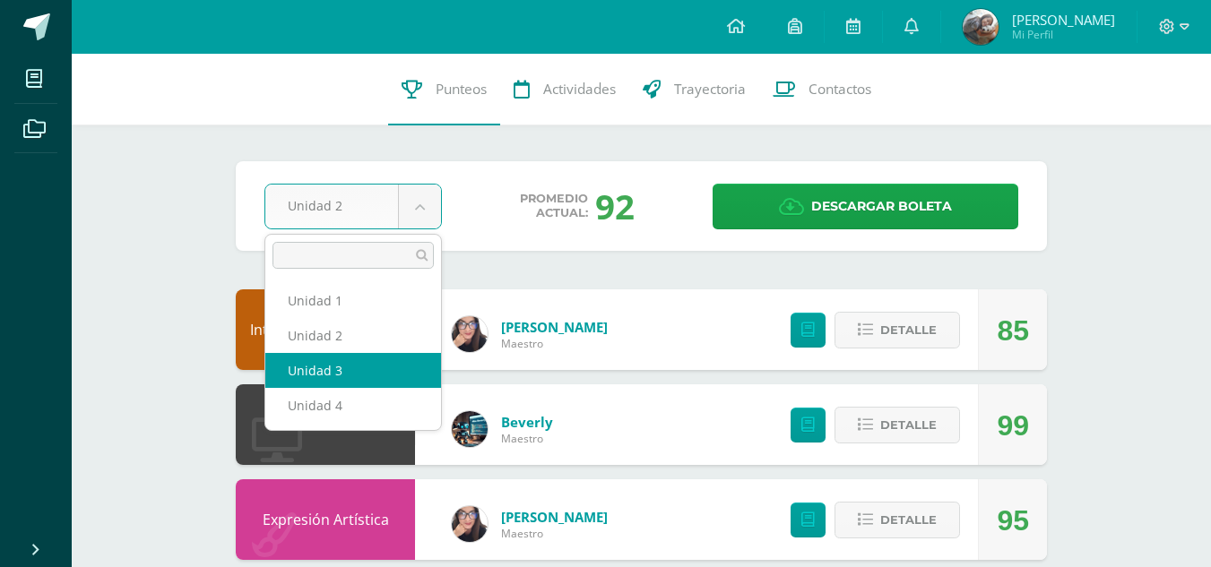
select select "Unidad 3"
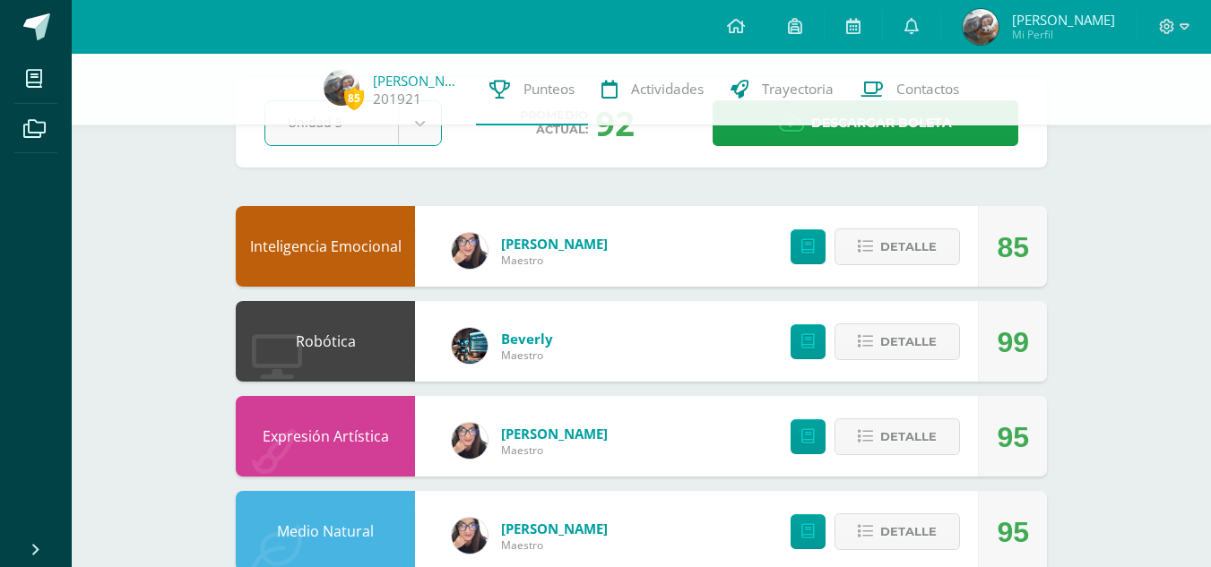
scroll to position [179, 0]
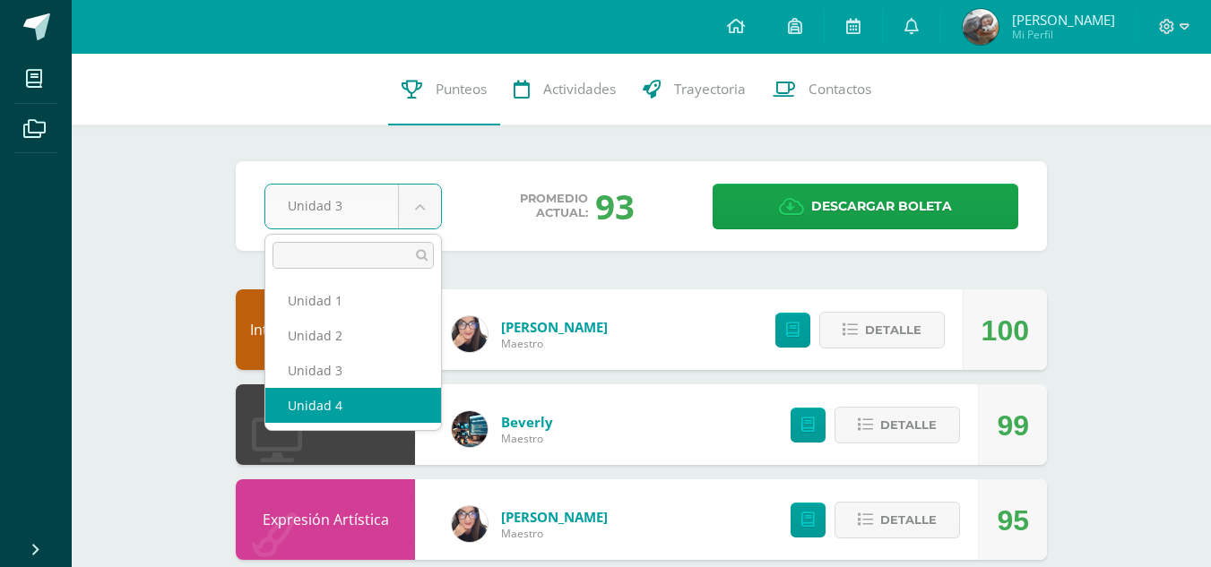
select select "Unidad 4"
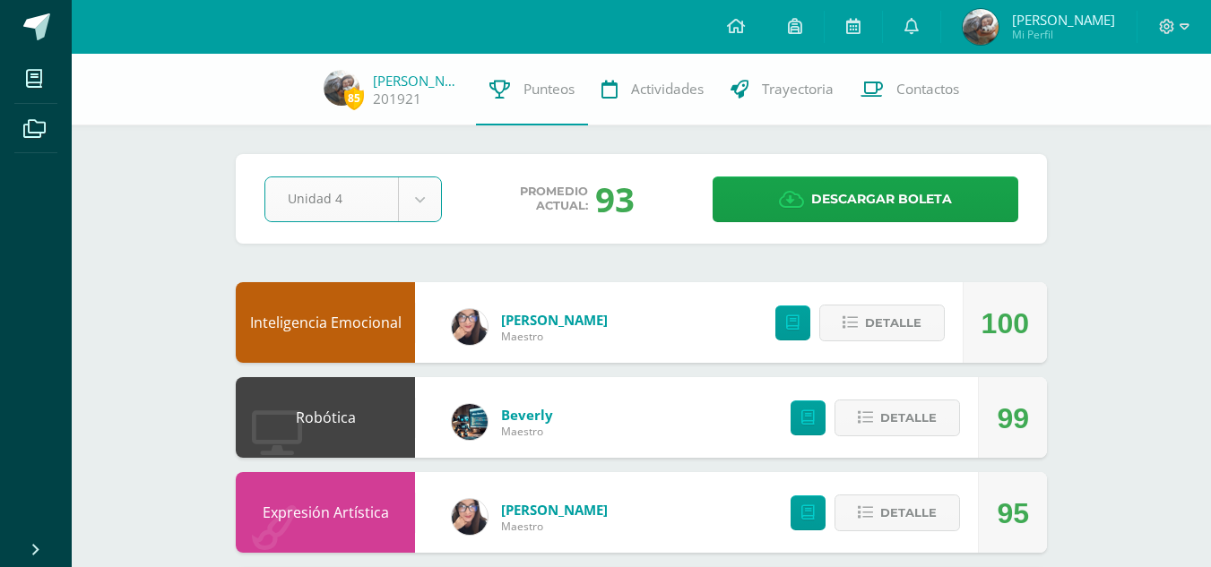
scroll to position [90, 0]
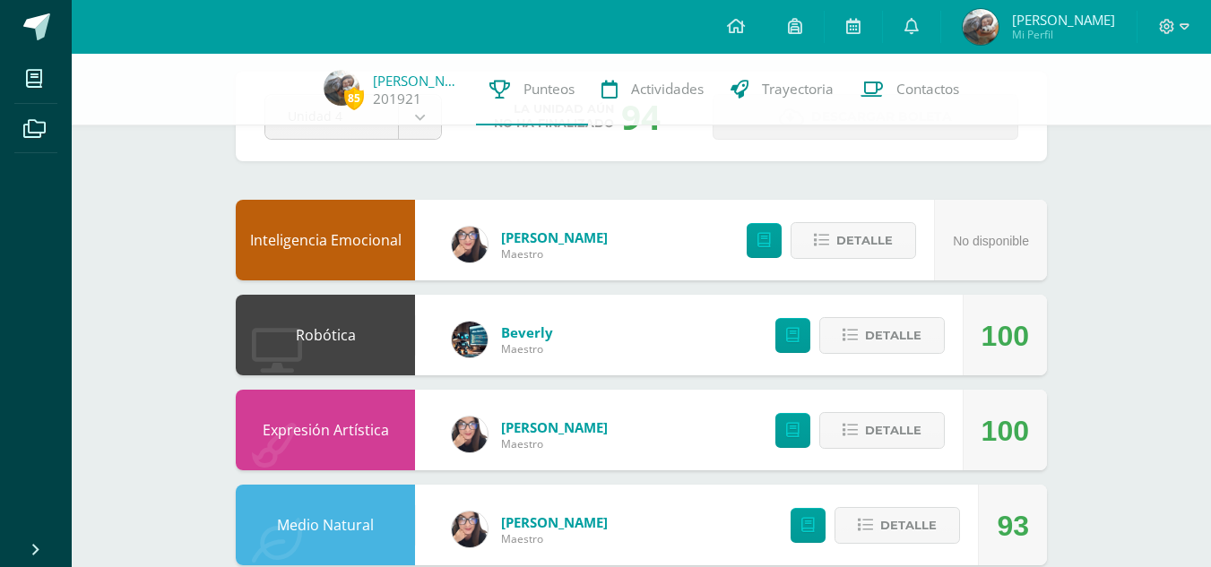
scroll to position [179, 0]
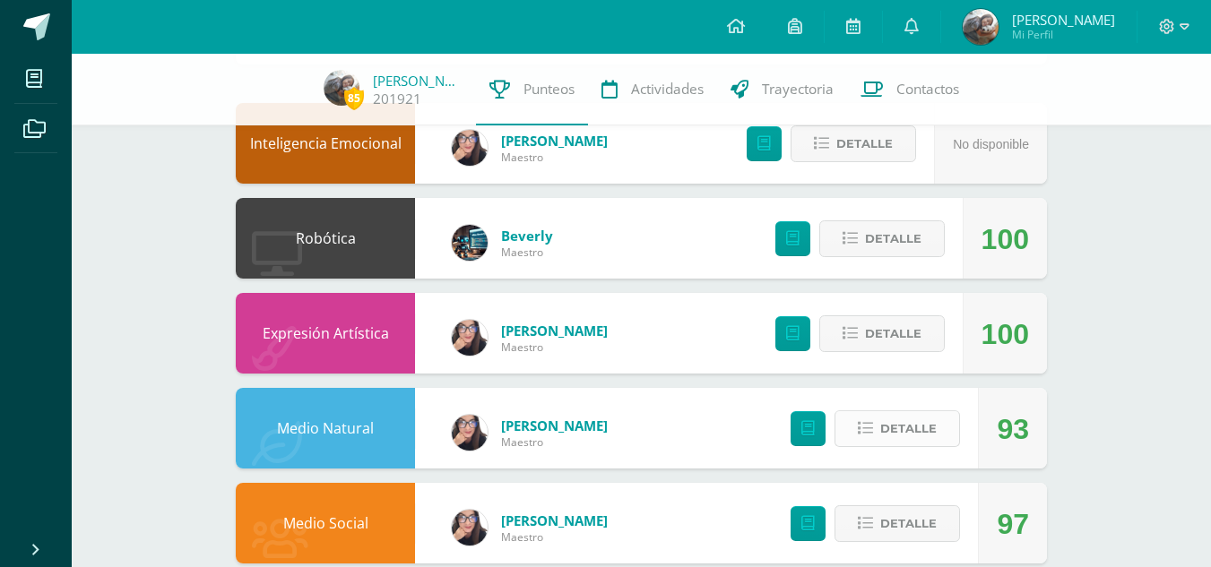
click at [858, 436] on button "Detalle" at bounding box center [898, 429] width 126 height 37
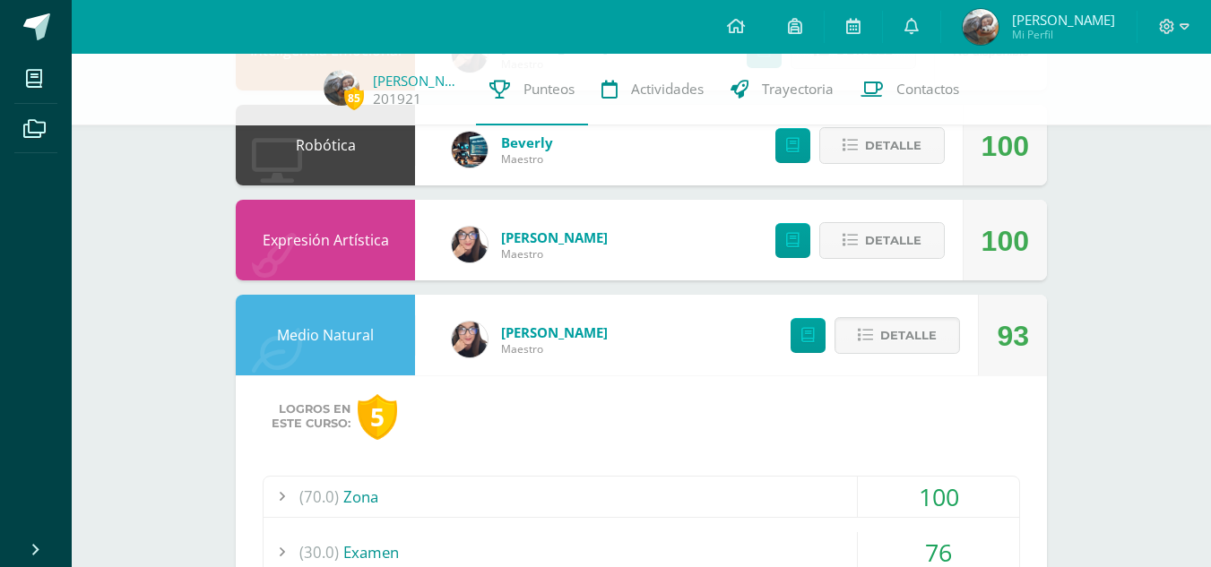
scroll to position [269, 0]
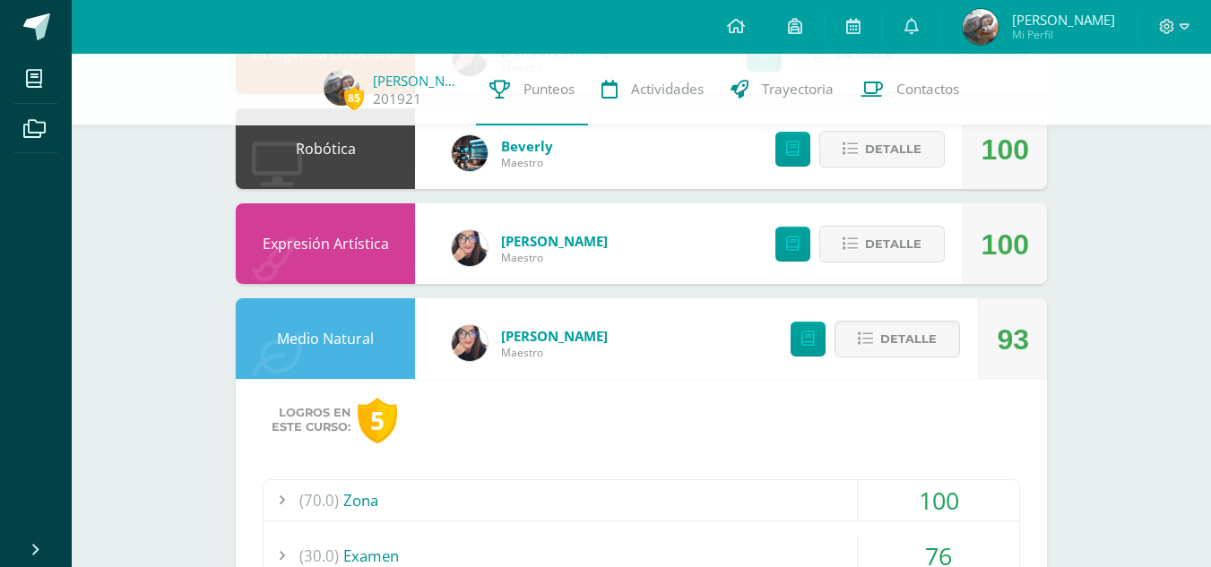
drag, startPoint x: 991, startPoint y: 340, endPoint x: 1004, endPoint y: 343, distance: 13.9
click at [1004, 343] on div "93" at bounding box center [1012, 339] width 69 height 81
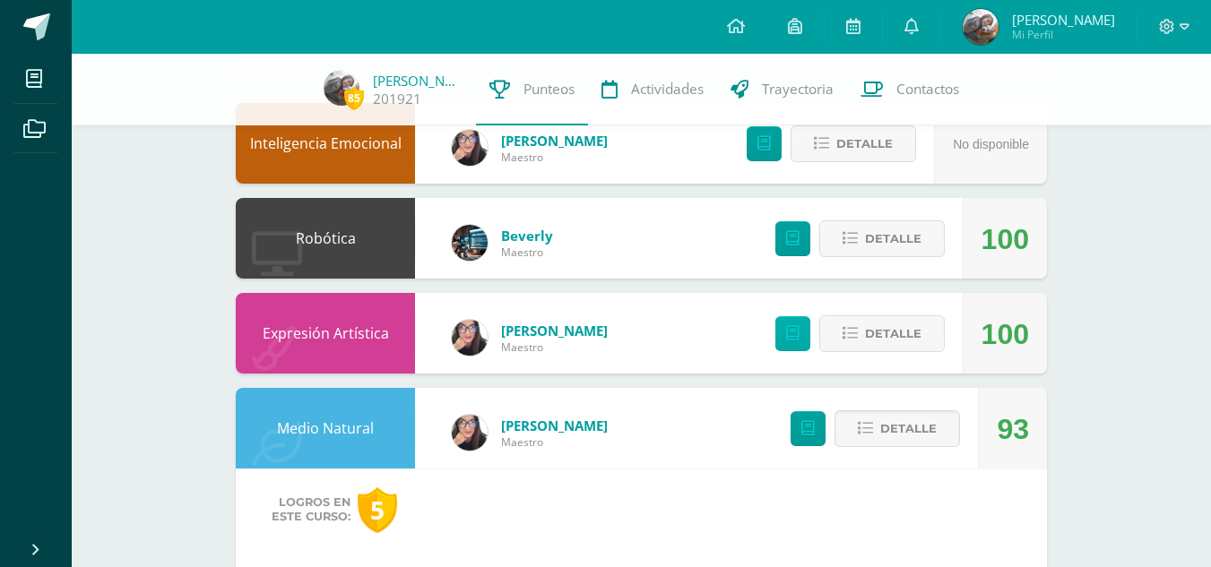
scroll to position [0, 0]
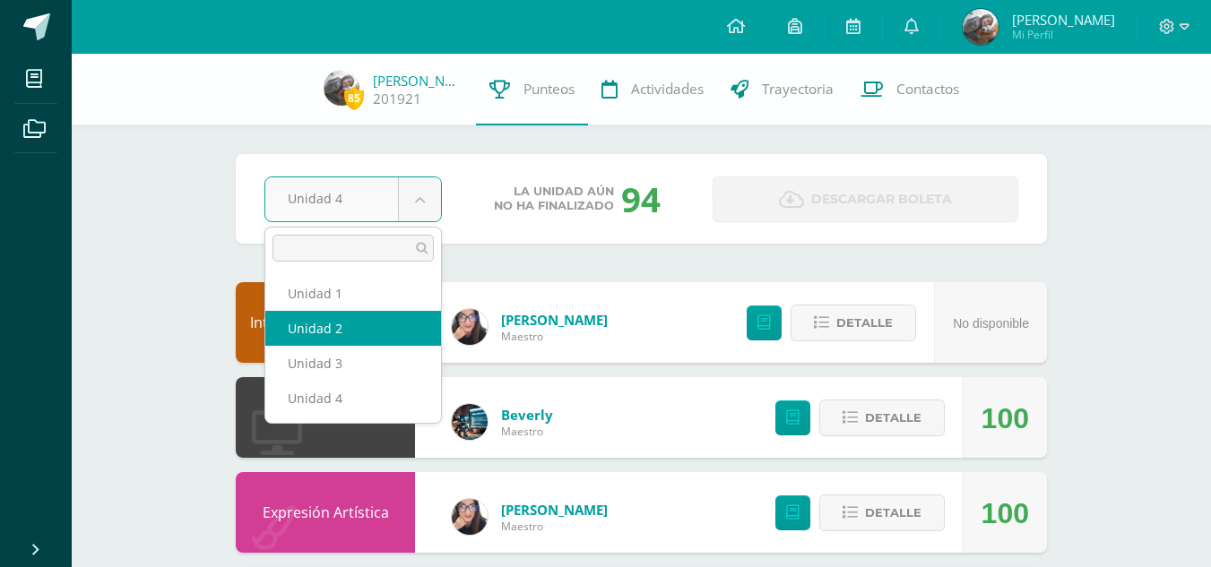
scroll to position [179, 0]
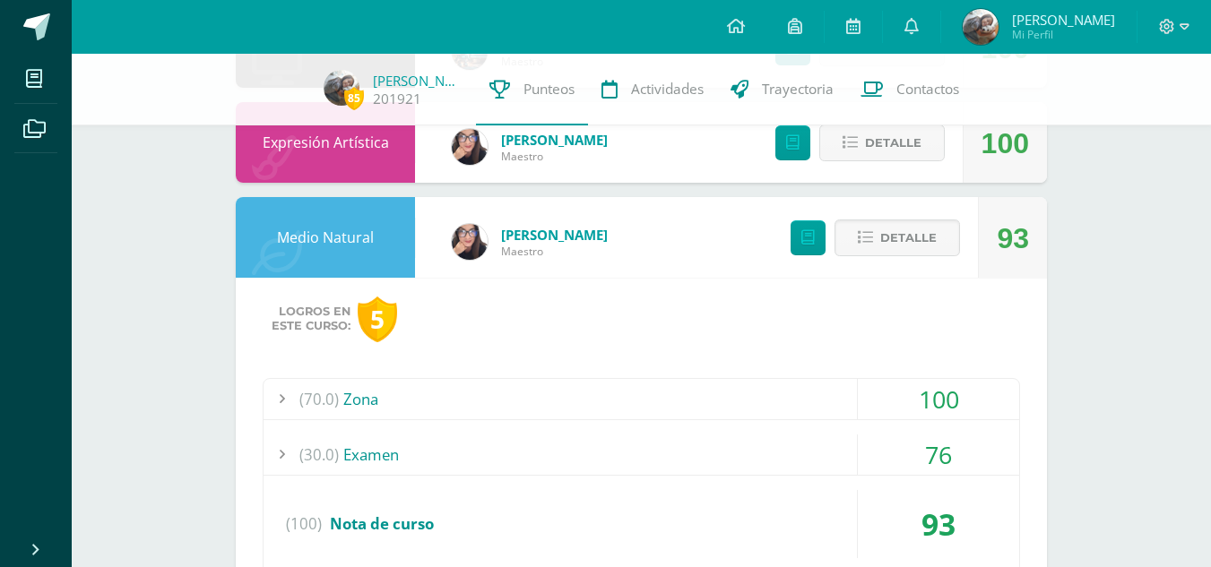
scroll to position [448, 0]
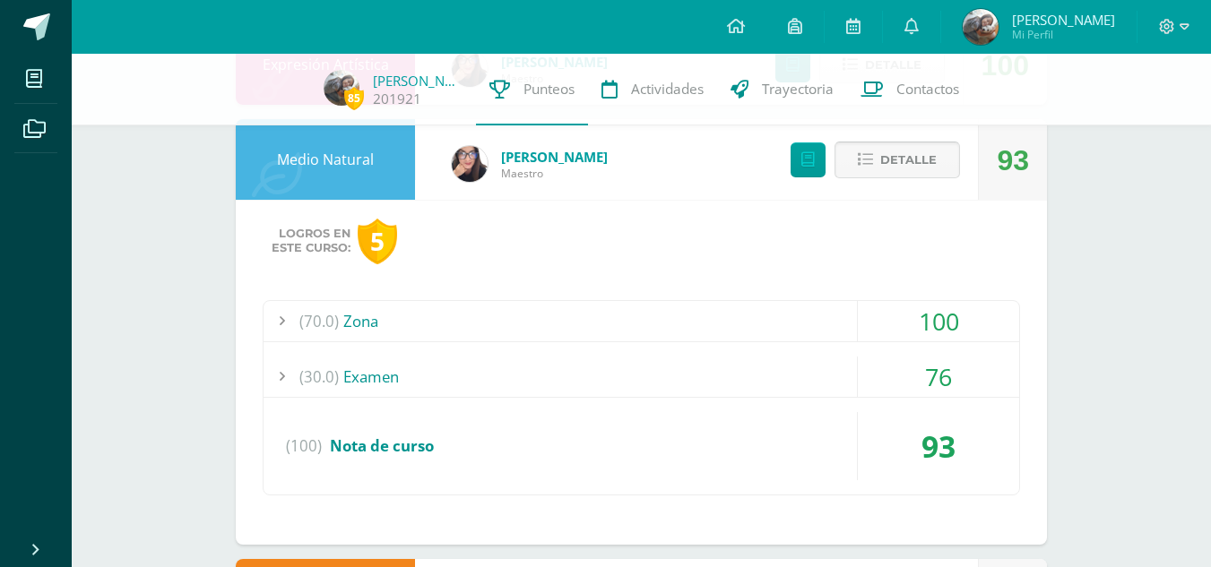
click at [905, 177] on button "Detalle" at bounding box center [898, 160] width 126 height 37
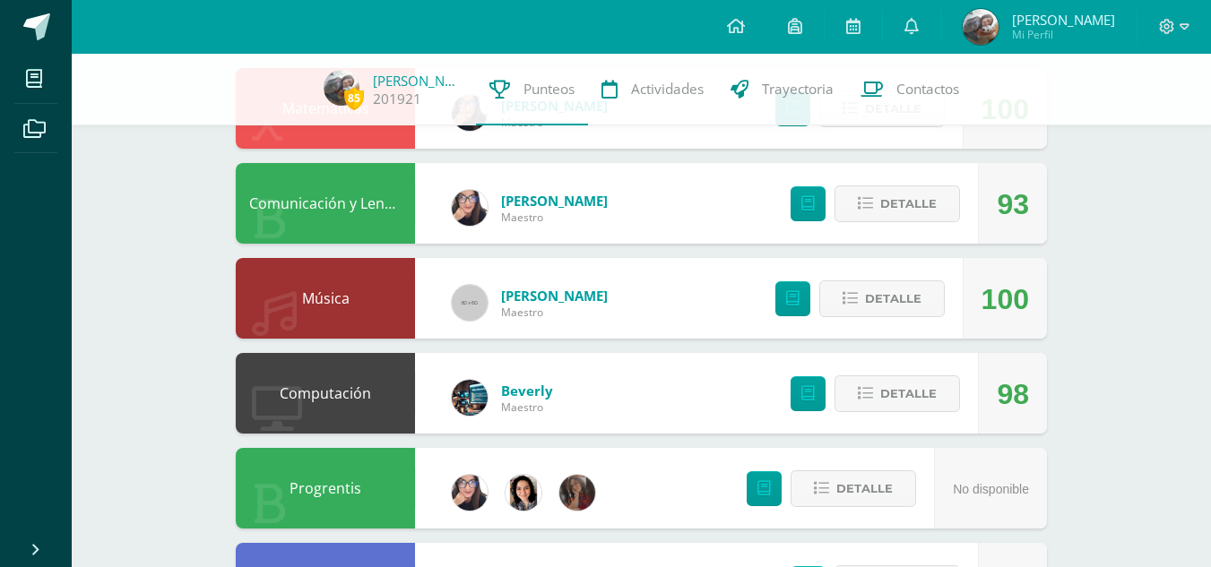
scroll to position [717, 0]
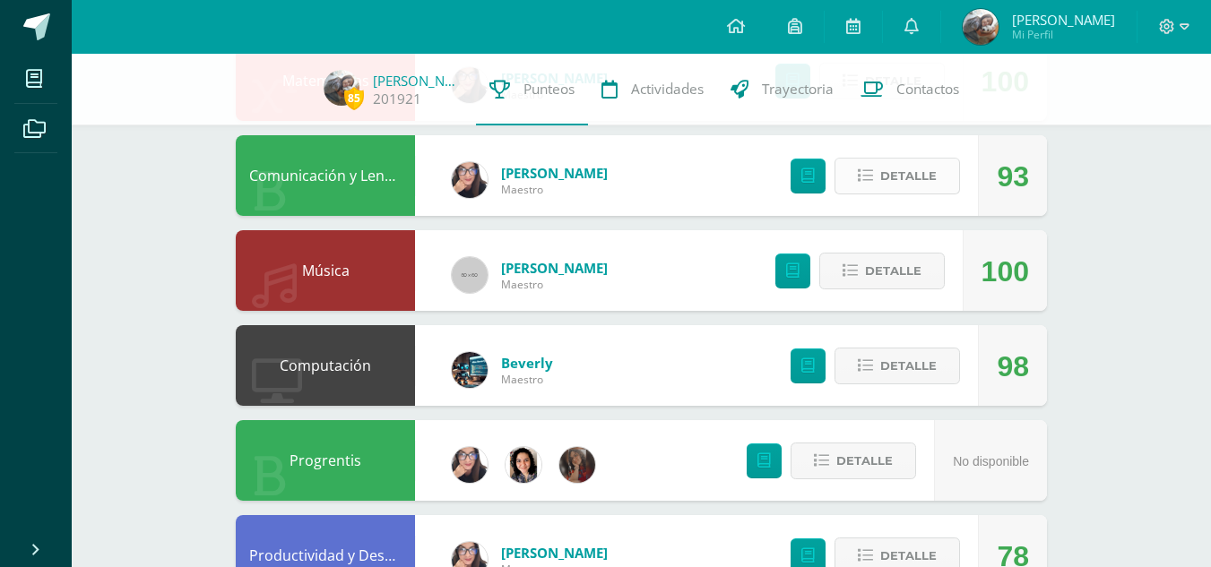
click at [894, 186] on span "Detalle" at bounding box center [908, 176] width 56 height 33
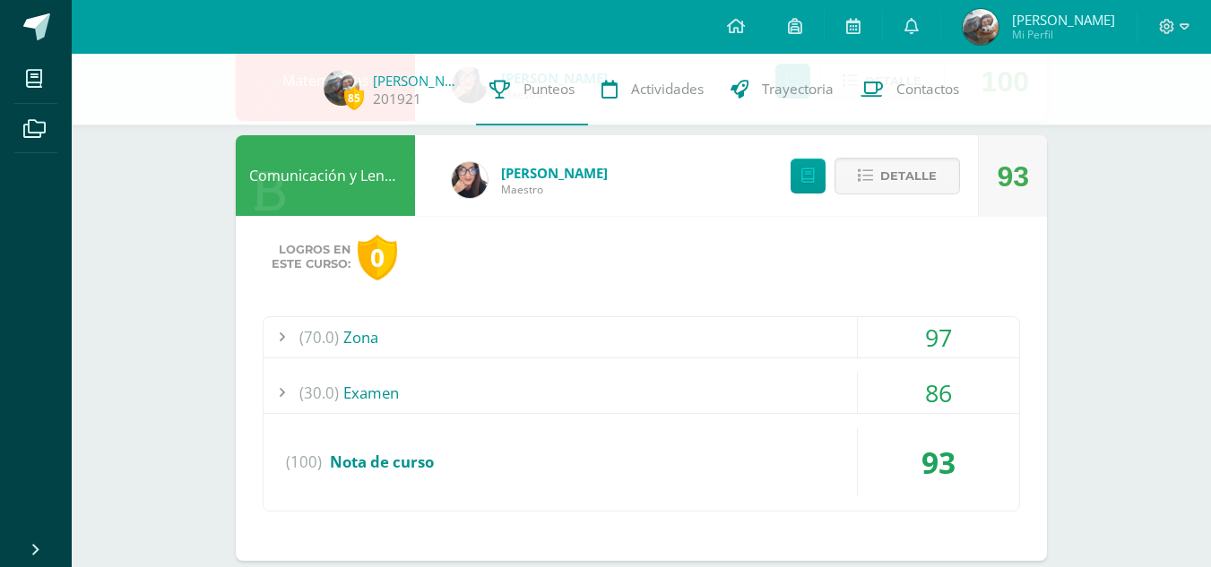
drag, startPoint x: 924, startPoint y: 387, endPoint x: 963, endPoint y: 388, distance: 38.6
click at [963, 388] on div "86" at bounding box center [938, 393] width 161 height 40
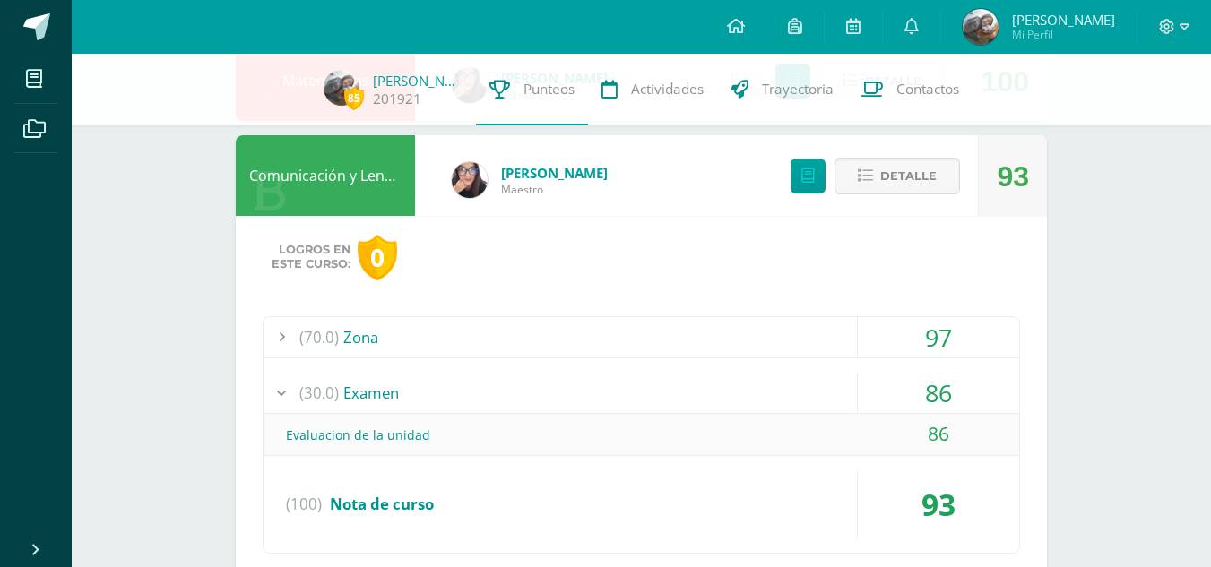
click at [811, 370] on div "(70.0) Zona 97 Carta a un ser querido 100 (100)" at bounding box center [642, 435] width 758 height 238
drag, startPoint x: 926, startPoint y: 435, endPoint x: 939, endPoint y: 444, distance: 15.4
click at [939, 441] on div "86" at bounding box center [938, 434] width 161 height 40
click at [922, 438] on div "86" at bounding box center [938, 434] width 161 height 40
drag, startPoint x: 925, startPoint y: 437, endPoint x: 977, endPoint y: 448, distance: 53.3
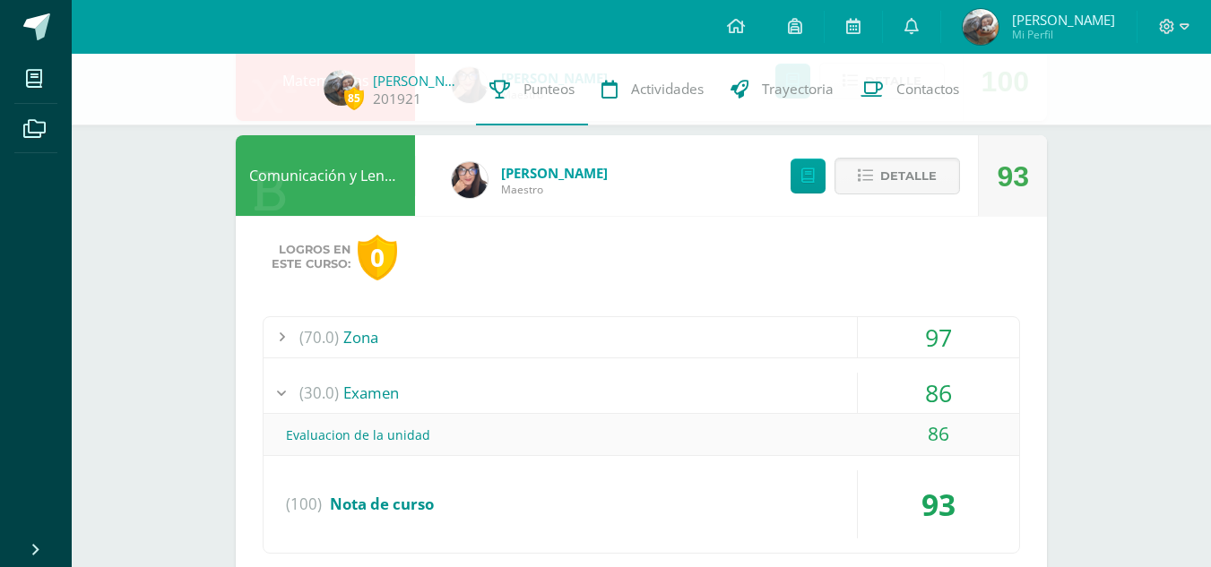
click at [977, 448] on div "86" at bounding box center [938, 434] width 161 height 40
click at [1021, 328] on div "Logros en este curso: 0 (70.0) Zona 97 Carta a un ser querido" at bounding box center [641, 410] width 811 height 388
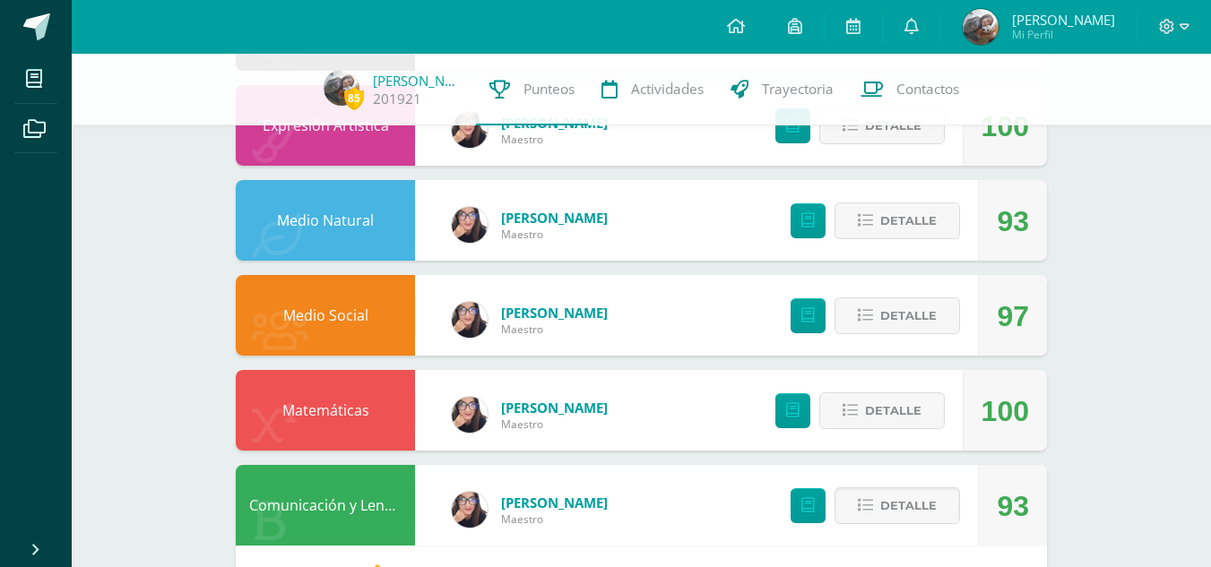
scroll to position [359, 0]
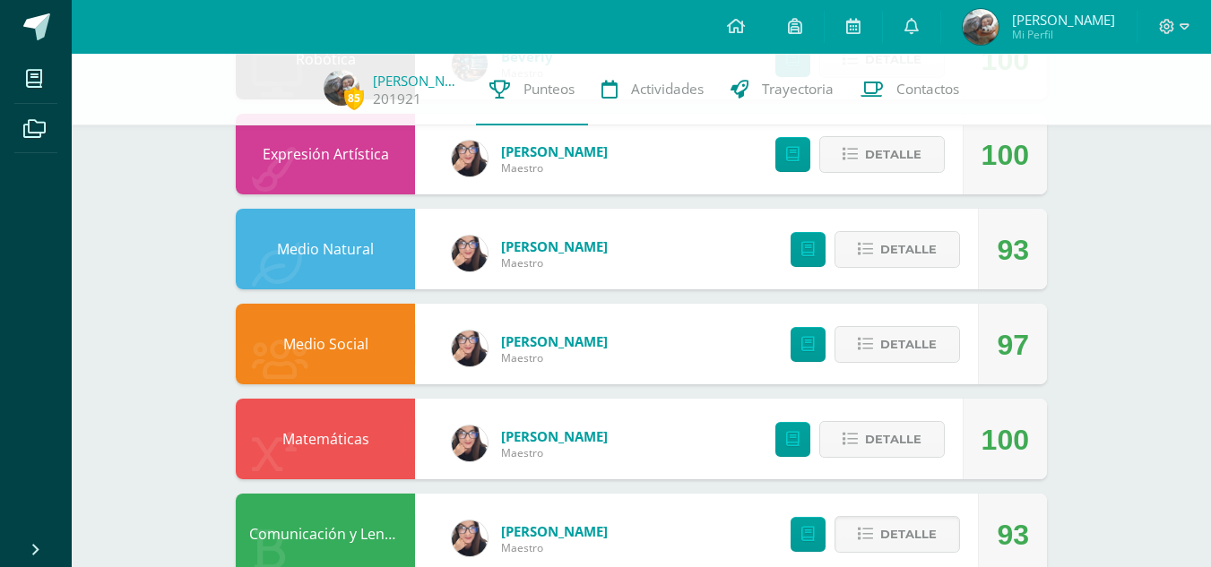
click at [919, 269] on div "Detalle" at bounding box center [871, 249] width 214 height 81
click at [914, 241] on span "Detalle" at bounding box center [908, 249] width 56 height 33
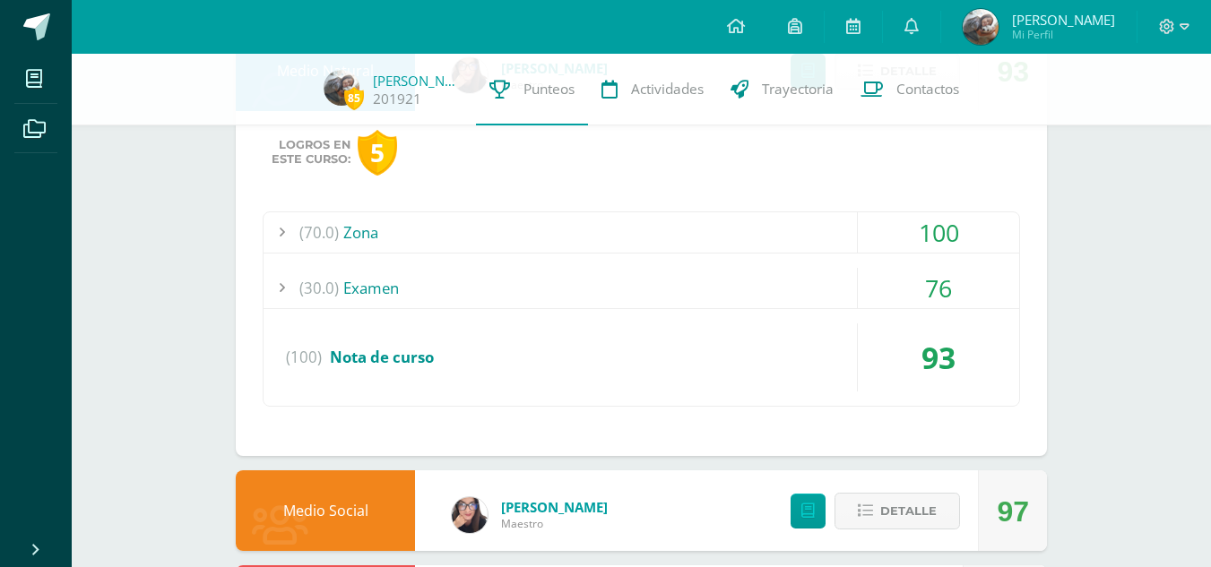
scroll to position [538, 0]
